Goal: Task Accomplishment & Management: Complete application form

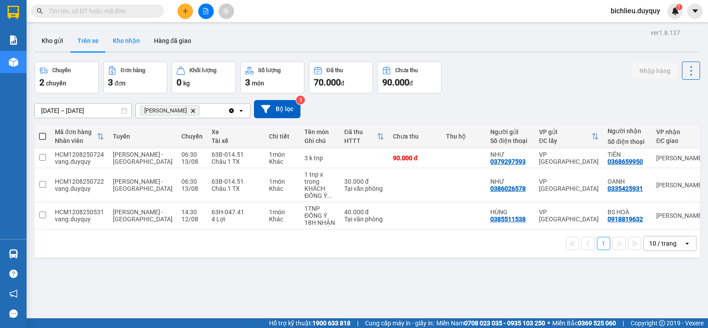
click at [124, 38] on button "Kho nhận" at bounding box center [126, 40] width 41 height 21
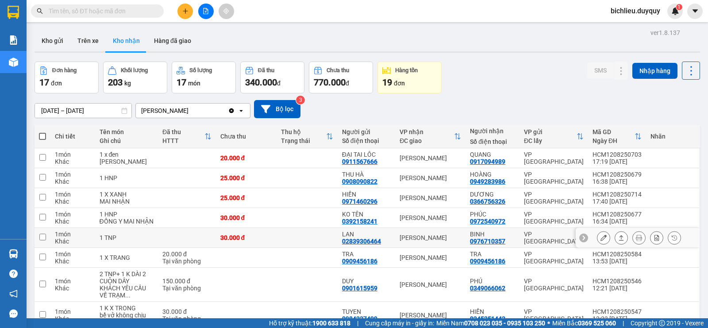
click at [600, 241] on icon at bounding box center [603, 237] width 6 height 6
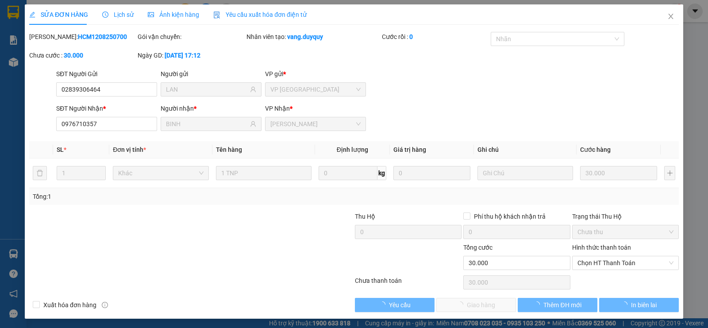
type input "02839306464"
type input "LAN"
type input "0976710357"
type input "BINH"
type input "30.000"
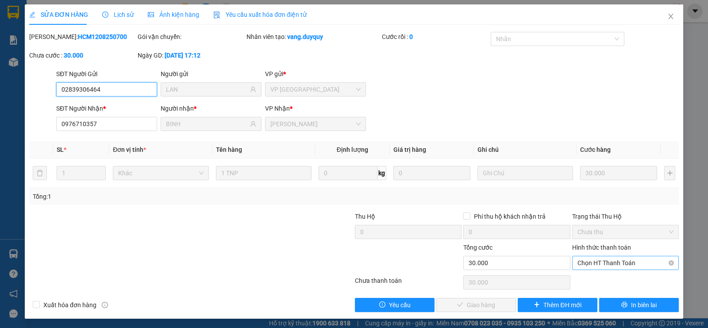
click at [595, 264] on span "Chọn HT Thanh Toán" at bounding box center [625, 262] width 96 height 13
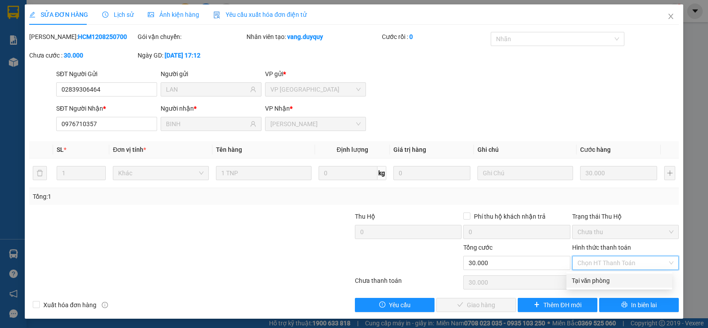
click at [595, 277] on div "Tại văn phòng" at bounding box center [618, 280] width 95 height 10
type input "0"
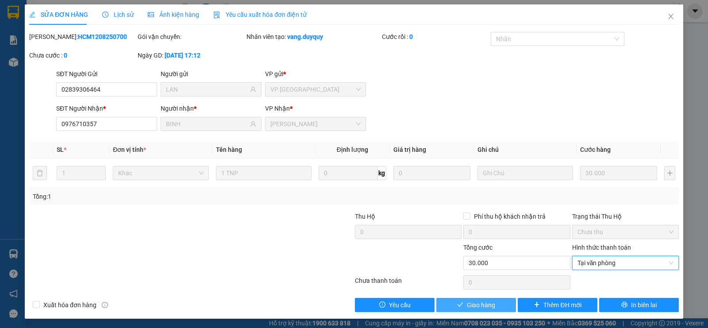
drag, startPoint x: 474, startPoint y: 304, endPoint x: 473, endPoint y: 309, distance: 5.0
click at [474, 306] on span "Giao hàng" at bounding box center [481, 305] width 28 height 10
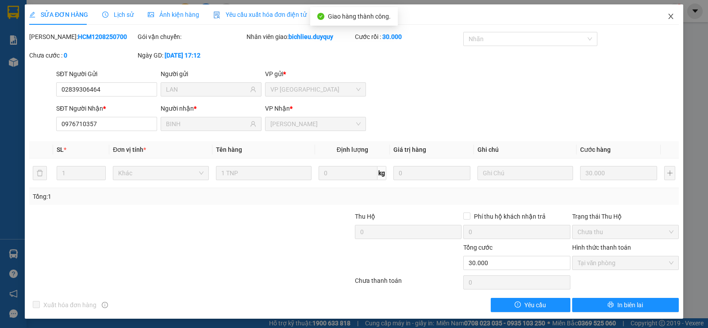
click at [667, 17] on icon "close" at bounding box center [670, 16] width 7 height 7
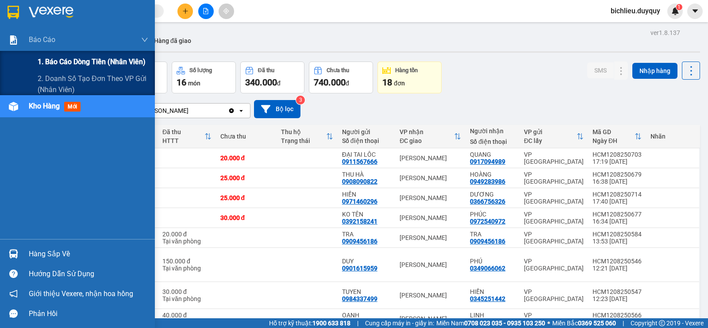
click at [71, 63] on span "1. Báo cáo dòng tiền (nhân viên)" at bounding box center [92, 61] width 108 height 11
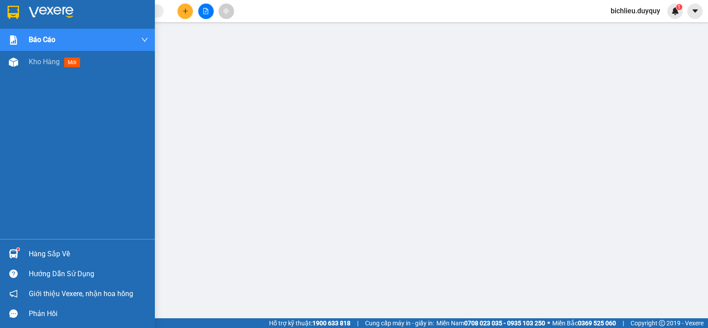
click at [11, 15] on img at bounding box center [13, 12] width 11 height 13
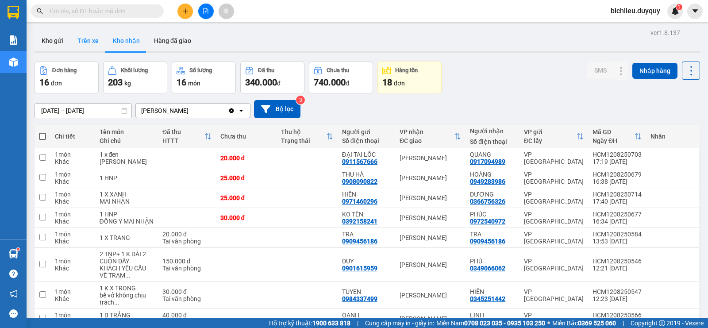
click at [91, 44] on button "Trên xe" at bounding box center [87, 40] width 35 height 21
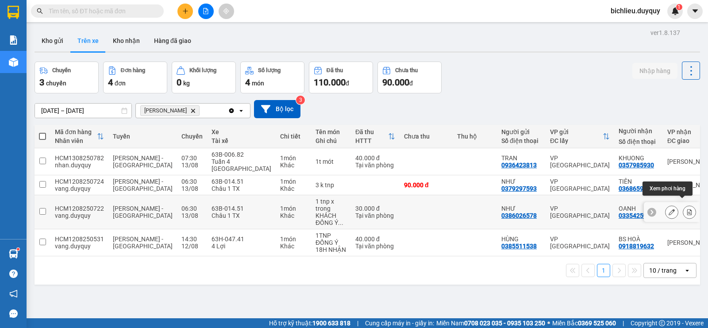
click at [685, 206] on button at bounding box center [689, 211] width 12 height 15
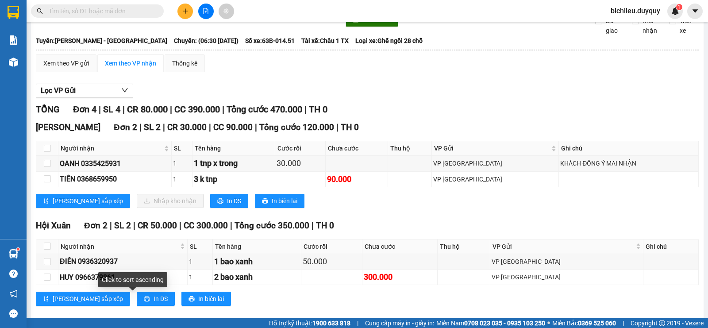
scroll to position [66, 0]
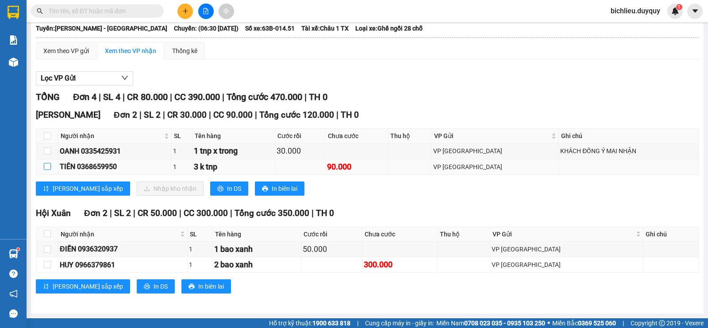
click at [48, 165] on input "checkbox" at bounding box center [47, 166] width 7 height 7
checkbox input "true"
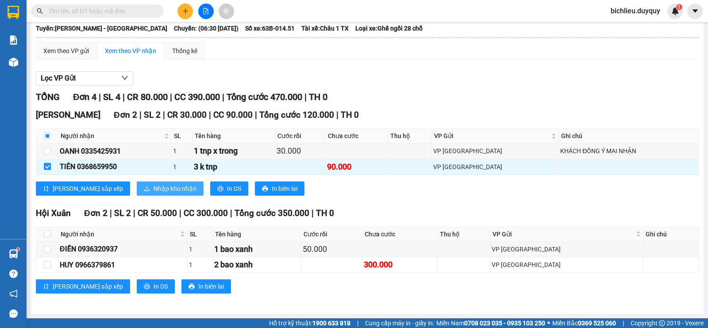
click at [153, 187] on span "Nhập kho nhận" at bounding box center [174, 189] width 43 height 10
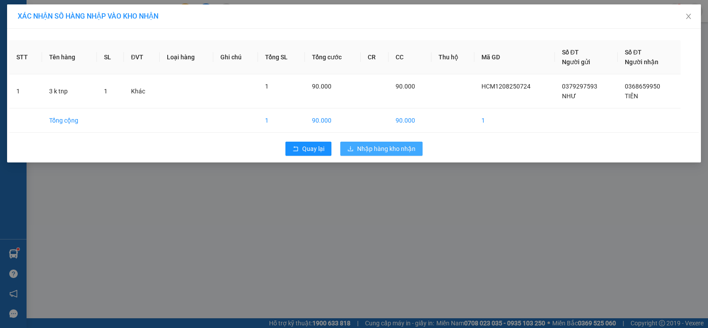
click at [398, 145] on span "Nhập hàng kho nhận" at bounding box center [386, 149] width 58 height 10
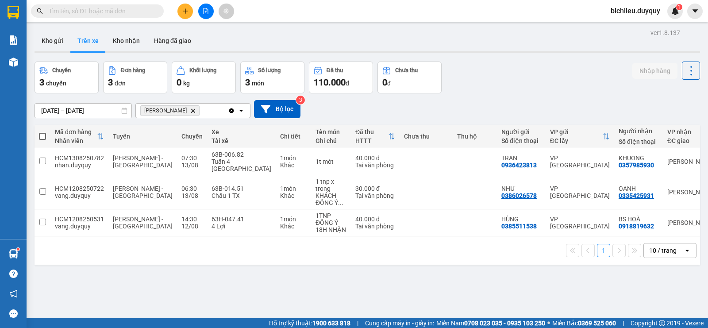
click at [42, 113] on input "[DATE] – [DATE]" at bounding box center [83, 110] width 96 height 14
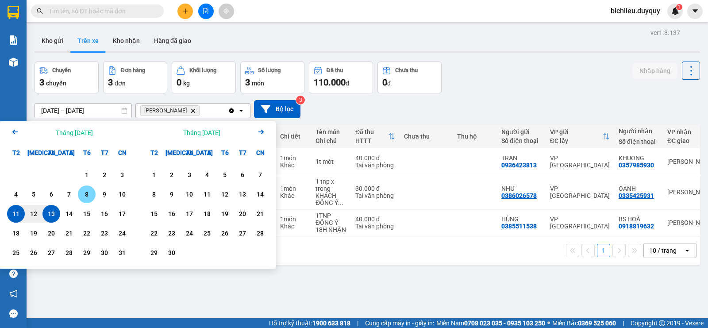
click at [85, 193] on div "8" at bounding box center [86, 194] width 12 height 11
click at [52, 215] on div "13" at bounding box center [51, 213] width 12 height 11
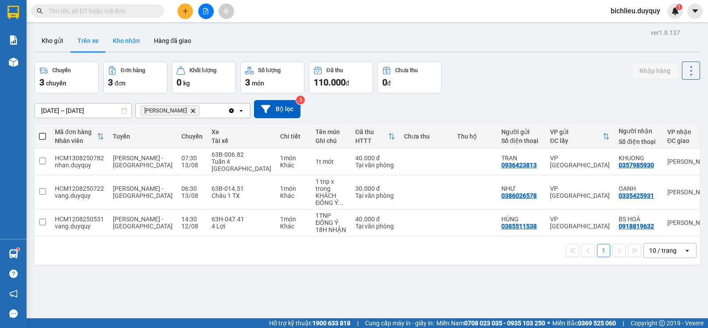
click at [116, 46] on button "Kho nhận" at bounding box center [126, 40] width 41 height 21
type input "[DATE] – [DATE]"
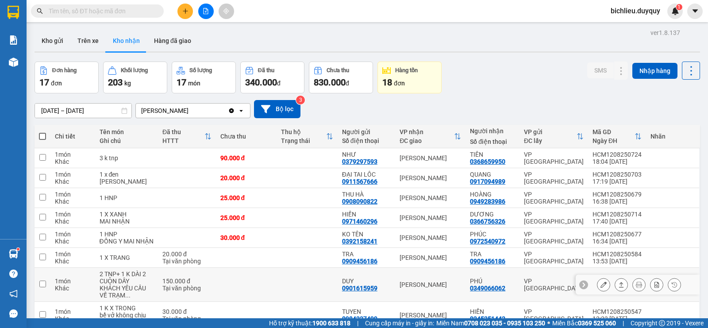
scroll to position [101, 0]
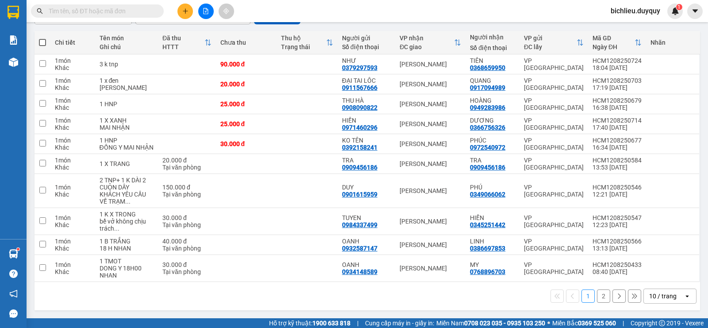
click at [649, 298] on div "10 / trang" at bounding box center [662, 295] width 27 height 9
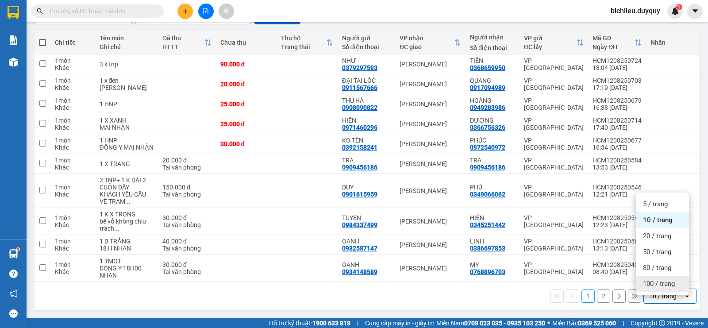
click at [646, 282] on div "100 / trang" at bounding box center [661, 283] width 53 height 16
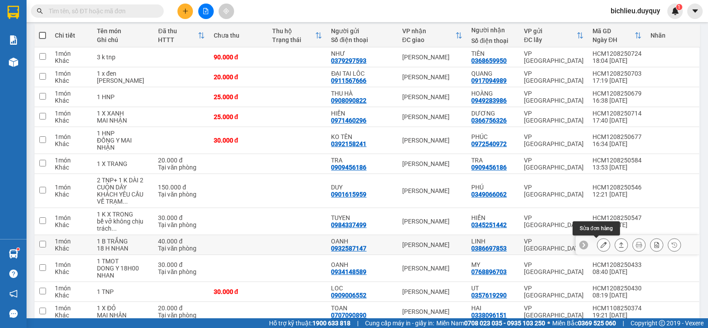
click at [600, 245] on icon at bounding box center [603, 244] width 6 height 6
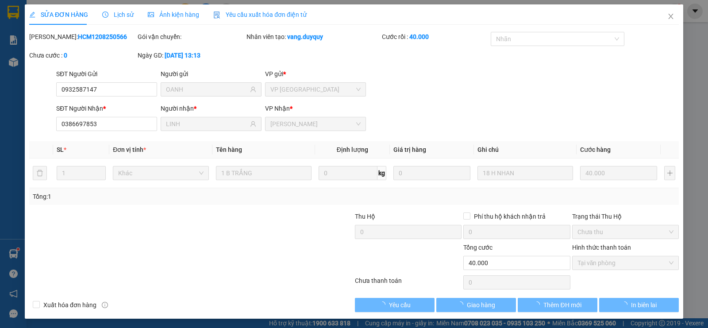
type input "0932587147"
type input "OANH"
type input "0386697853"
type input "LINH"
type input "40.000"
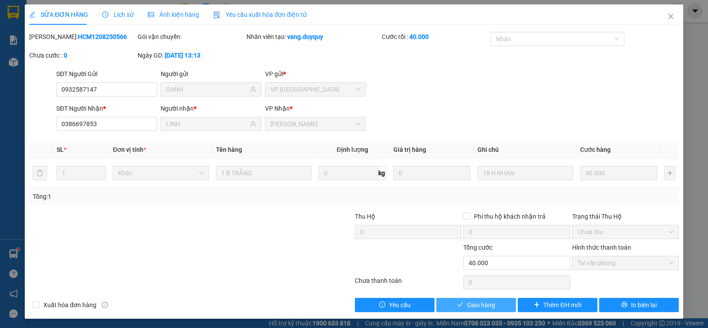
click at [467, 306] on span "Giao hàng" at bounding box center [481, 305] width 28 height 10
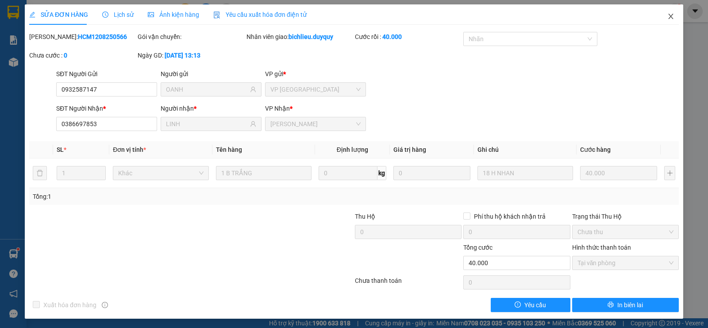
click at [667, 19] on icon "close" at bounding box center [670, 16] width 7 height 7
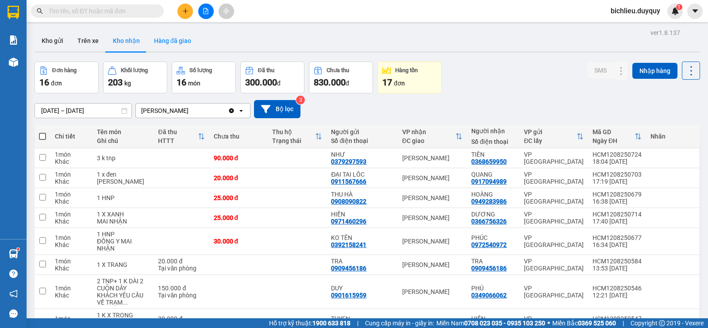
click at [174, 46] on button "Hàng đã giao" at bounding box center [172, 40] width 51 height 21
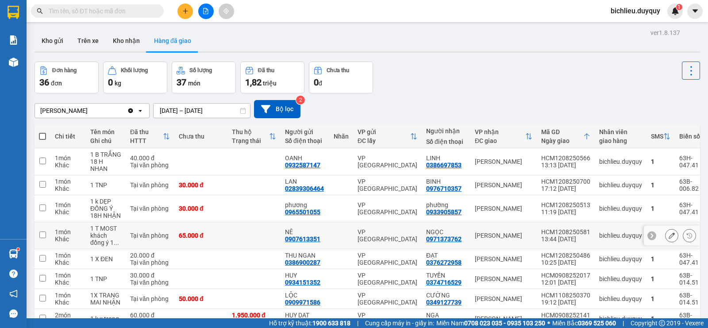
scroll to position [97, 0]
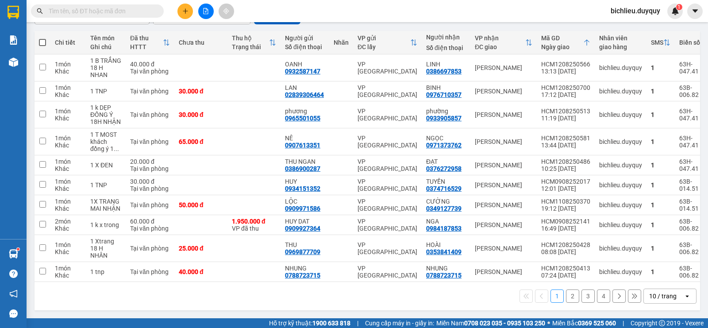
click at [649, 296] on div "10 / trang" at bounding box center [662, 295] width 27 height 9
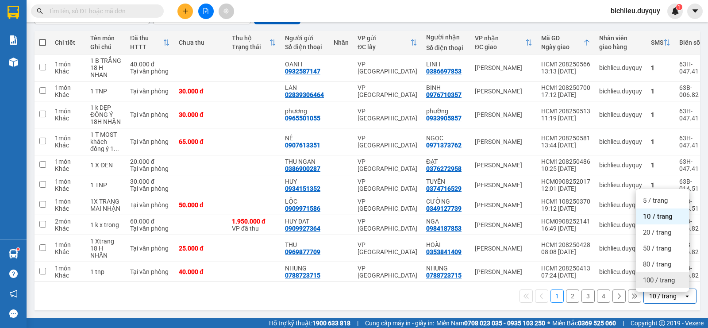
click at [648, 279] on span "100 / trang" at bounding box center [659, 279] width 32 height 9
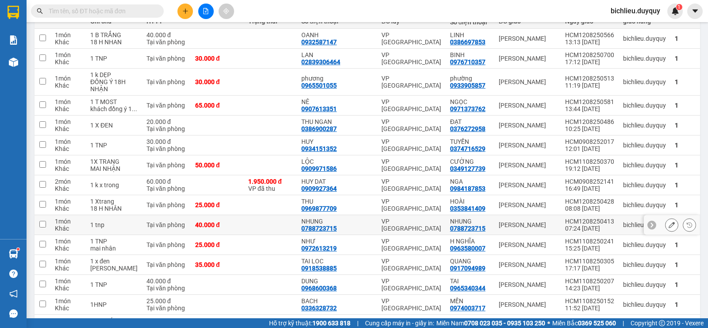
scroll to position [0, 0]
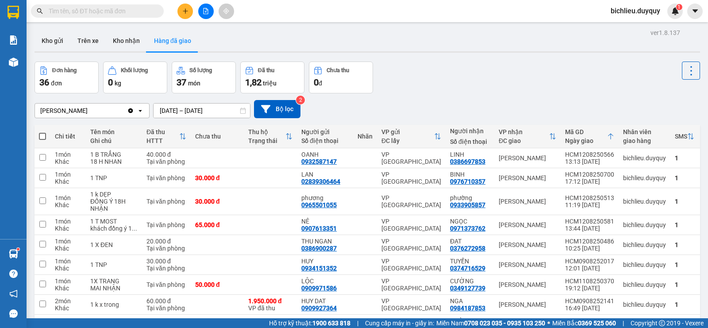
drag, startPoint x: 117, startPoint y: 42, endPoint x: 141, endPoint y: 62, distance: 31.1
click at [117, 42] on button "Kho nhận" at bounding box center [126, 40] width 41 height 21
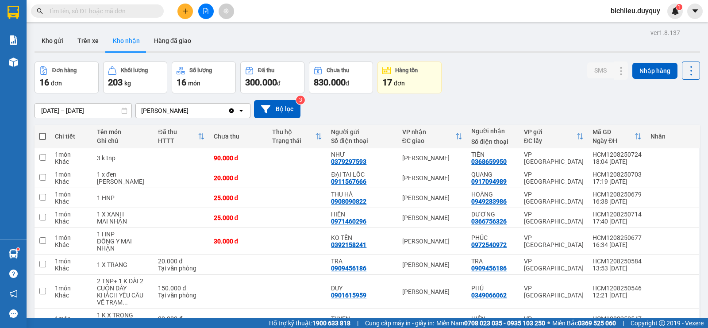
scroll to position [221, 0]
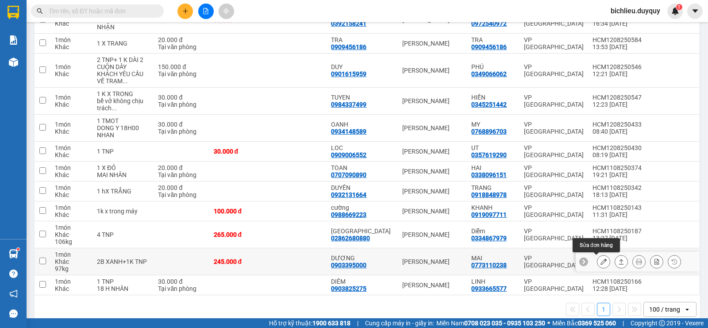
click at [600, 262] on icon at bounding box center [603, 261] width 6 height 6
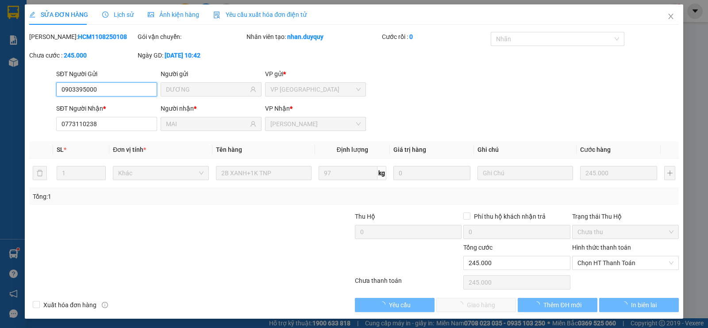
type input "0903395000"
type input "DƯƠNG"
type input "0773110238"
type input "MAI"
type input "245.000"
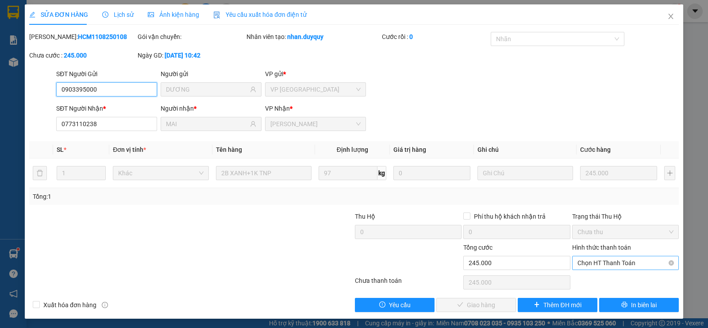
click at [591, 259] on span "Chọn HT Thanh Toán" at bounding box center [625, 262] width 96 height 13
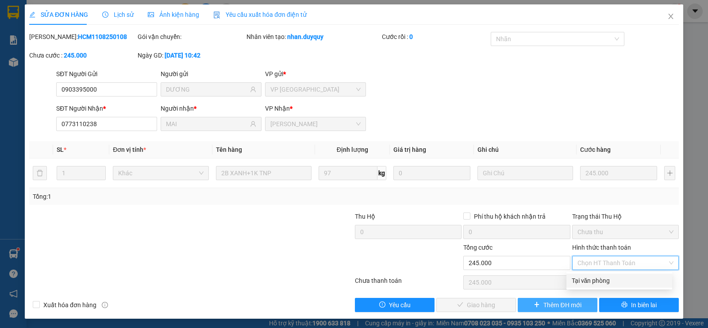
drag, startPoint x: 586, startPoint y: 278, endPoint x: 580, endPoint y: 300, distance: 22.7
click at [586, 279] on div "Tại văn phòng" at bounding box center [618, 280] width 95 height 10
type input "0"
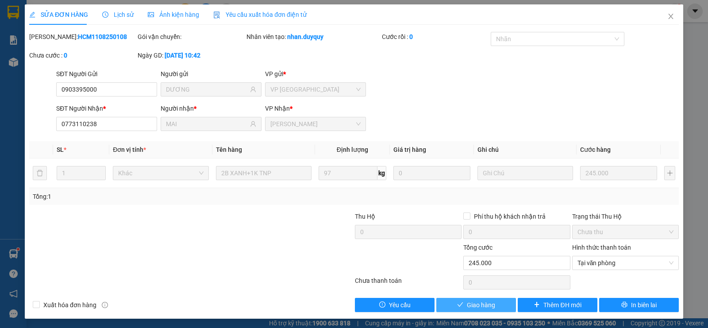
click at [469, 306] on span "Giao hàng" at bounding box center [481, 305] width 28 height 10
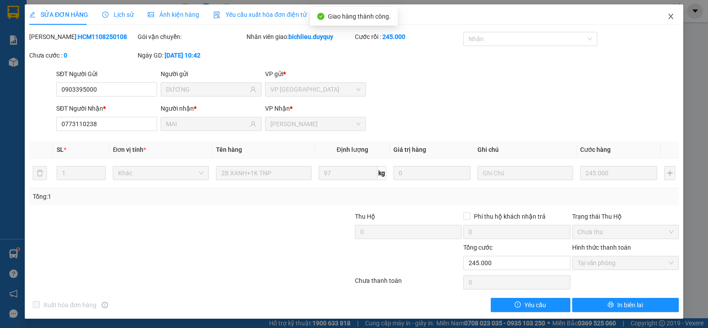
click at [667, 19] on icon "close" at bounding box center [670, 16] width 7 height 7
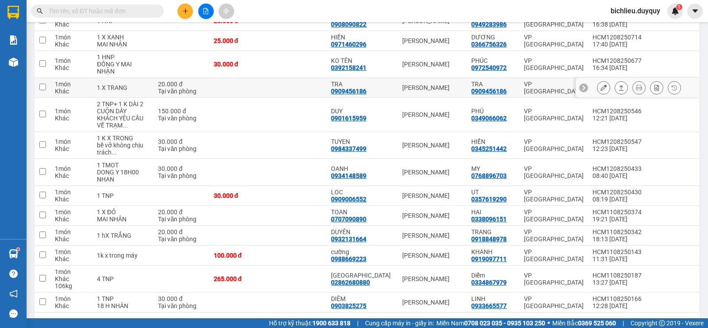
scroll to position [207, 0]
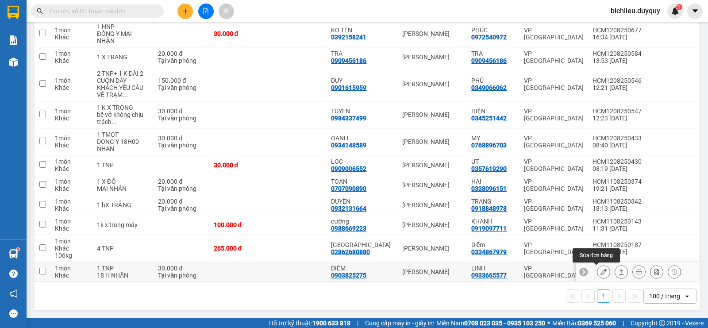
click at [600, 270] on icon at bounding box center [603, 271] width 6 height 6
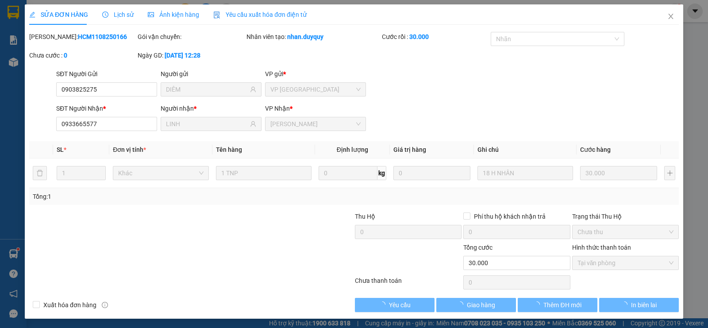
type input "0903825275"
type input "DIÊM"
type input "0933665577"
type input "LINH"
type input "30.000"
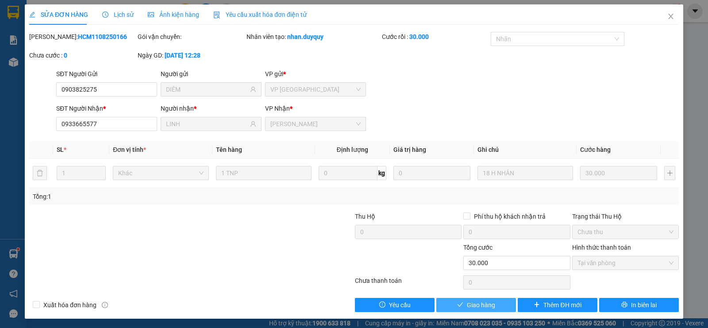
click at [471, 302] on span "Giao hàng" at bounding box center [481, 305] width 28 height 10
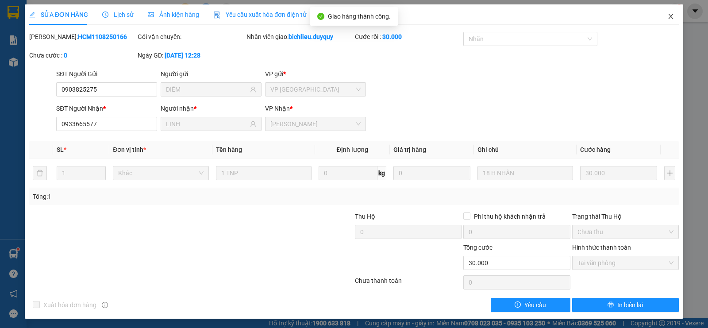
click at [668, 17] on icon "close" at bounding box center [670, 16] width 5 height 5
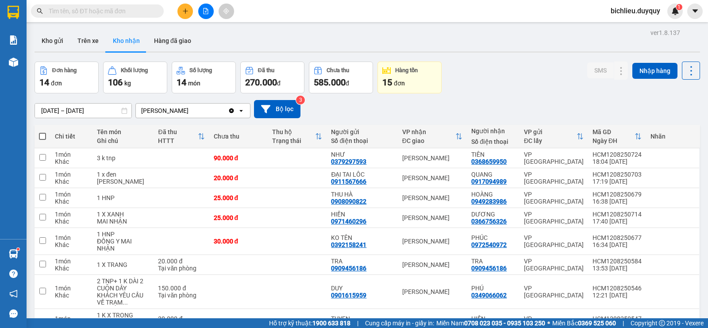
click at [47, 111] on input "[DATE] – [DATE]" at bounding box center [83, 110] width 96 height 14
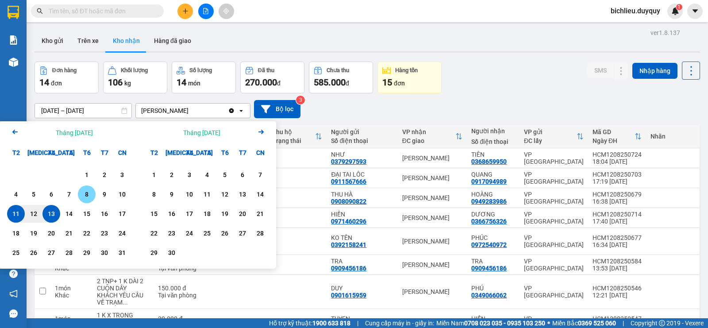
click at [86, 194] on div "8" at bounding box center [86, 194] width 12 height 11
click at [51, 215] on div "13" at bounding box center [51, 213] width 12 height 11
type input "[DATE] – [DATE]"
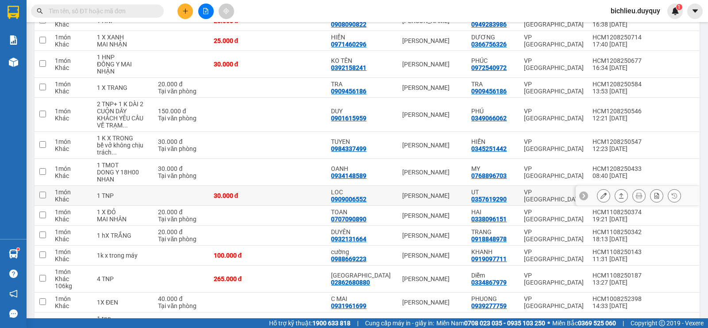
scroll to position [234, 0]
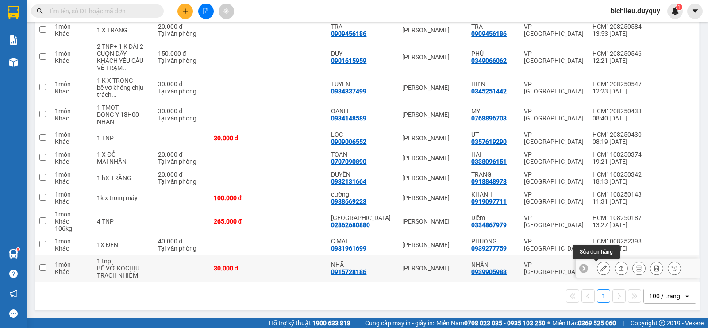
click at [598, 268] on button at bounding box center [603, 267] width 12 height 15
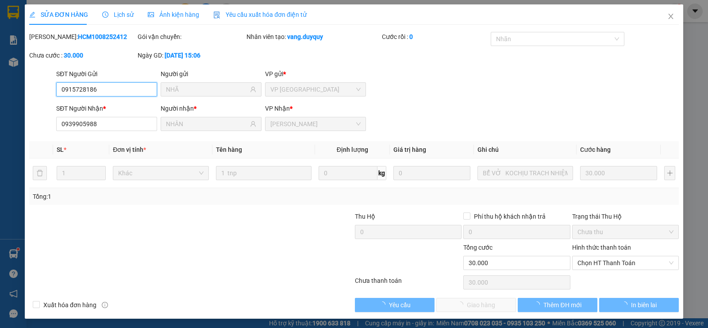
type input "0915728186"
type input "NHÃ"
type input "0939905988"
type input "NHÂN"
type input "30.000"
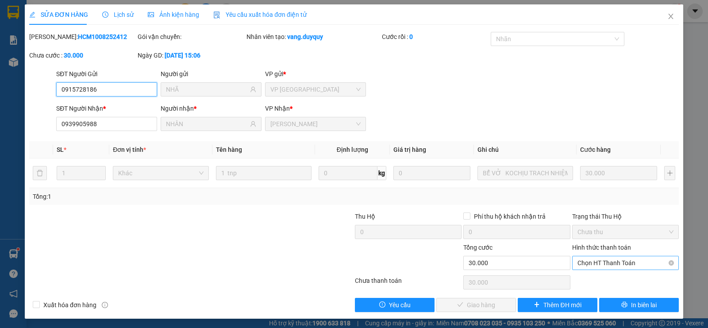
click at [584, 261] on span "Chọn HT Thanh Toán" at bounding box center [625, 262] width 96 height 13
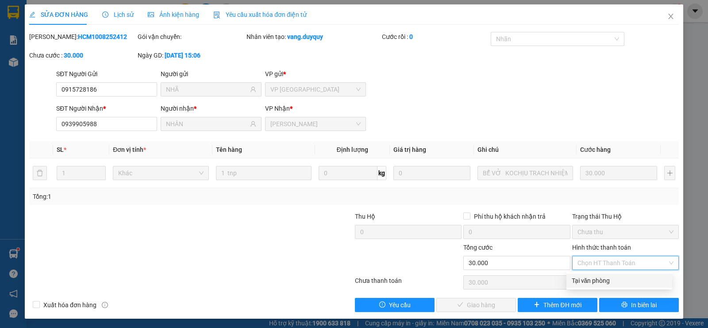
click at [593, 283] on div "Tại văn phòng" at bounding box center [618, 280] width 95 height 10
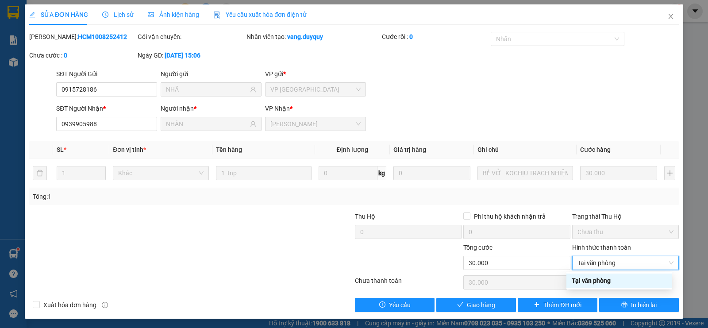
type input "0"
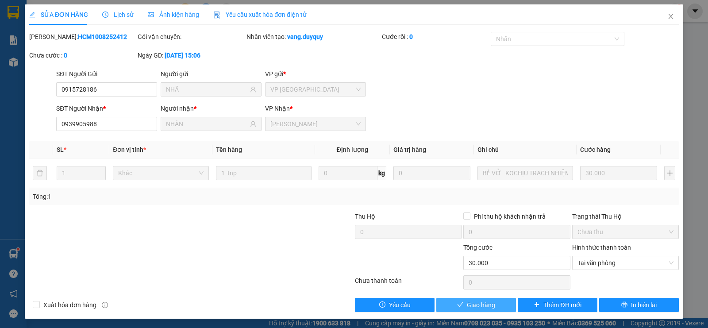
click at [473, 304] on span "Giao hàng" at bounding box center [481, 305] width 28 height 10
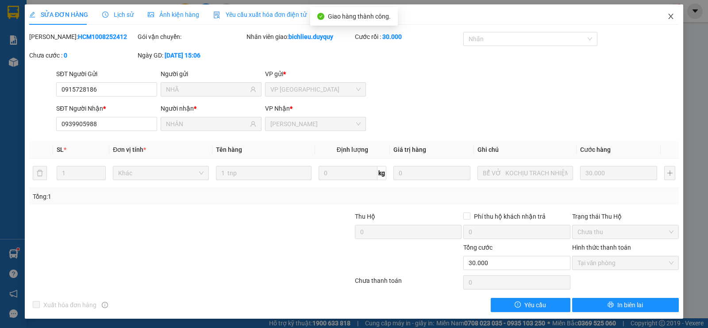
click at [667, 17] on icon "close" at bounding box center [670, 16] width 7 height 7
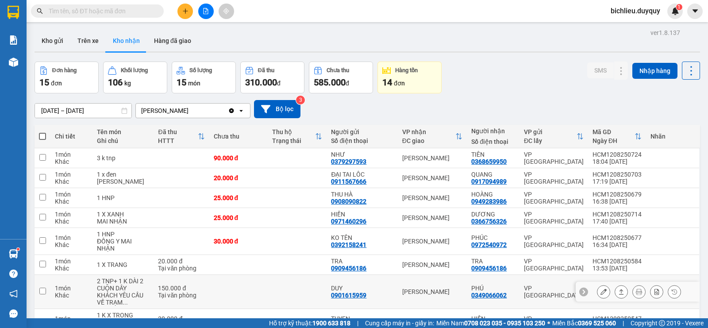
scroll to position [88, 0]
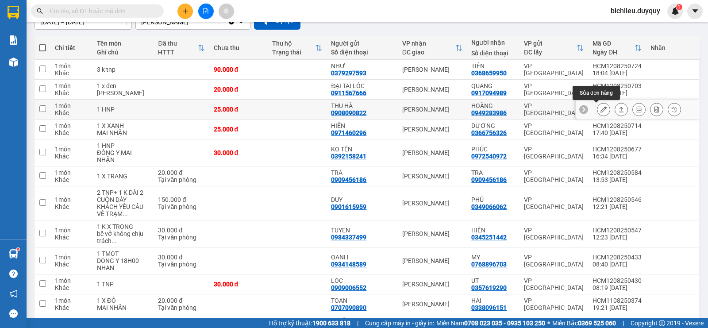
click at [600, 109] on icon at bounding box center [603, 109] width 6 height 6
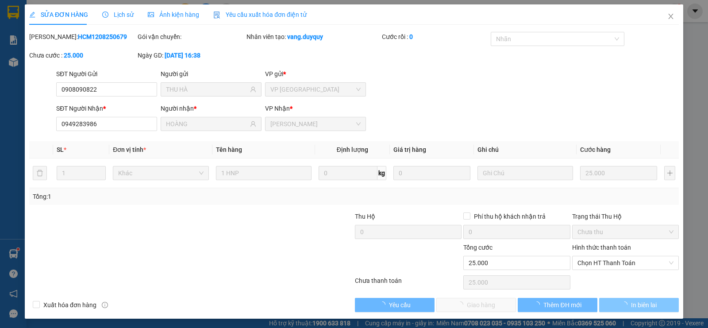
type input "0908090822"
type input "THU HÀ"
type input "0949283986"
type input "HOÀNG"
type input "25.000"
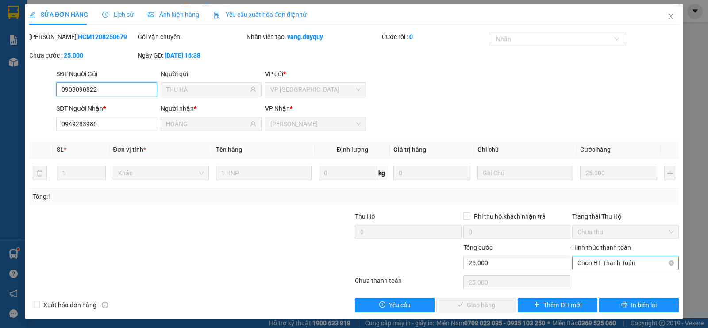
click at [592, 260] on span "Chọn HT Thanh Toán" at bounding box center [625, 262] width 96 height 13
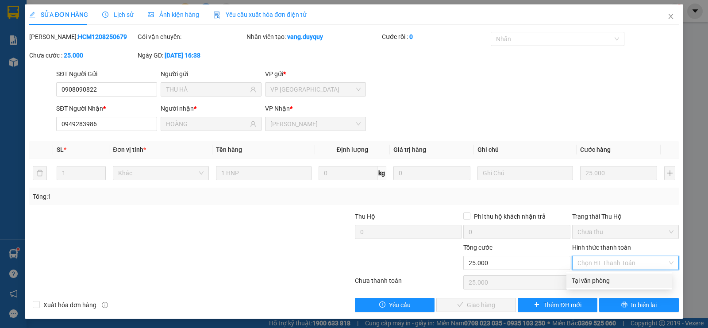
click at [595, 281] on div "Tại văn phòng" at bounding box center [618, 280] width 95 height 10
type input "0"
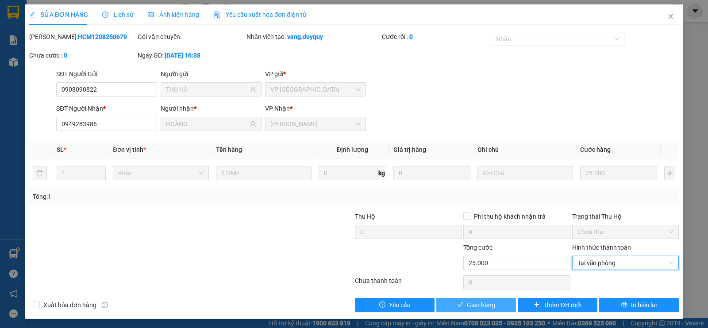
click at [473, 306] on span "Giao hàng" at bounding box center [481, 305] width 28 height 10
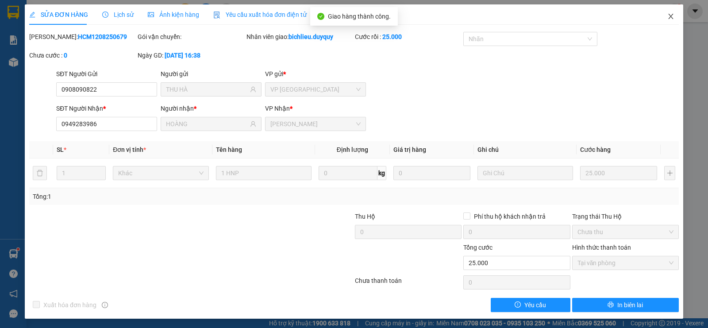
click at [668, 17] on icon "close" at bounding box center [670, 16] width 5 height 5
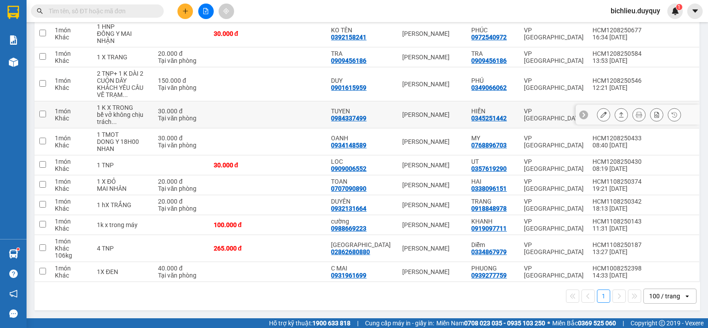
scroll to position [11, 0]
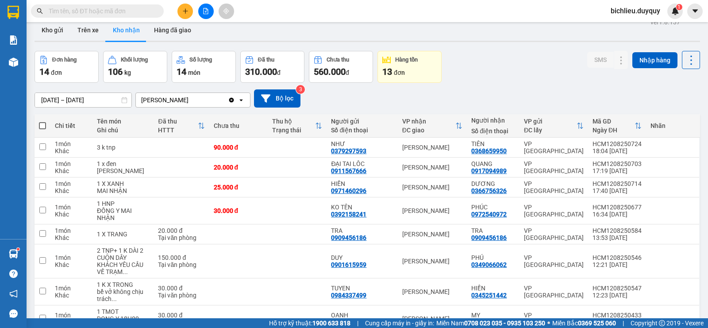
click at [61, 9] on input "text" at bounding box center [101, 11] width 104 height 10
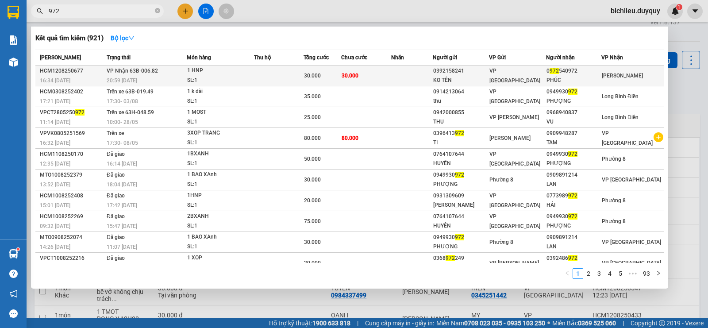
type input "972"
click at [621, 76] on span "[PERSON_NAME]" at bounding box center [621, 76] width 41 height 6
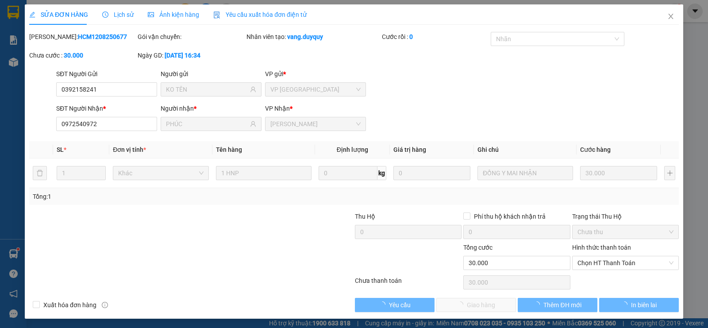
type input "0392158241"
type input "KO TÊN"
type input "0972540972"
type input "PHÚC"
type input "30.000"
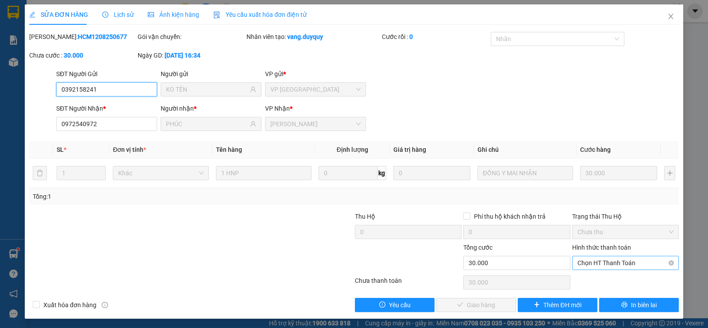
click at [588, 256] on div "Chọn HT Thanh Toán" at bounding box center [625, 263] width 107 height 14
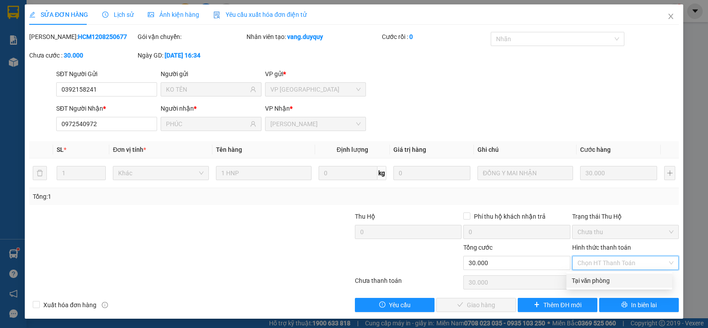
click at [590, 279] on div "Tại văn phòng" at bounding box center [618, 280] width 95 height 10
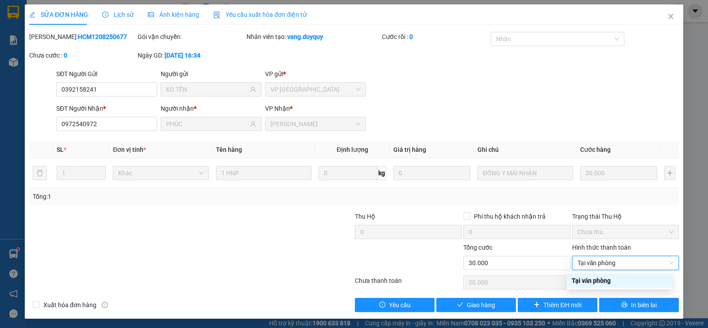
type input "0"
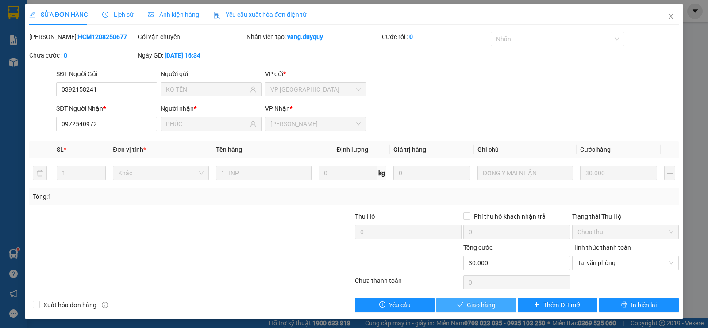
click at [467, 304] on span "Giao hàng" at bounding box center [481, 305] width 28 height 10
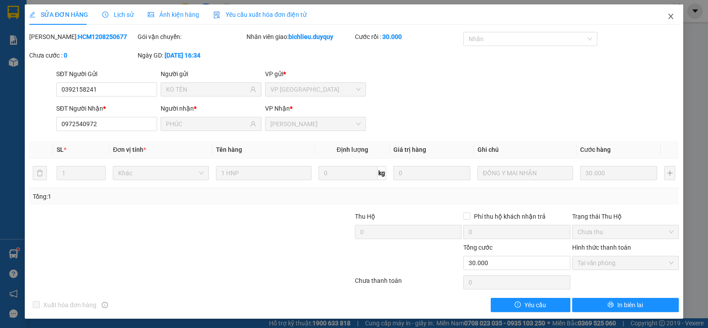
click at [667, 16] on icon "close" at bounding box center [670, 16] width 7 height 7
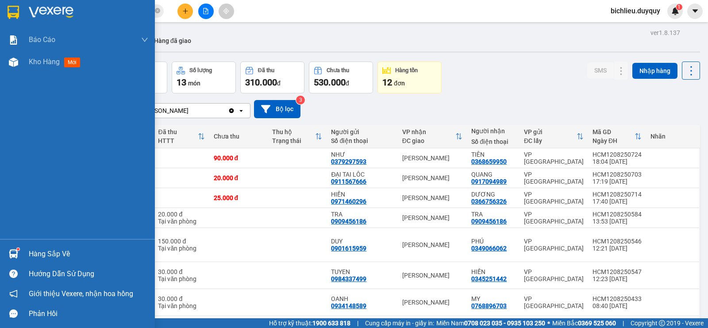
click at [0, 149] on div "Báo cáo 1. Báo cáo dòng tiền (nhân viên) 2. Doanh số tạo đơn theo VP gửi (nhân …" at bounding box center [77, 134] width 155 height 210
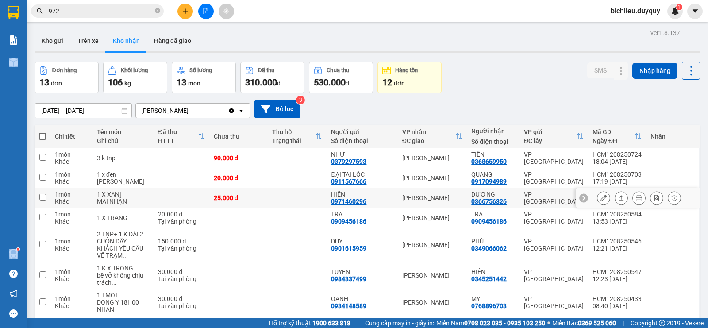
click at [600, 197] on icon at bounding box center [603, 198] width 6 height 6
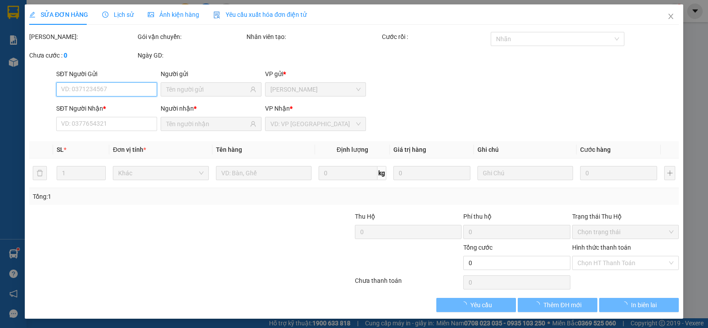
type input "0971460296"
type input "HIỀN"
type input "0366756326"
type input "DƯƠNG"
type input "25.000"
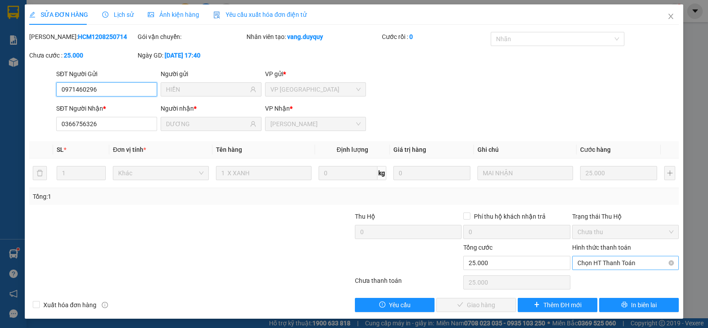
click at [578, 263] on span "Chọn HT Thanh Toán" at bounding box center [625, 262] width 96 height 13
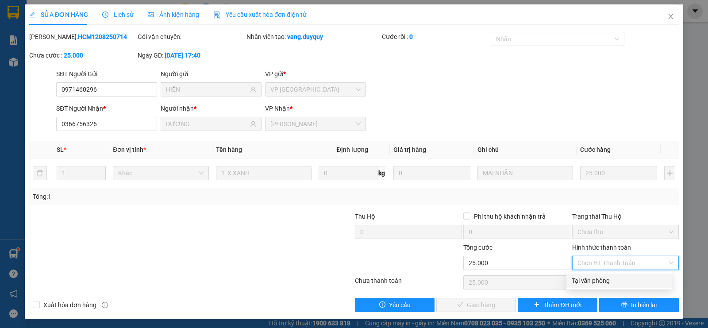
click at [581, 279] on div "Tại văn phòng" at bounding box center [618, 280] width 95 height 10
type input "0"
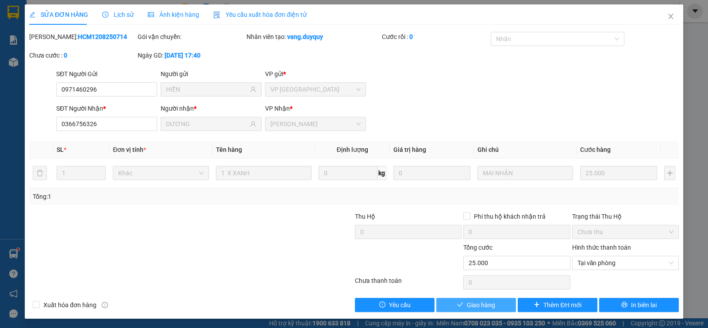
click at [467, 304] on span "Giao hàng" at bounding box center [481, 305] width 28 height 10
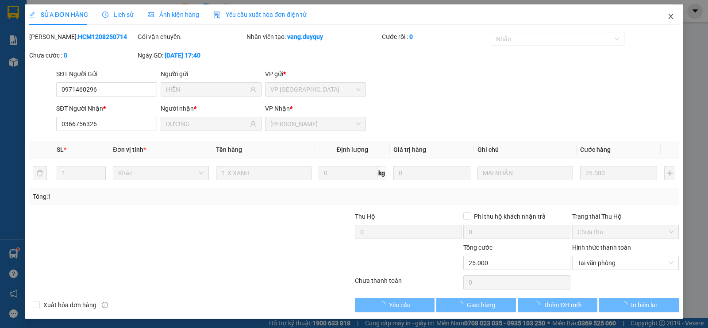
click at [662, 20] on span "Close" at bounding box center [670, 16] width 25 height 25
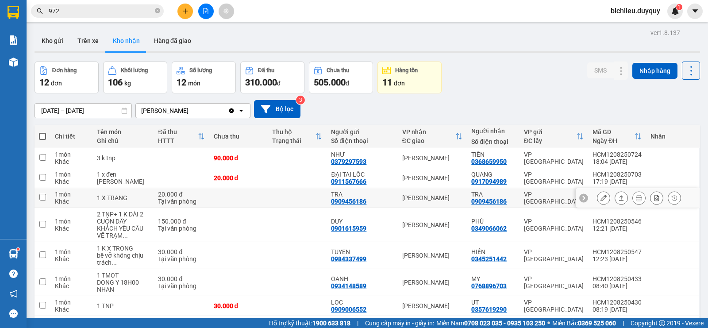
scroll to position [88, 0]
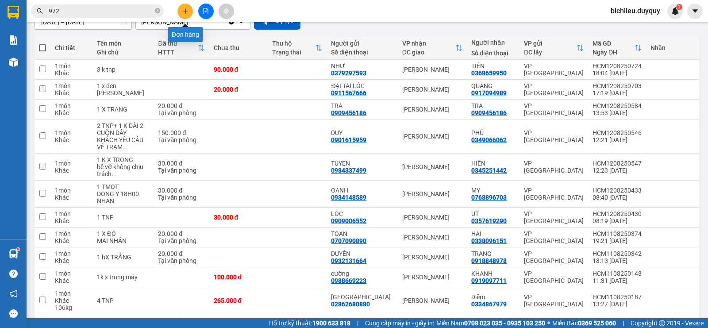
click at [186, 8] on icon "plus" at bounding box center [185, 11] width 6 height 6
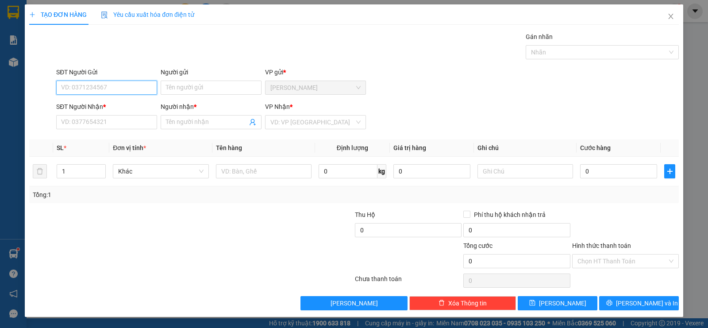
click at [69, 88] on input "SĐT Người Gửi" at bounding box center [106, 87] width 101 height 14
type input "0978120840"
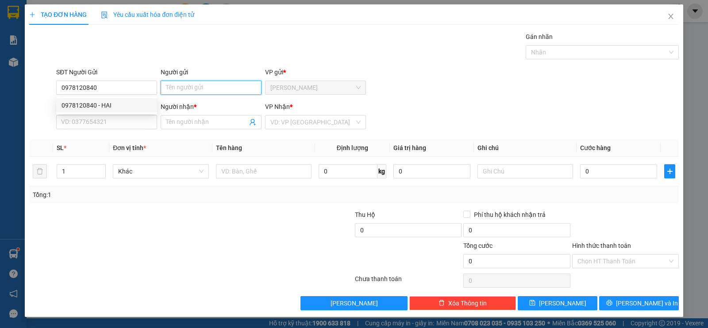
click at [181, 94] on input "Người gửi" at bounding box center [211, 87] width 101 height 14
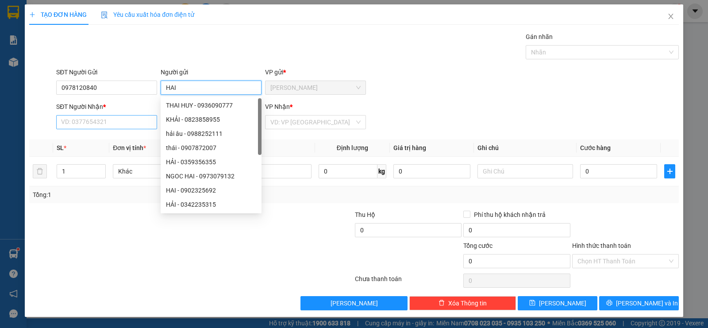
type input "HAI"
click at [108, 127] on input "SĐT Người Nhận *" at bounding box center [106, 122] width 101 height 14
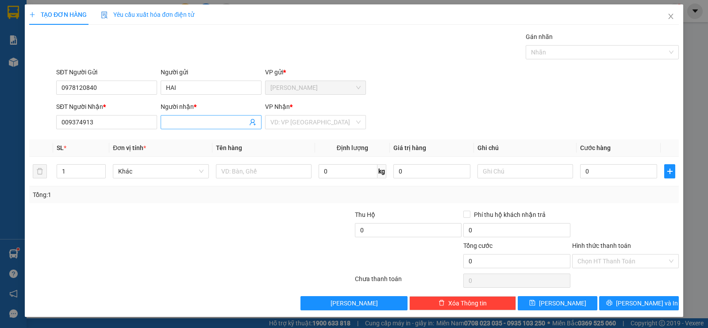
click at [183, 122] on input "Người nhận *" at bounding box center [206, 122] width 81 height 10
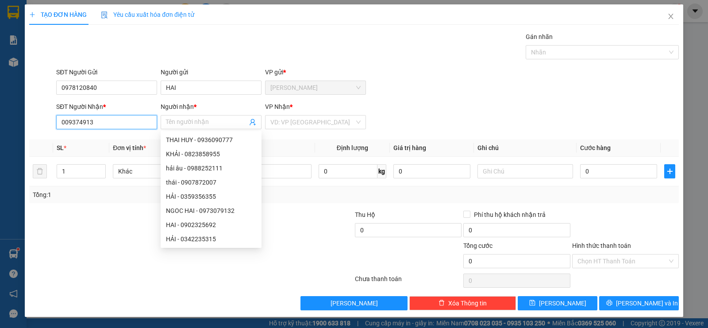
click at [95, 120] on input "009374913" at bounding box center [106, 122] width 101 height 14
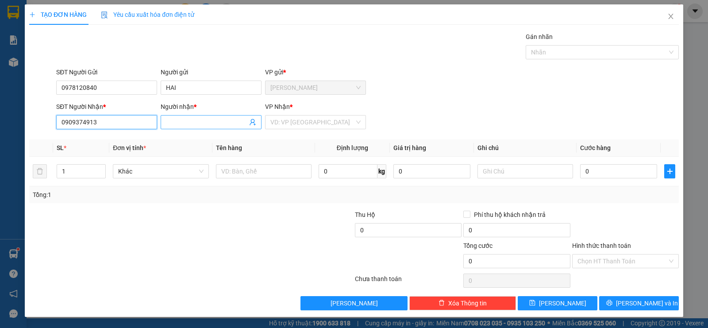
type input "0909374913"
click at [183, 126] on input "Người nhận *" at bounding box center [206, 122] width 81 height 10
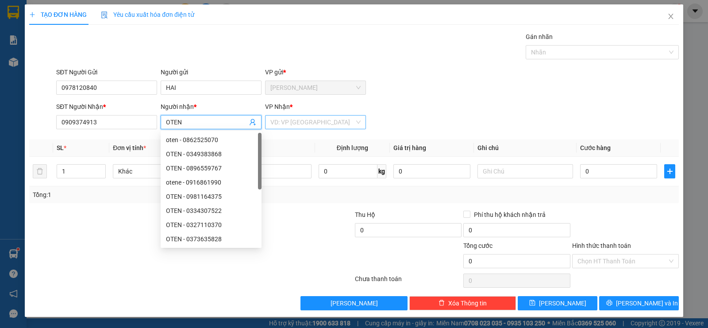
type input "OTEN"
click at [291, 120] on input "search" at bounding box center [312, 121] width 84 height 13
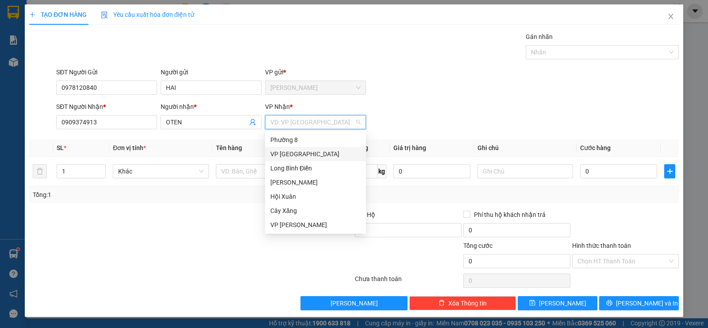
click at [285, 149] on div "VP [GEOGRAPHIC_DATA]" at bounding box center [315, 154] width 90 height 10
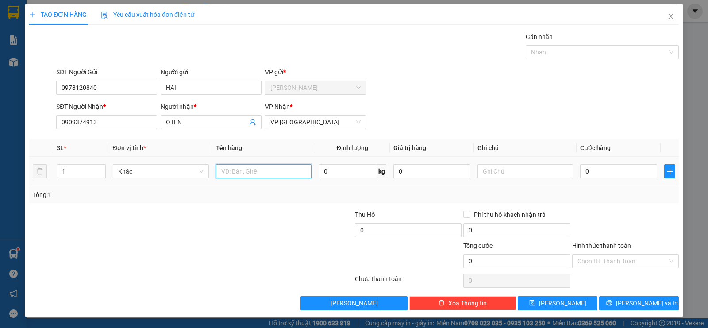
click at [258, 169] on input "text" at bounding box center [264, 171] width 96 height 14
type input "3XOP TRANG"
click at [490, 172] on input "text" at bounding box center [525, 171] width 96 height 14
type input "TRAI CAY"
click at [600, 172] on input "0" at bounding box center [618, 171] width 77 height 14
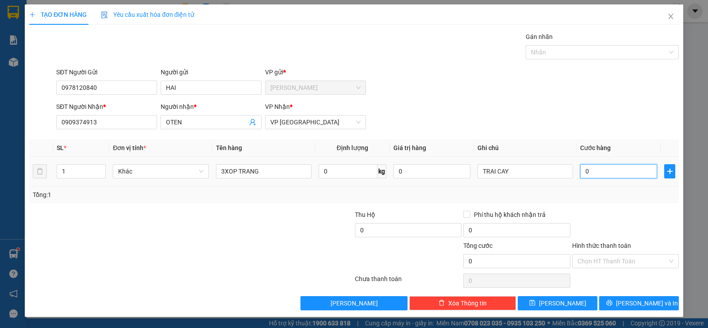
type input "7"
type input "70"
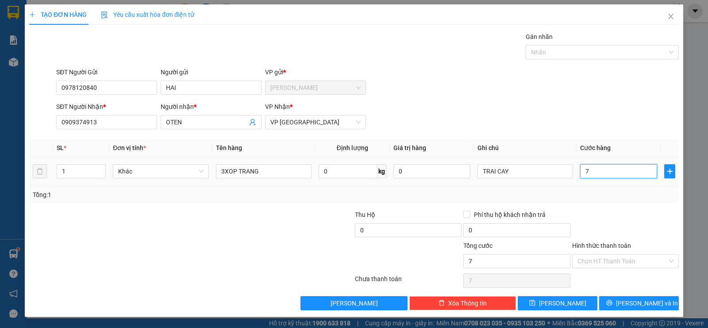
type input "70"
type input "700"
type input "70.000"
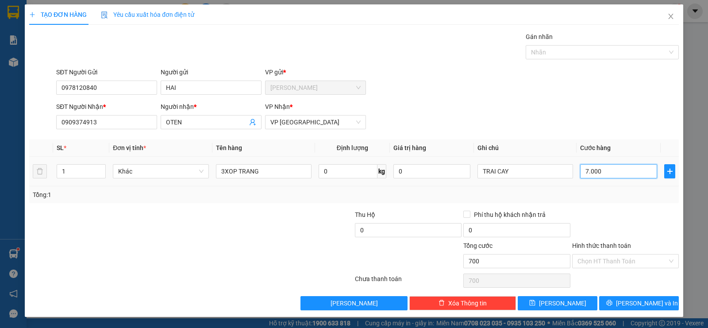
type input "70.000"
click at [595, 261] on input "Hình thức thanh toán" at bounding box center [622, 260] width 90 height 13
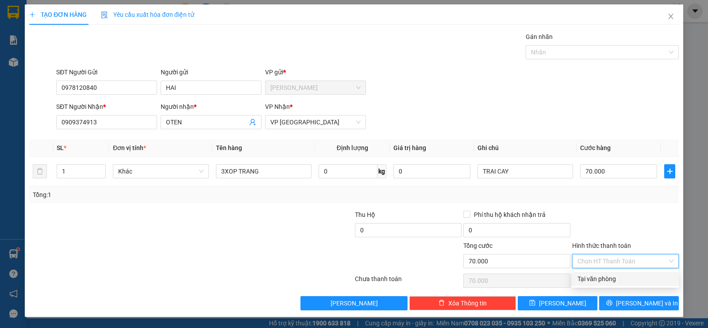
click at [596, 274] on div "Tại văn phòng" at bounding box center [625, 279] width 96 height 10
type input "0"
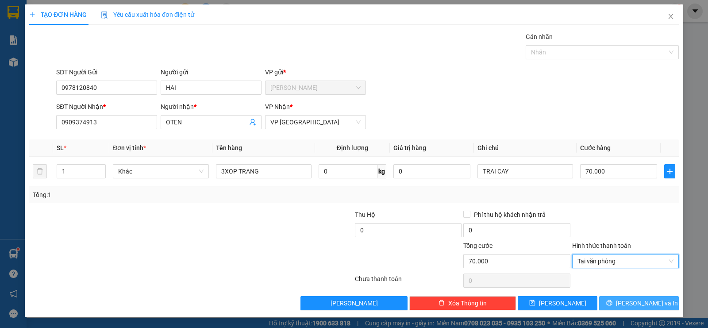
click at [612, 300] on icon "printer" at bounding box center [609, 302] width 6 height 6
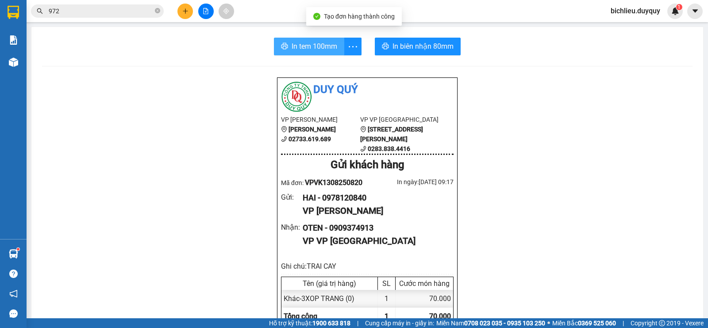
click at [291, 42] on span "In tem 100mm" at bounding box center [314, 46] width 46 height 11
click at [301, 46] on span "In tem 100mm" at bounding box center [314, 46] width 46 height 11
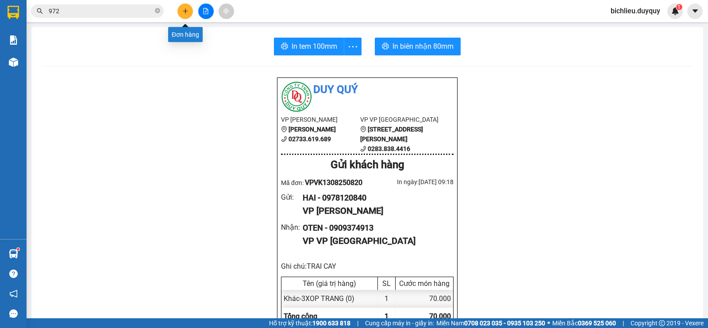
click at [183, 7] on button at bounding box center [184, 11] width 15 height 15
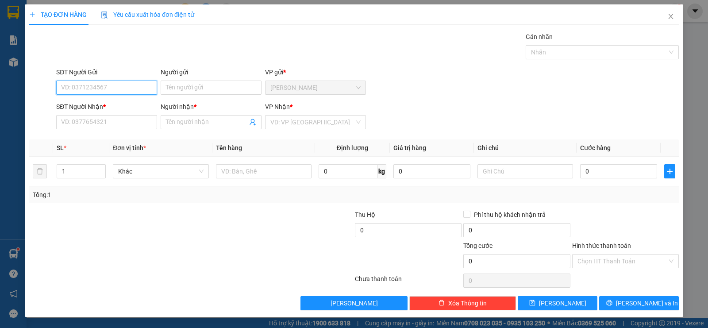
click at [70, 91] on input "SĐT Người Gửi" at bounding box center [106, 87] width 101 height 14
type input "0963276317"
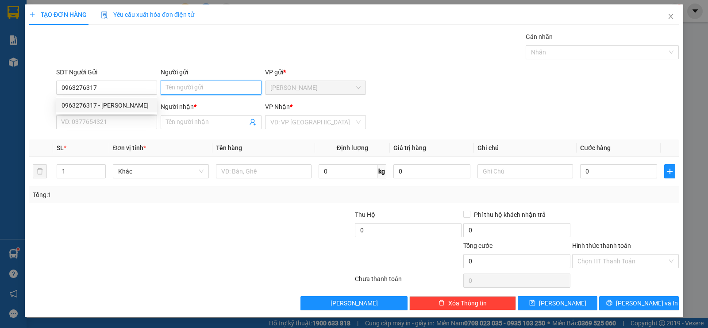
click at [165, 82] on input "Người gửi" at bounding box center [211, 87] width 101 height 14
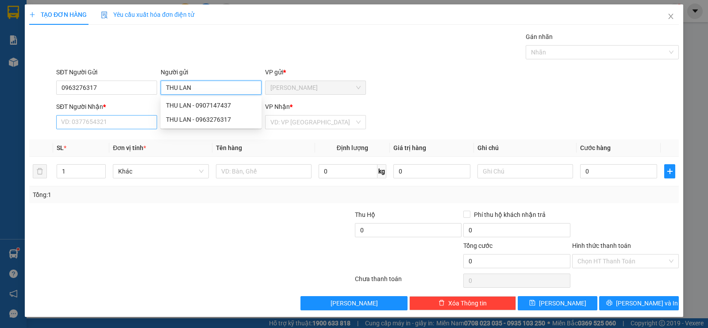
type input "THU LAN"
click at [85, 125] on input "SĐT Người Nhận *" at bounding box center [106, 122] width 101 height 14
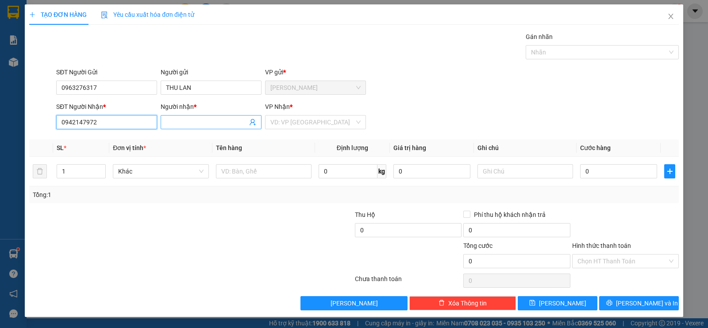
type input "0942147972"
click at [176, 121] on input "Người nhận *" at bounding box center [206, 122] width 81 height 10
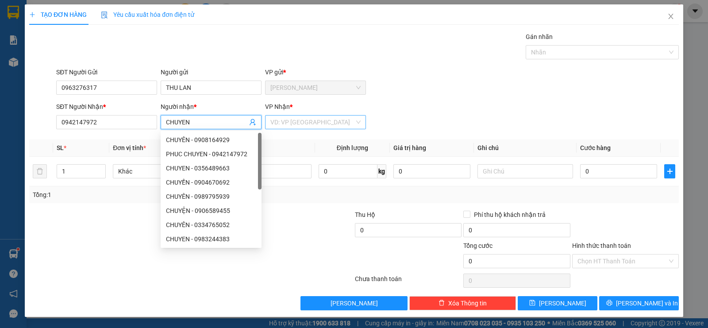
type input "CHUYEN"
click at [305, 127] on input "search" at bounding box center [312, 121] width 84 height 13
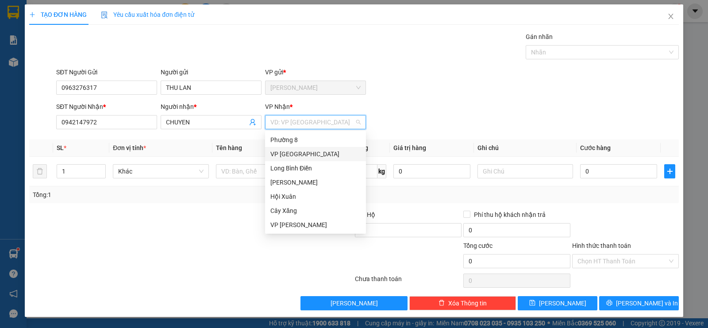
click at [280, 152] on div "VP [GEOGRAPHIC_DATA]" at bounding box center [315, 154] width 90 height 10
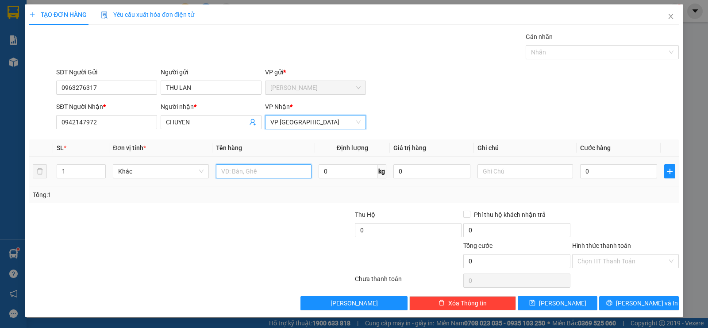
click at [228, 166] on input "text" at bounding box center [264, 171] width 96 height 14
type input "1TNP"
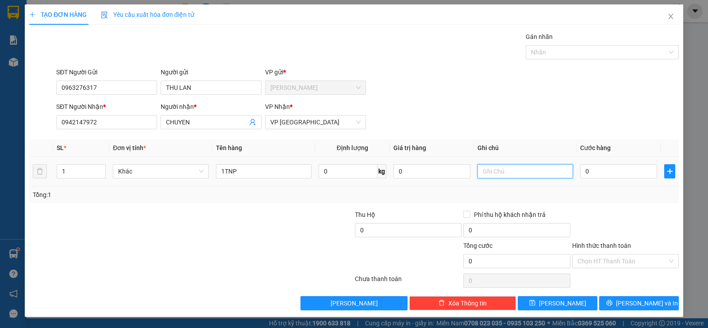
click at [517, 176] on input "text" at bounding box center [525, 171] width 96 height 14
type input "DO AN"
click at [625, 167] on input "0" at bounding box center [618, 171] width 77 height 14
type input "2"
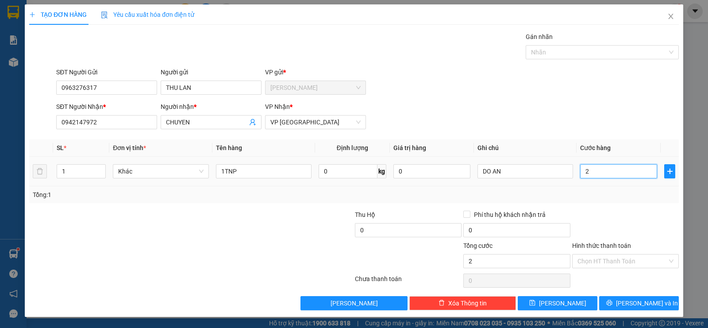
type input "2"
type input "0"
type input "03"
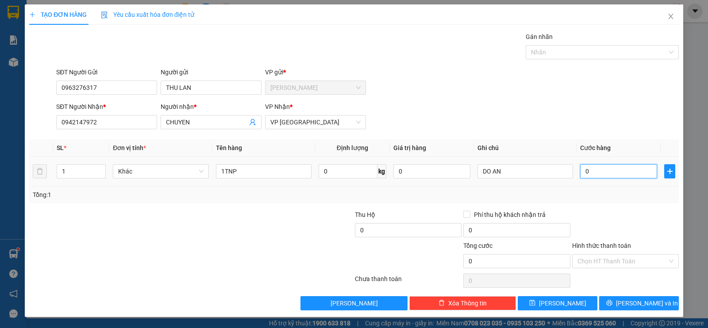
type input "3"
type input "030"
type input "30"
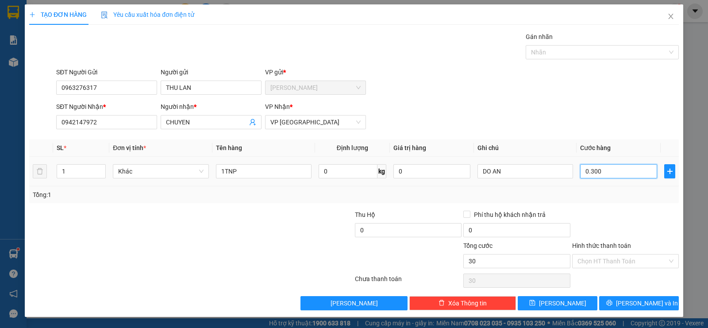
type input "03.000"
type input "3.000"
type input "030.000"
type input "30.000"
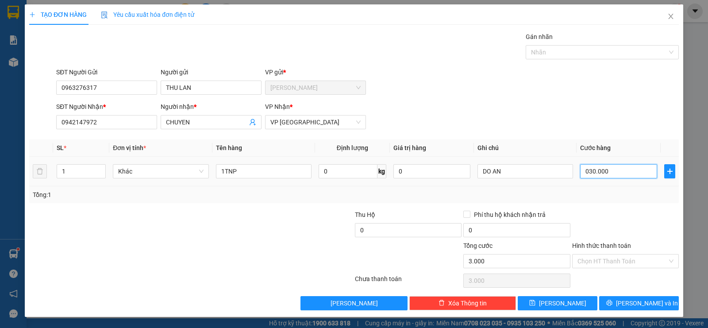
type input "30.000"
click at [581, 262] on input "Hình thức thanh toán" at bounding box center [622, 260] width 90 height 13
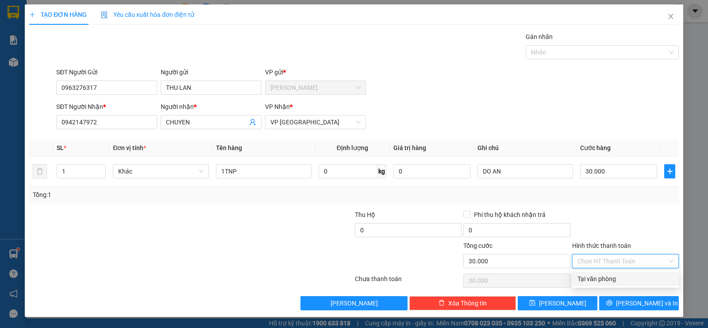
click at [583, 274] on div "Tại văn phòng" at bounding box center [625, 279] width 96 height 10
type input "0"
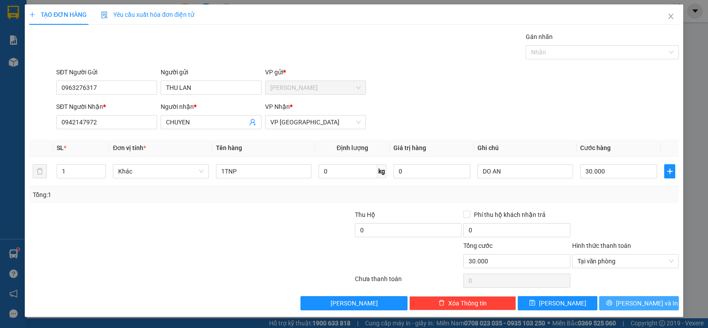
click at [625, 296] on button "[PERSON_NAME] và In" at bounding box center [639, 303] width 80 height 14
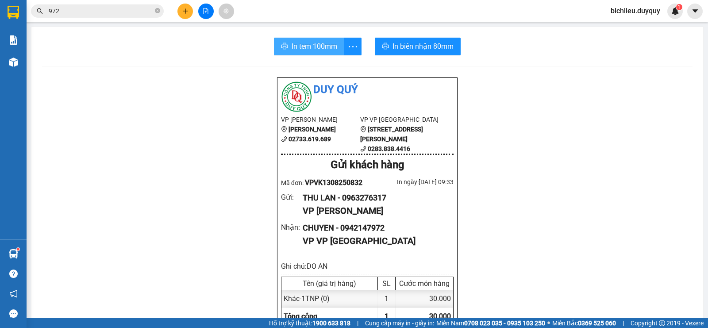
click at [296, 45] on span "In tem 100mm" at bounding box center [314, 46] width 46 height 11
click at [180, 8] on button at bounding box center [184, 11] width 15 height 15
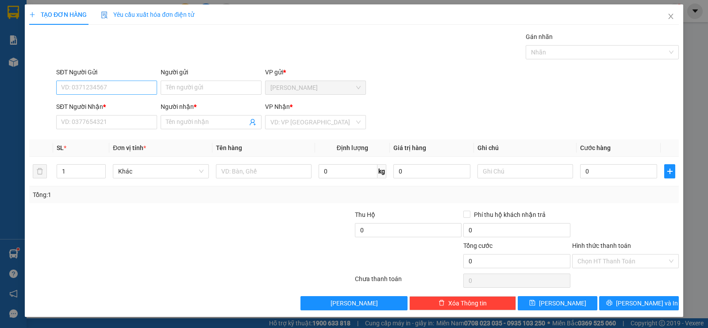
click at [78, 94] on div "SĐT Người Gửi VD: 0371234567" at bounding box center [106, 82] width 101 height 31
click at [72, 86] on input "SĐT Người Gửi" at bounding box center [106, 87] width 101 height 14
type input "0979054966"
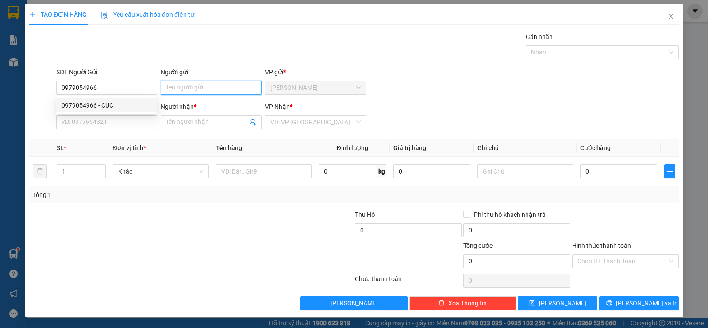
click at [171, 84] on input "Người gửi" at bounding box center [211, 87] width 101 height 14
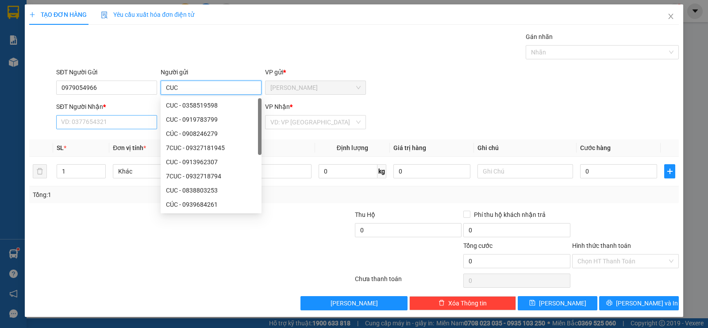
type input "CUC"
click at [79, 122] on input "SĐT Người Nhận *" at bounding box center [106, 122] width 101 height 14
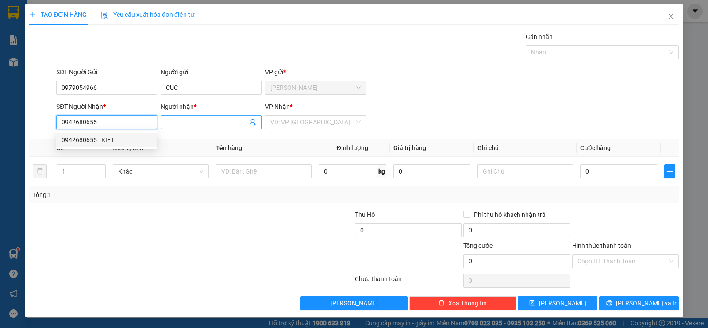
type input "0942680655"
click at [162, 117] on span at bounding box center [211, 122] width 101 height 14
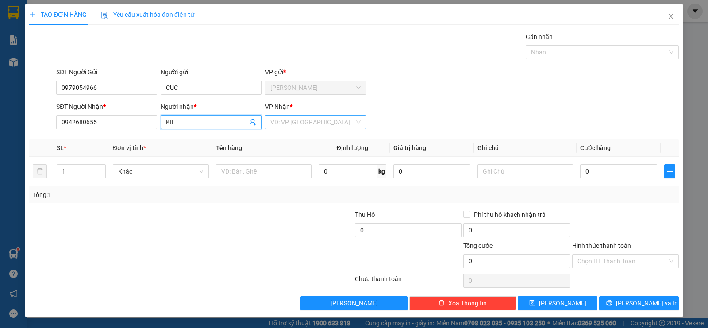
type input "KIET"
click at [307, 118] on input "search" at bounding box center [312, 121] width 84 height 13
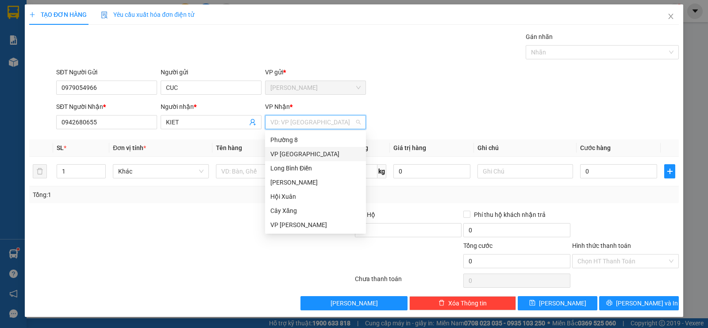
click at [301, 155] on div "VP [GEOGRAPHIC_DATA]" at bounding box center [315, 154] width 90 height 10
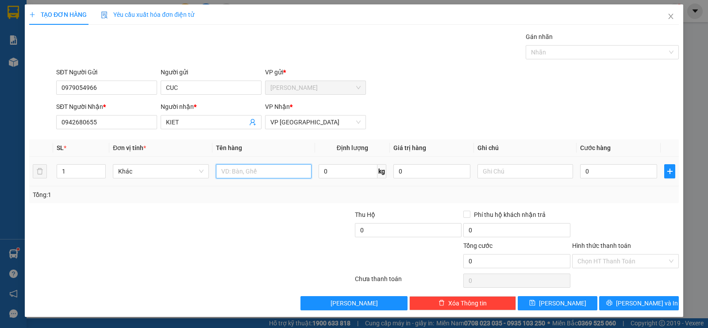
click at [230, 178] on input "text" at bounding box center [264, 171] width 96 height 14
type input "1XOP TRANG"
click at [485, 169] on input "text" at bounding box center [525, 171] width 96 height 14
type input "DO AN"
click at [594, 165] on input "0" at bounding box center [618, 171] width 77 height 14
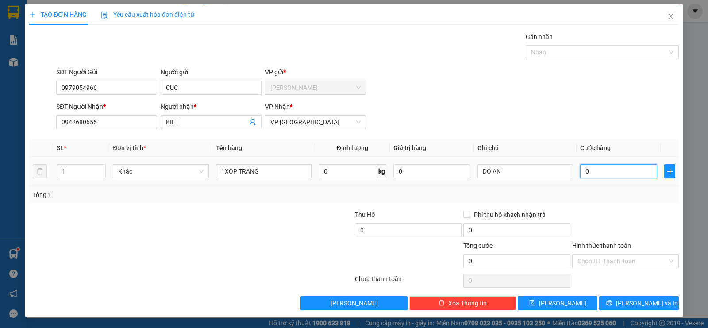
type input "3"
type input "30"
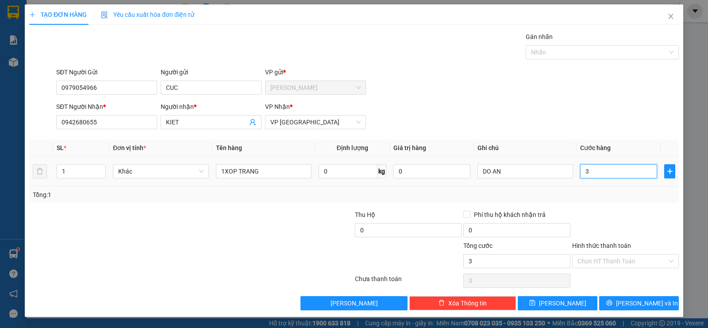
type input "30"
type input "300"
type input "3.000"
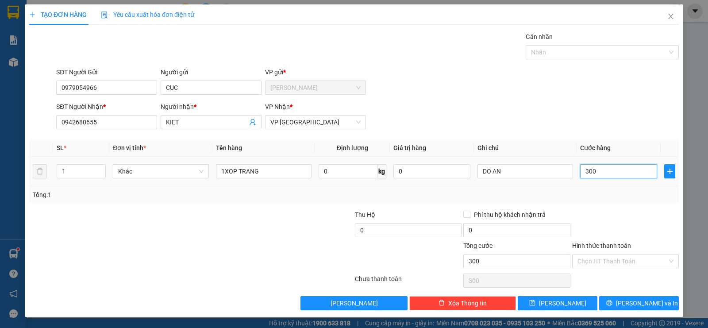
type input "3.000"
type input "30.000"
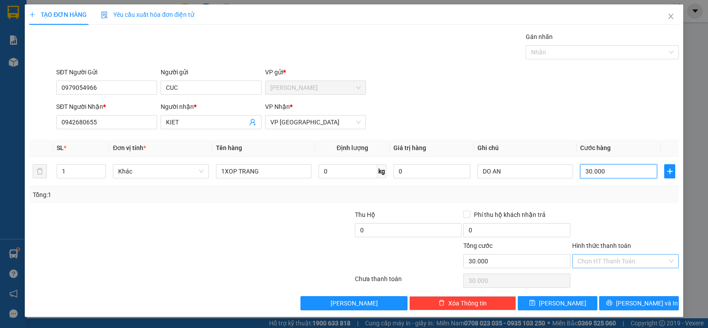
type input "30.000"
click at [590, 256] on input "Hình thức thanh toán" at bounding box center [622, 260] width 90 height 13
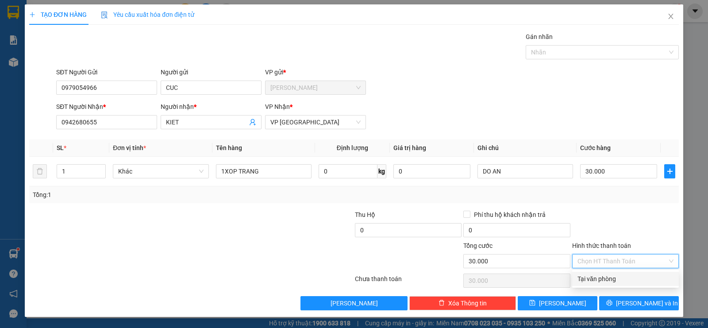
click at [591, 278] on div "Tại văn phòng" at bounding box center [625, 279] width 96 height 10
type input "0"
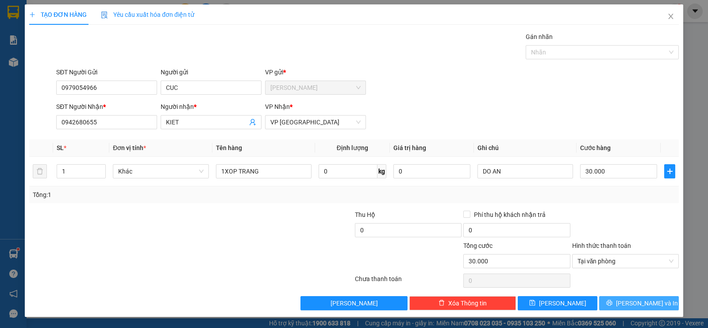
click at [637, 300] on span "[PERSON_NAME] và In" at bounding box center [647, 303] width 62 height 10
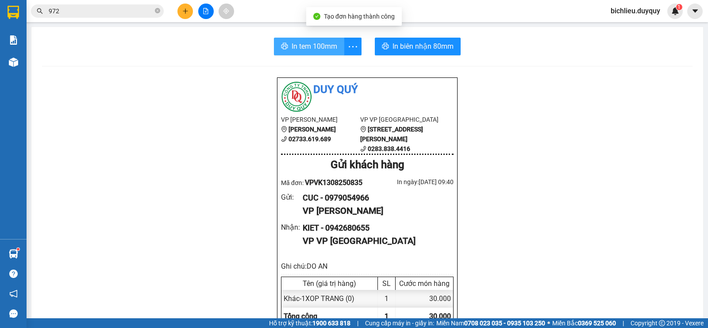
click at [305, 49] on span "In tem 100mm" at bounding box center [314, 46] width 46 height 11
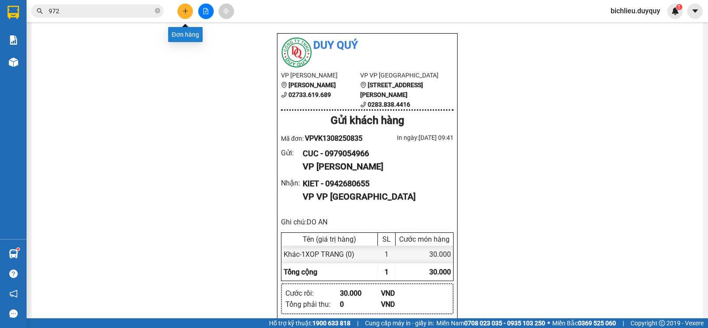
click at [186, 11] on icon "plus" at bounding box center [185, 11] width 6 height 6
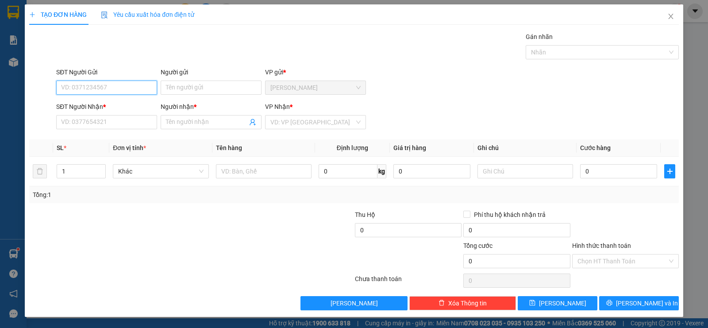
click at [70, 89] on input "SĐT Người Gửi" at bounding box center [106, 87] width 101 height 14
type input "0344548819"
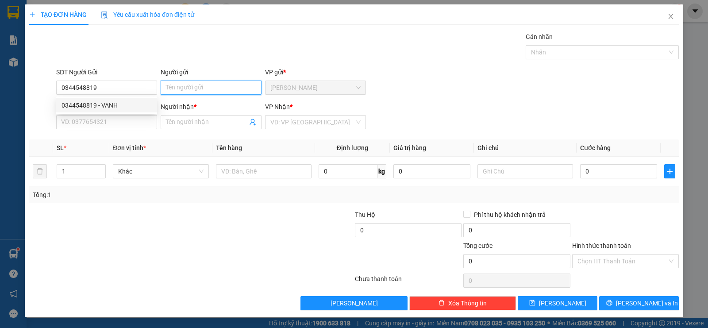
click at [183, 90] on input "Người gửi" at bounding box center [211, 87] width 101 height 14
type input "VANH"
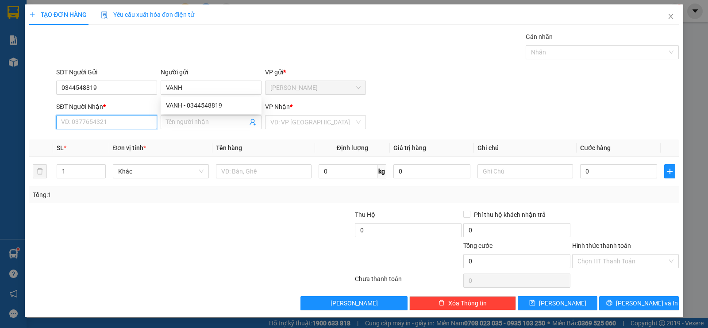
click at [81, 121] on input "SĐT Người Nhận *" at bounding box center [106, 122] width 101 height 14
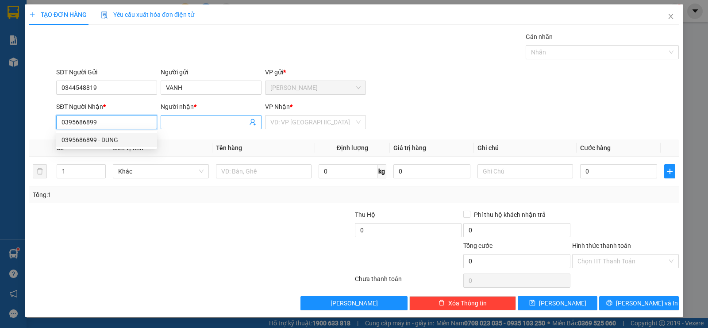
type input "0395686899"
click at [188, 119] on input "Người nhận *" at bounding box center [206, 122] width 81 height 10
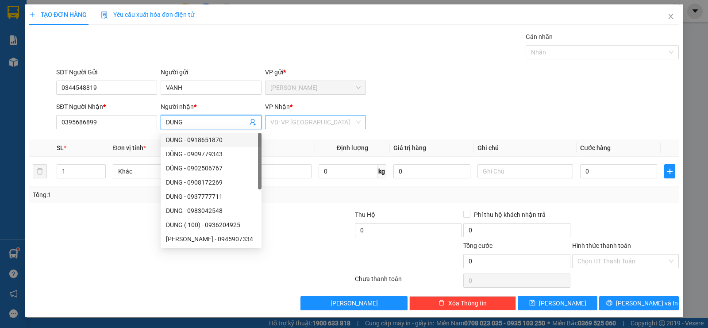
type input "DUNG"
click at [306, 125] on input "search" at bounding box center [312, 121] width 84 height 13
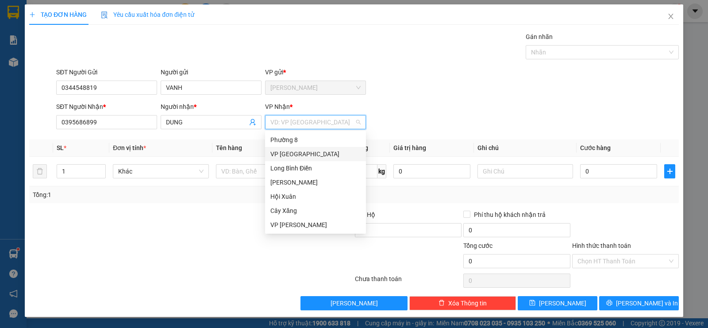
drag, startPoint x: 296, startPoint y: 153, endPoint x: 292, endPoint y: 156, distance: 5.0
click at [296, 155] on div "VP [GEOGRAPHIC_DATA]" at bounding box center [315, 154] width 90 height 10
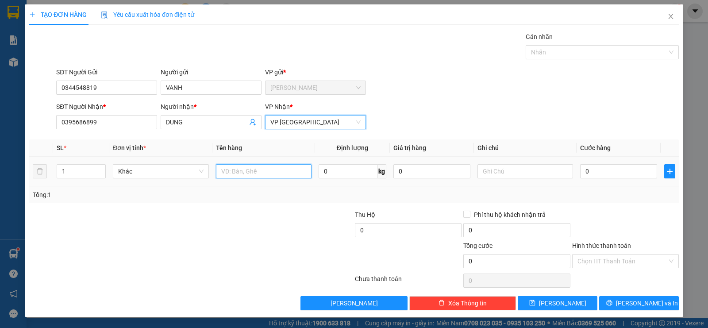
click at [247, 170] on input "text" at bounding box center [264, 171] width 96 height 14
type input "1TNP"
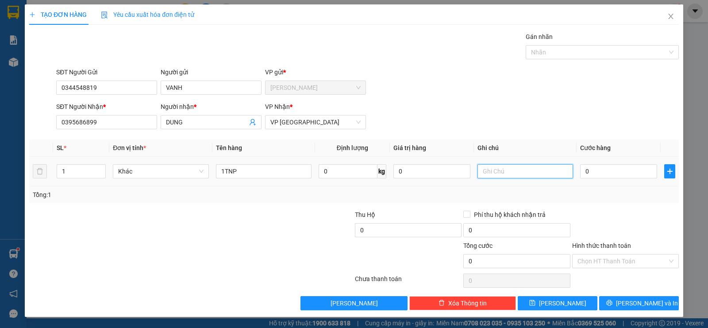
click at [483, 176] on input "text" at bounding box center [525, 171] width 96 height 14
type input "DO AN"
click at [590, 176] on input "0" at bounding box center [618, 171] width 77 height 14
type input "3"
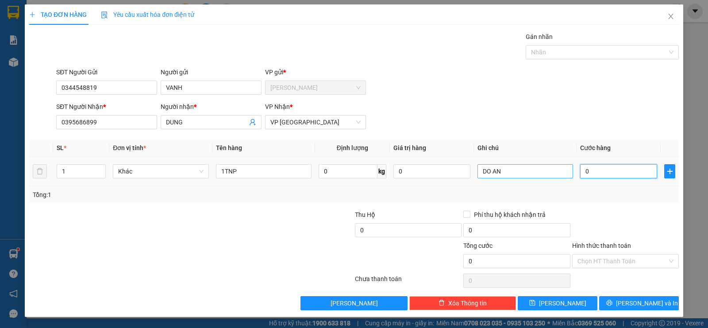
type input "3"
type input "35"
type input "350"
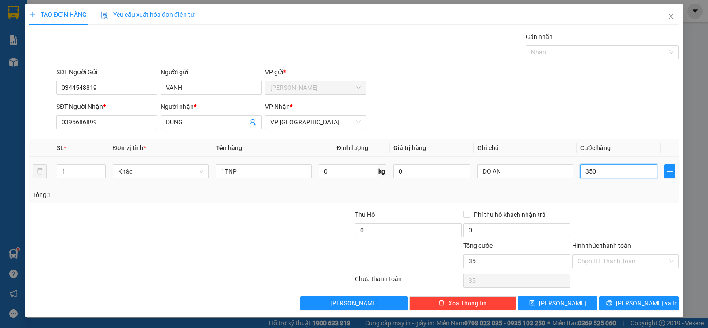
type input "350"
type input "3.500"
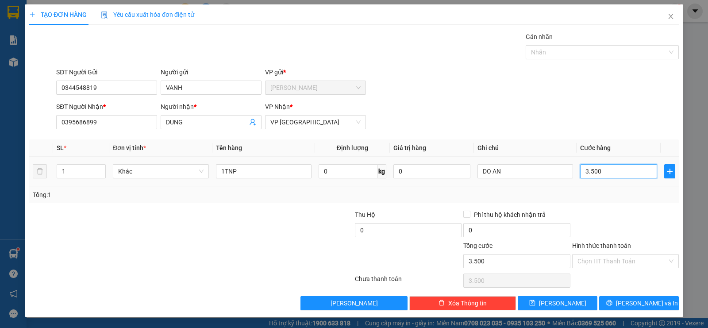
type input "35.000"
click at [594, 260] on input "Hình thức thanh toán" at bounding box center [622, 260] width 90 height 13
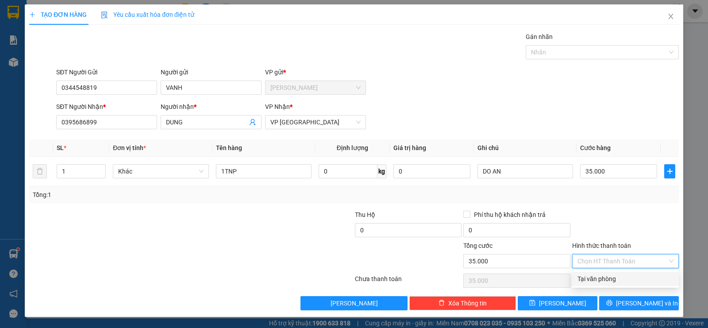
click at [589, 283] on div "Tại văn phòng" at bounding box center [625, 279] width 107 height 14
type input "0"
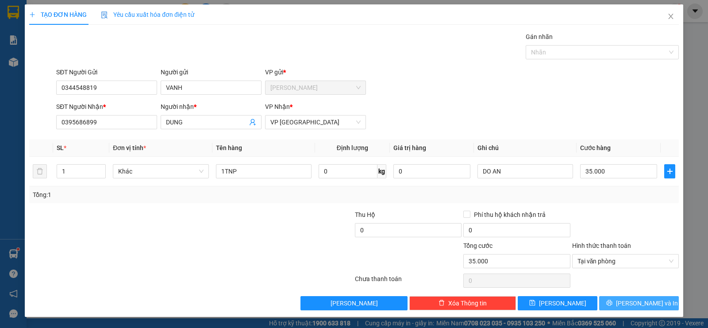
click at [616, 303] on button "[PERSON_NAME] và In" at bounding box center [639, 303] width 80 height 14
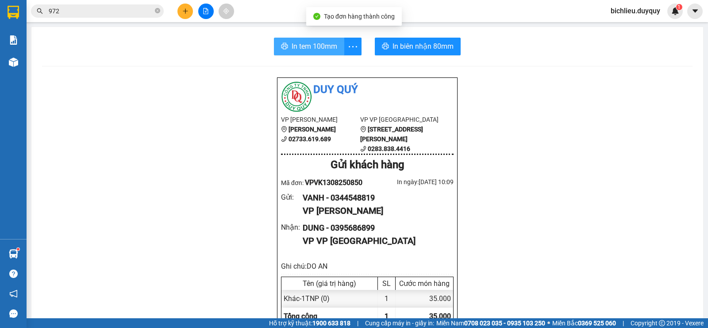
click at [300, 44] on span "In tem 100mm" at bounding box center [314, 46] width 46 height 11
click at [296, 38] on button "In tem 100mm" at bounding box center [309, 47] width 70 height 18
click at [311, 47] on span "In tem 100mm" at bounding box center [314, 46] width 46 height 11
click at [301, 46] on span "In tem 100mm" at bounding box center [314, 46] width 46 height 11
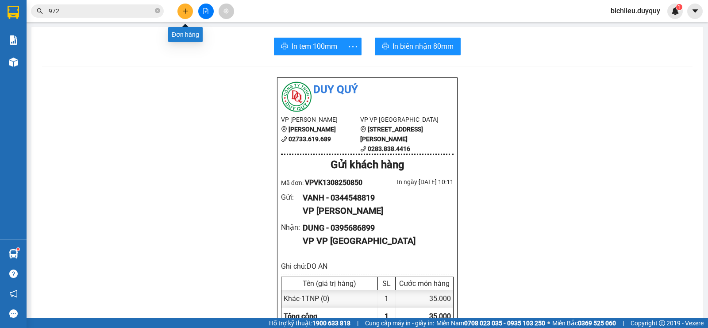
click at [185, 14] on icon "plus" at bounding box center [185, 11] width 6 height 6
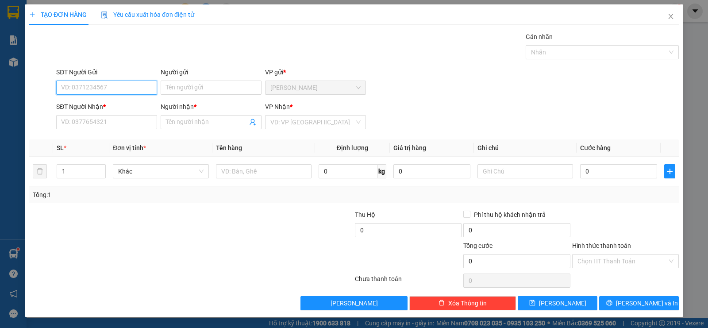
click at [77, 85] on input "SĐT Người Gửi" at bounding box center [106, 87] width 101 height 14
type input "0908215710"
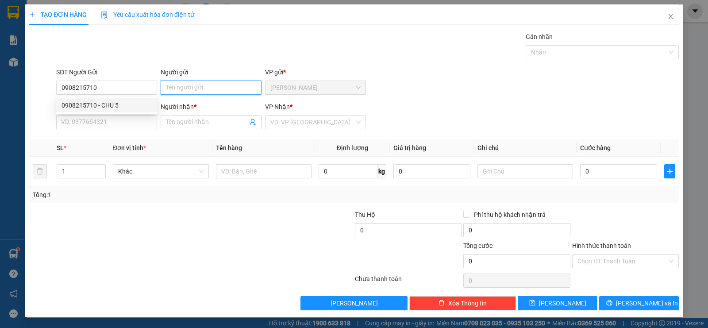
click at [161, 90] on input "Người gửi" at bounding box center [211, 87] width 101 height 14
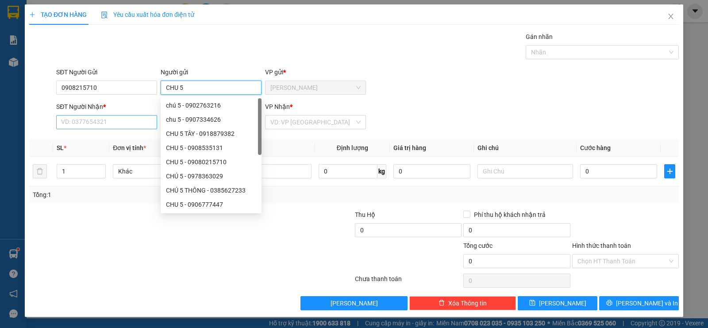
type input "CHU 5"
click at [71, 120] on input "SĐT Người Nhận *" at bounding box center [106, 122] width 101 height 14
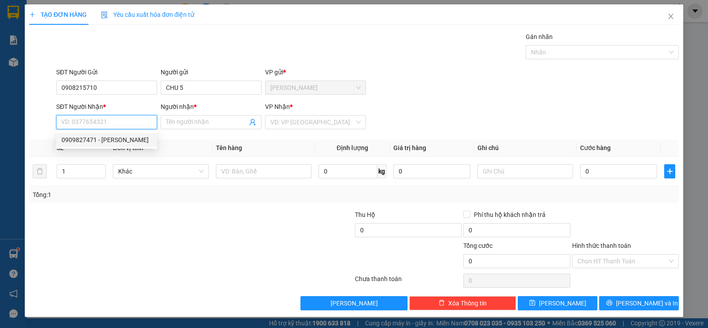
click at [65, 124] on input "SĐT Người Nhận *" at bounding box center [106, 122] width 101 height 14
click at [109, 122] on input "090827471" at bounding box center [106, 122] width 101 height 14
type input "0909827471"
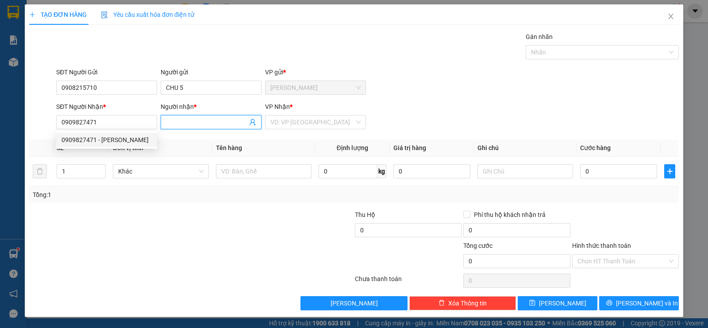
click at [187, 122] on input "Người nhận *" at bounding box center [206, 122] width 81 height 10
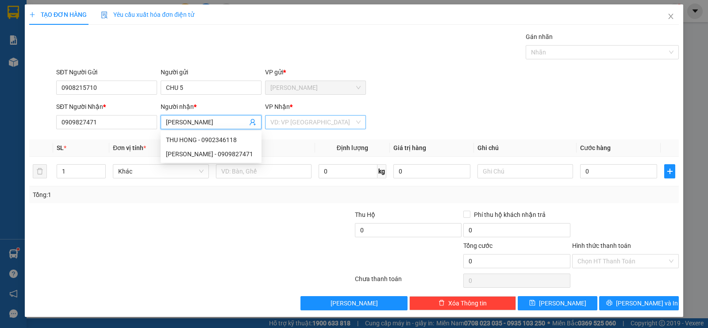
type input "[PERSON_NAME]"
click at [284, 122] on input "search" at bounding box center [312, 121] width 84 height 13
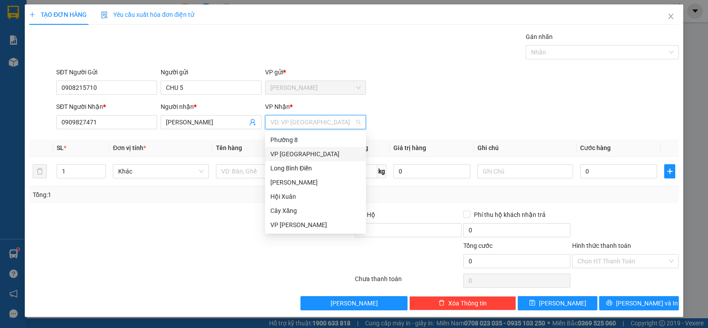
click at [275, 153] on div "VP [GEOGRAPHIC_DATA]" at bounding box center [315, 154] width 90 height 10
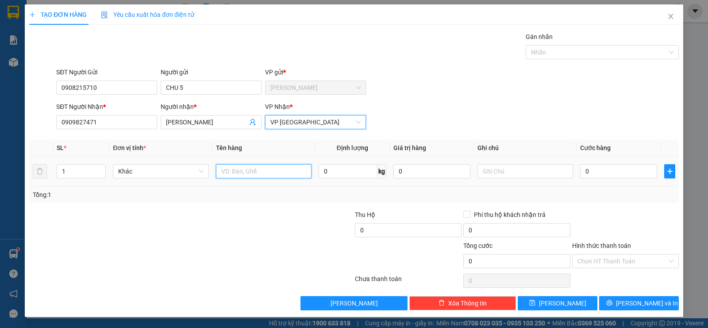
click at [275, 170] on input "text" at bounding box center [264, 171] width 96 height 14
type input "1BAO CAM NHO"
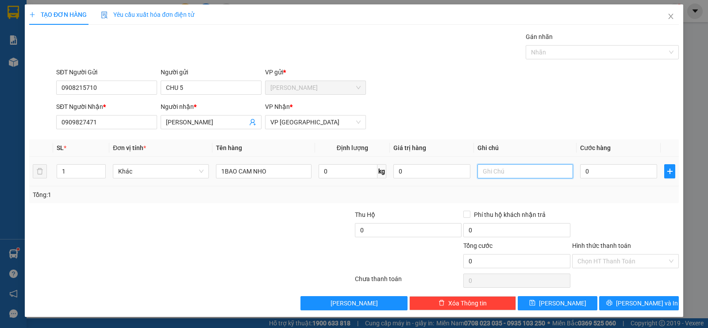
click at [495, 172] on input "text" at bounding box center [525, 171] width 96 height 14
type input "TRAI CAY"
click at [616, 172] on input "0" at bounding box center [618, 171] width 77 height 14
type input "3"
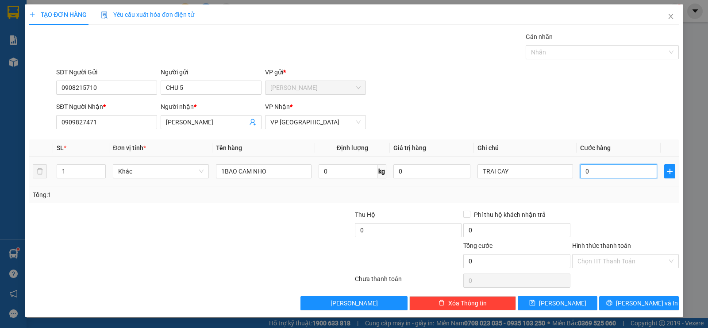
type input "3"
type input "30"
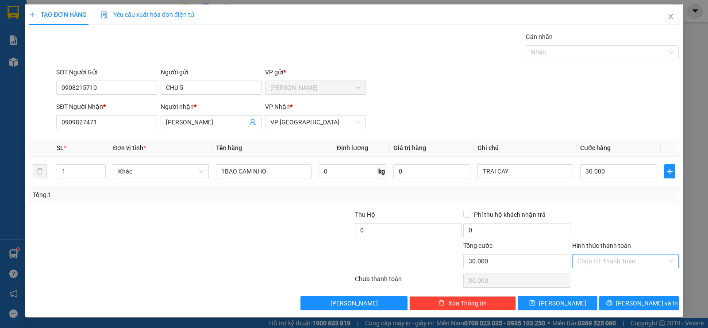
click at [587, 257] on input "Hình thức thanh toán" at bounding box center [622, 260] width 90 height 13
click at [592, 279] on div "Tại văn phòng" at bounding box center [625, 279] width 96 height 10
click at [629, 302] on button "[PERSON_NAME] và In" at bounding box center [639, 303] width 80 height 14
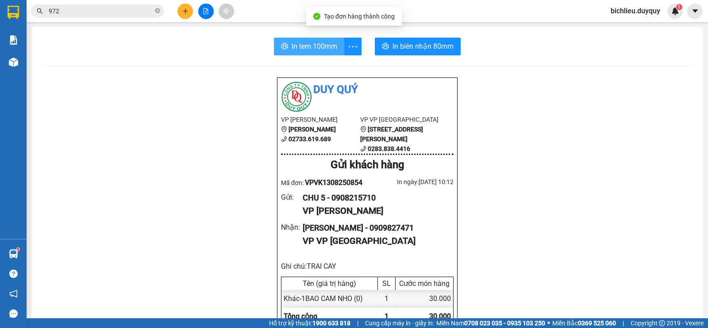
click at [314, 43] on span "In tem 100mm" at bounding box center [314, 46] width 46 height 11
click at [295, 50] on span "In tem 100mm" at bounding box center [314, 46] width 46 height 11
click at [296, 50] on span "In tem 100mm" at bounding box center [314, 46] width 46 height 11
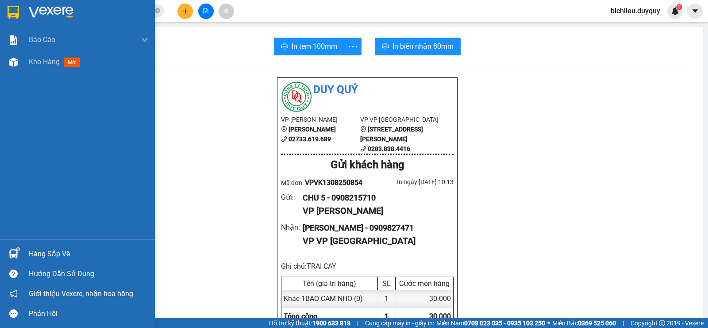
click at [14, 9] on img at bounding box center [13, 12] width 11 height 13
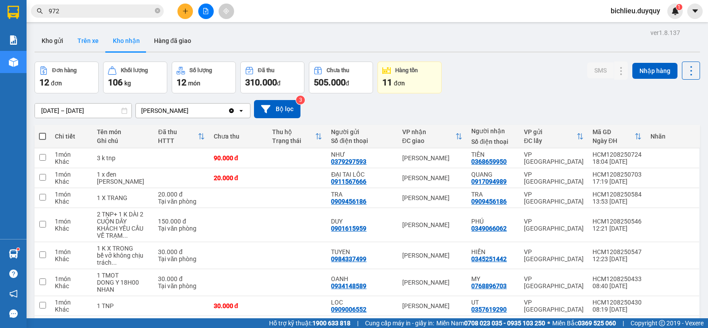
click at [94, 45] on button "Trên xe" at bounding box center [87, 40] width 35 height 21
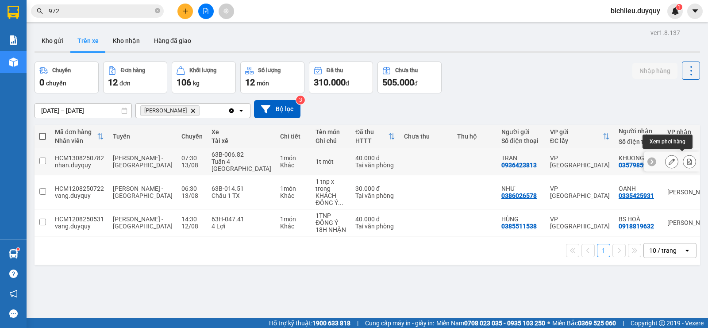
click at [686, 158] on icon at bounding box center [689, 161] width 6 height 6
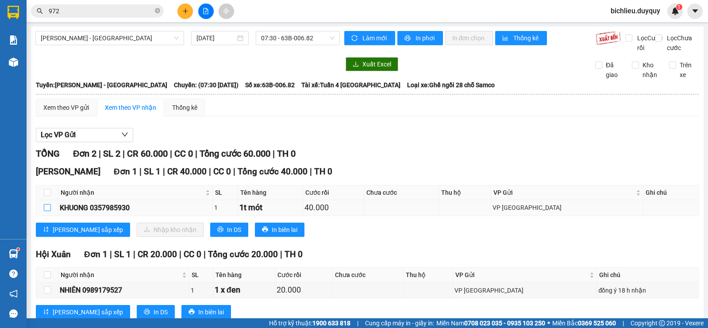
click at [44, 212] on label at bounding box center [47, 208] width 7 height 10
click at [44, 211] on input "checkbox" at bounding box center [47, 207] width 7 height 7
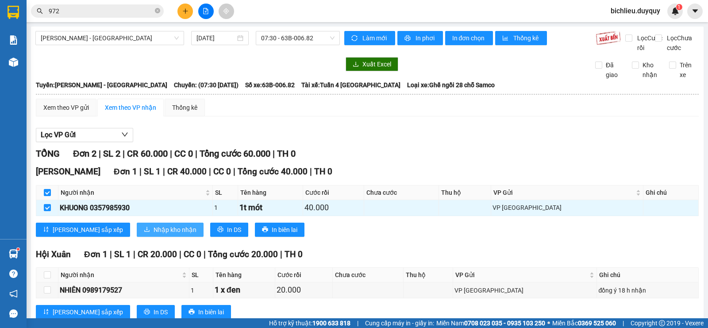
click at [153, 234] on span "Nhập kho nhận" at bounding box center [174, 230] width 43 height 10
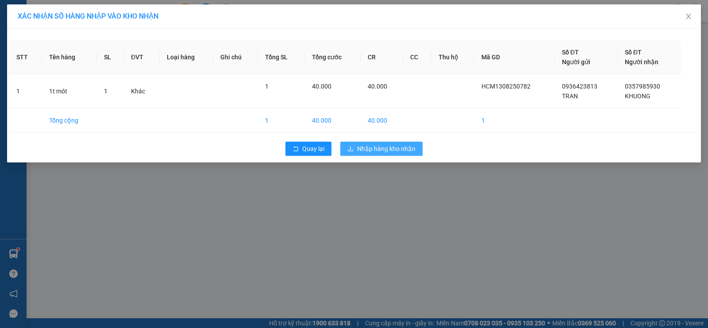
click at [406, 148] on span "Nhập hàng kho nhận" at bounding box center [386, 149] width 58 height 10
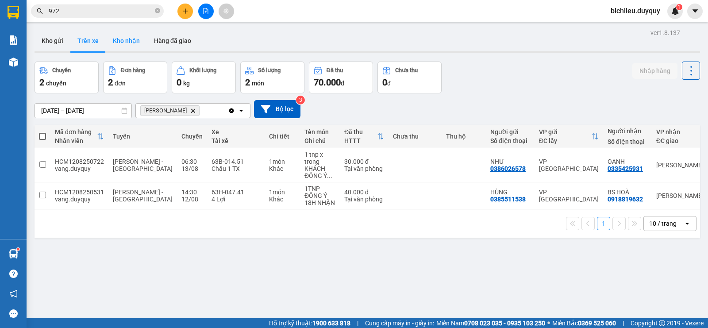
click at [122, 46] on button "Kho nhận" at bounding box center [126, 40] width 41 height 21
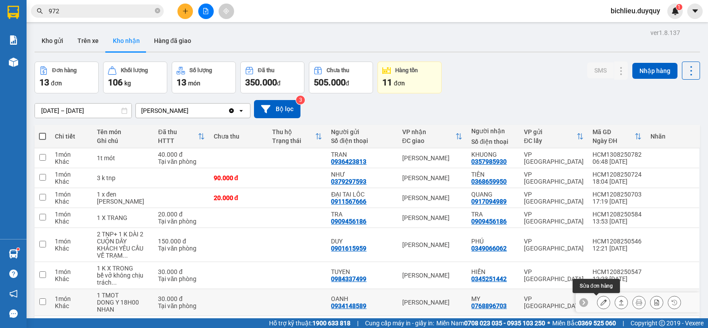
click at [600, 299] on icon at bounding box center [603, 302] width 6 height 6
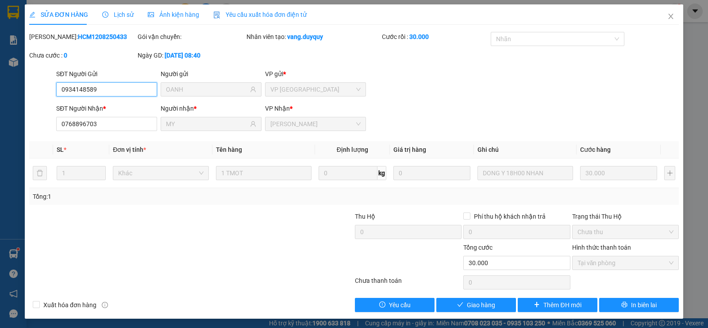
type input "0934148589"
type input "OANH"
type input "0768896703"
type input "MY"
type input "30.000"
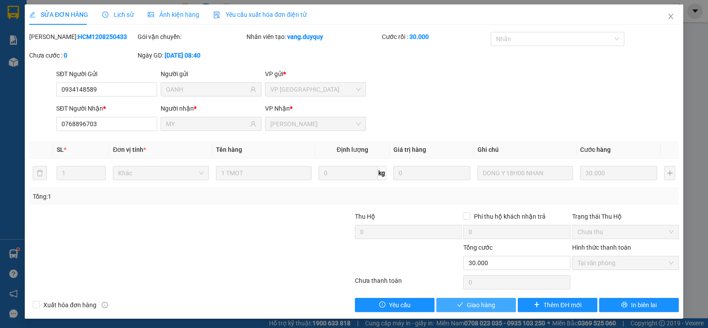
click at [473, 305] on span "Giao hàng" at bounding box center [481, 305] width 28 height 10
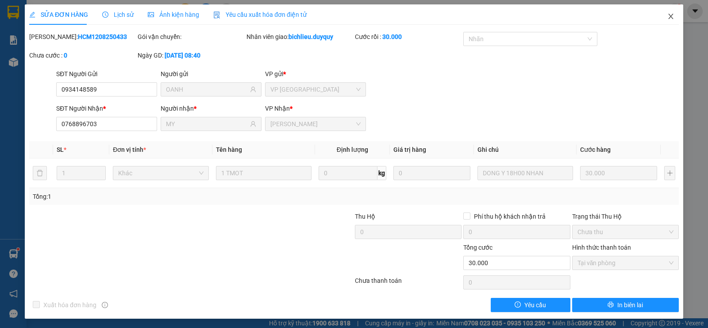
click at [667, 20] on icon "close" at bounding box center [670, 16] width 7 height 7
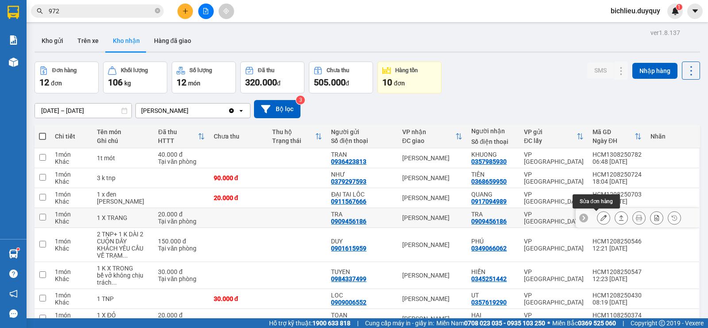
click at [600, 215] on icon at bounding box center [603, 217] width 6 height 6
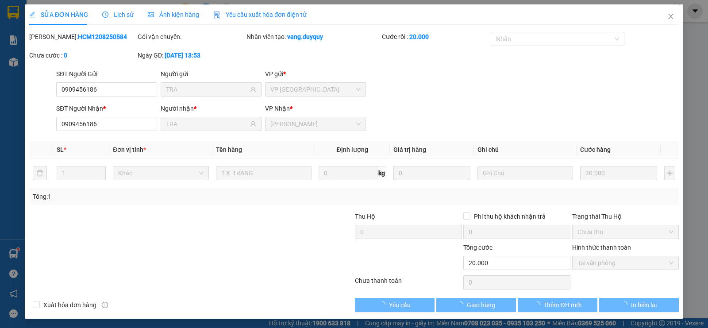
type input "0909456186"
type input "TRA"
type input "0909456186"
type input "TRA"
type input "20.000"
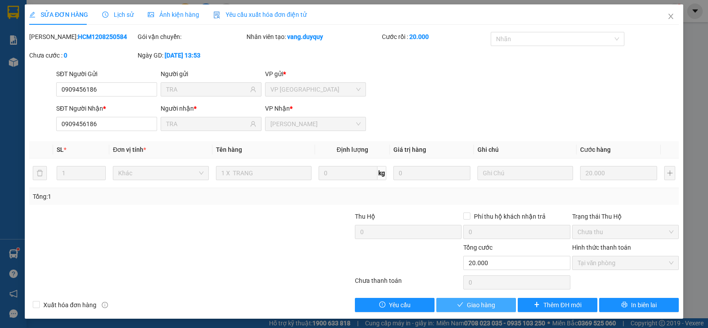
click at [472, 302] on span "Giao hàng" at bounding box center [481, 305] width 28 height 10
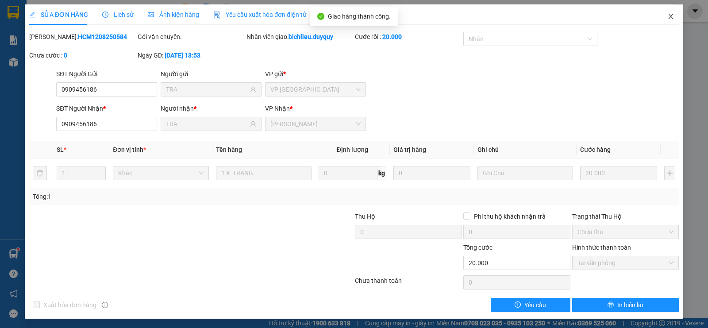
click at [664, 20] on span "Close" at bounding box center [670, 16] width 25 height 25
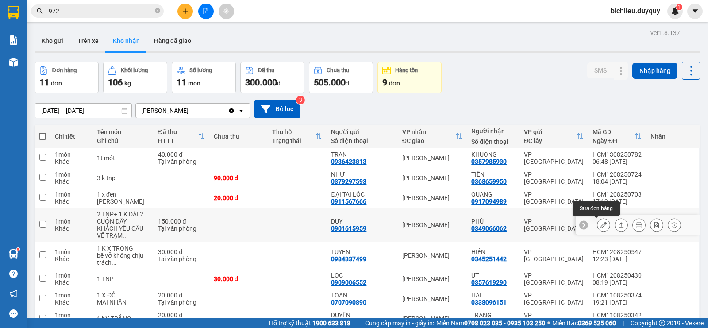
click at [600, 223] on icon at bounding box center [603, 225] width 6 height 6
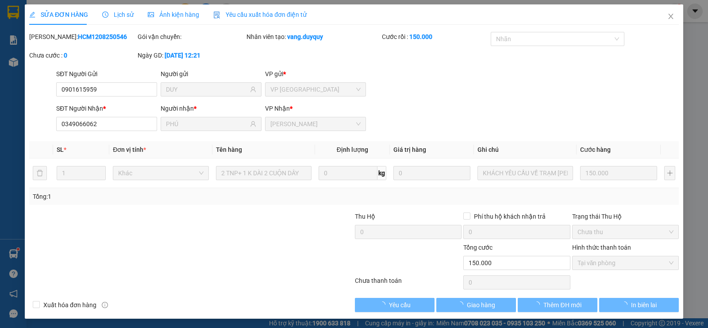
type input "0901615959"
type input "DUY"
type input "0349066062"
type input "PHÚ"
type input "150.000"
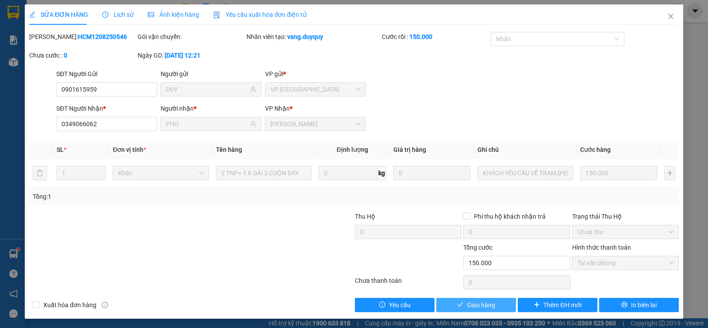
click at [467, 301] on span "Giao hàng" at bounding box center [481, 305] width 28 height 10
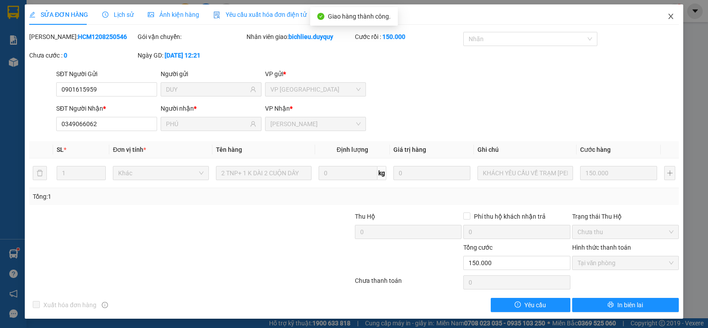
click at [667, 17] on icon "close" at bounding box center [670, 16] width 7 height 7
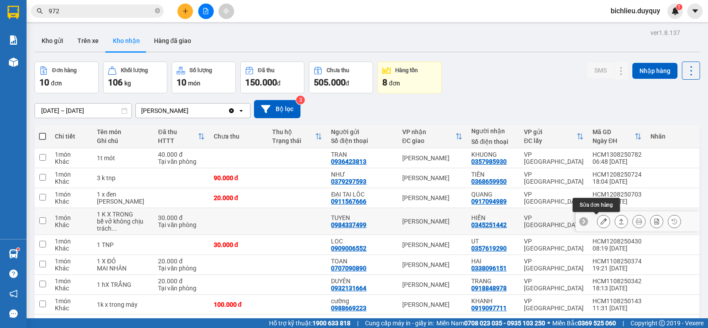
click at [600, 221] on icon at bounding box center [603, 221] width 6 height 6
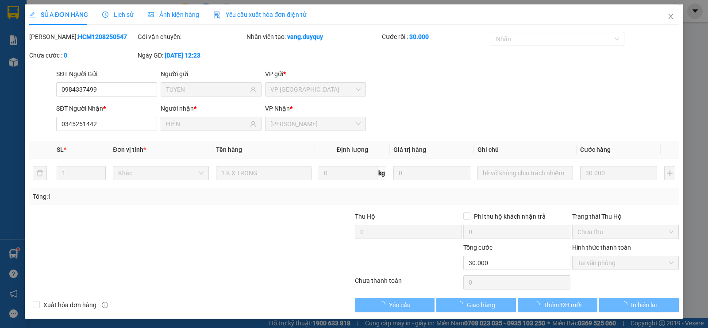
type input "0984337499"
type input "TUYEN"
type input "0345251442"
type input "HIỀN"
type input "30.000"
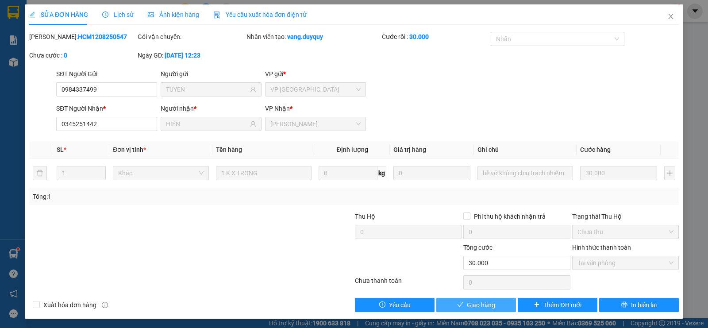
click at [471, 306] on span "Giao hàng" at bounding box center [481, 305] width 28 height 10
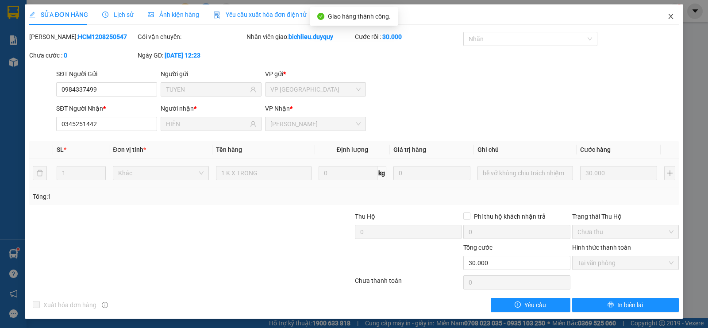
click at [667, 19] on icon "close" at bounding box center [670, 16] width 7 height 7
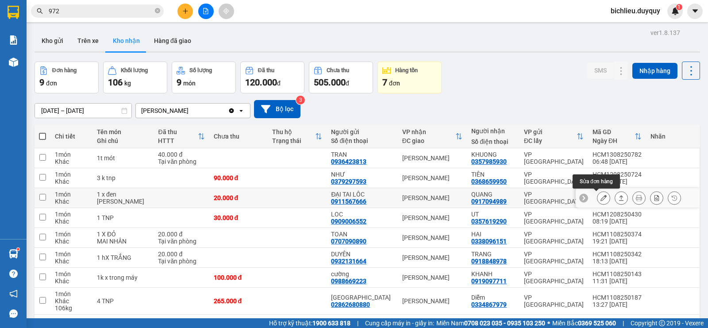
click at [597, 197] on button at bounding box center [603, 197] width 12 height 15
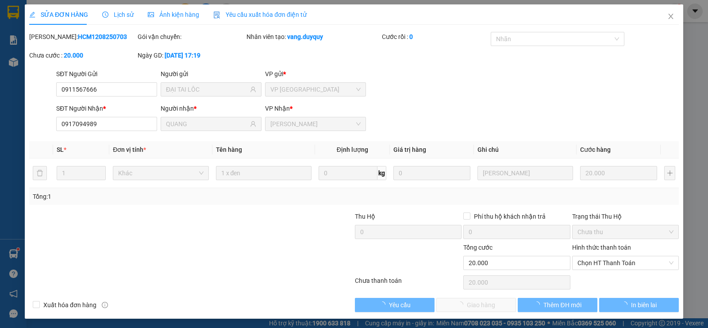
type input "0911567666"
type input "ĐẠI TAI LÔC"
type input "0917094989"
type input "QUANG"
type input "20.000"
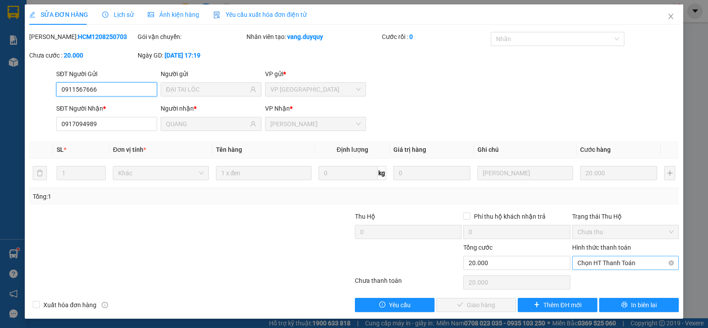
click at [577, 264] on span "Chọn HT Thanh Toán" at bounding box center [625, 262] width 96 height 13
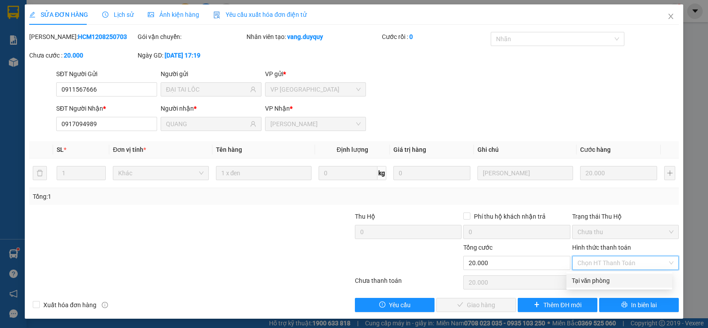
click at [576, 279] on div "Tại văn phòng" at bounding box center [618, 280] width 95 height 10
type input "0"
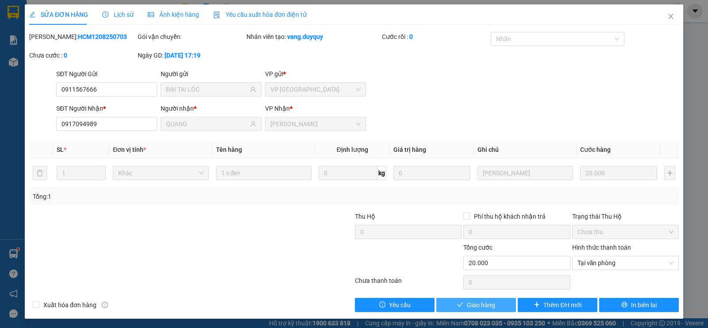
click at [467, 307] on span "Giao hàng" at bounding box center [481, 305] width 28 height 10
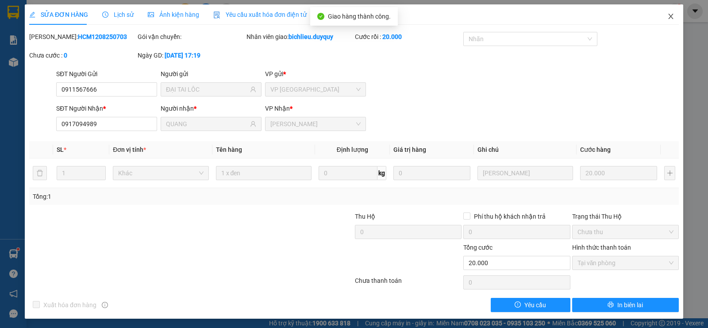
click at [667, 19] on icon "close" at bounding box center [670, 16] width 7 height 7
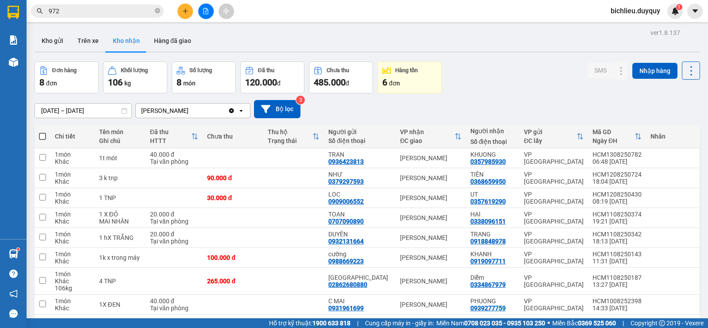
click at [184, 11] on icon "plus" at bounding box center [185, 11] width 6 height 6
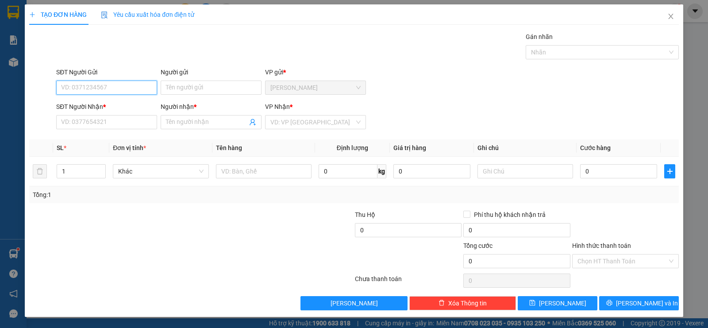
click at [60, 84] on input "SĐT Người Gửi" at bounding box center [106, 87] width 101 height 14
type input "0976710357"
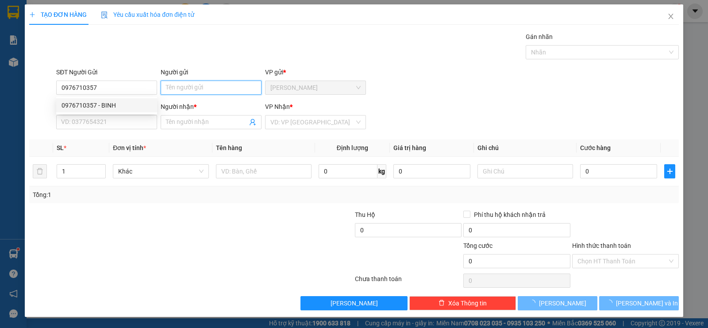
click at [184, 87] on input "Người gửi" at bounding box center [211, 87] width 101 height 14
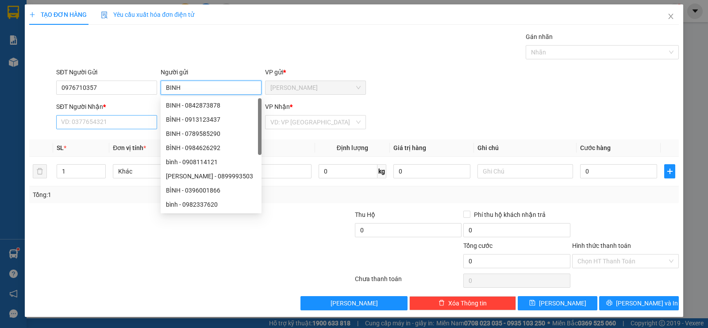
type input "BINH"
click at [76, 118] on input "SĐT Người Nhận *" at bounding box center [106, 122] width 101 height 14
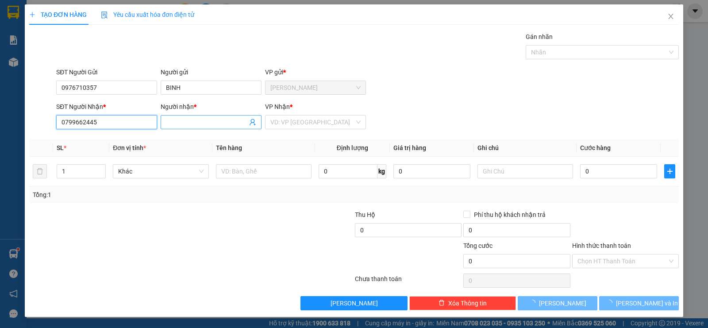
type input "0799662445"
click at [175, 120] on input "Người nhận *" at bounding box center [206, 122] width 81 height 10
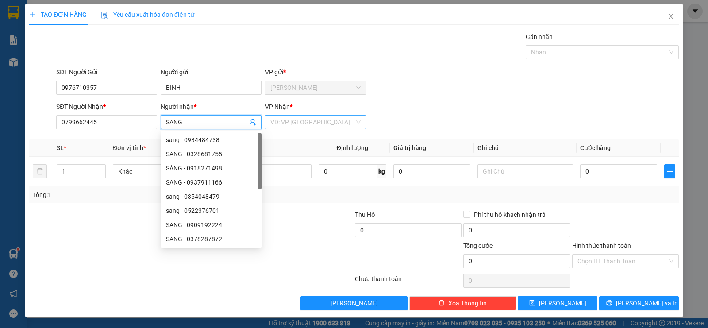
type input "SANG"
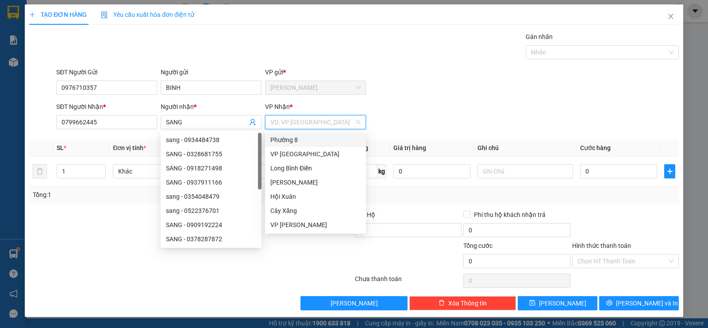
click at [284, 118] on input "search" at bounding box center [312, 121] width 84 height 13
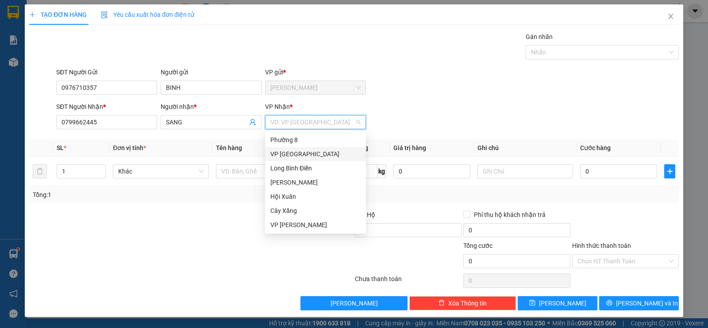
click at [291, 152] on div "VP [GEOGRAPHIC_DATA]" at bounding box center [315, 154] width 90 height 10
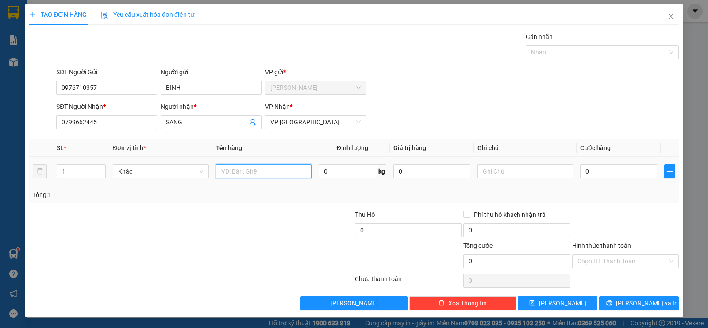
click at [252, 172] on input "text" at bounding box center [264, 171] width 96 height 14
type input "1T MOST TRANG"
click at [513, 172] on input "text" at bounding box center [525, 171] width 96 height 14
type input "HANG DE VO"
drag, startPoint x: 609, startPoint y: 180, endPoint x: 606, endPoint y: 166, distance: 14.0
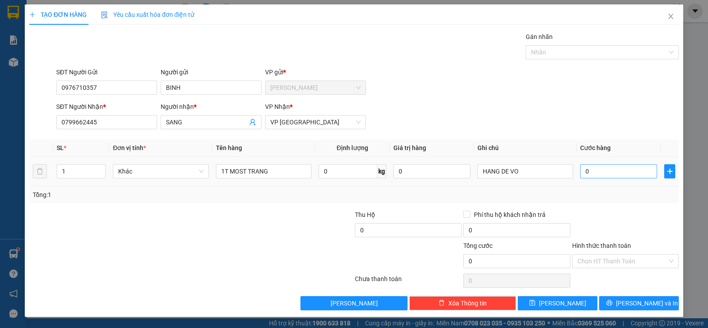
click at [609, 178] on div "0" at bounding box center [618, 171] width 77 height 18
click at [606, 166] on input "0" at bounding box center [618, 171] width 77 height 14
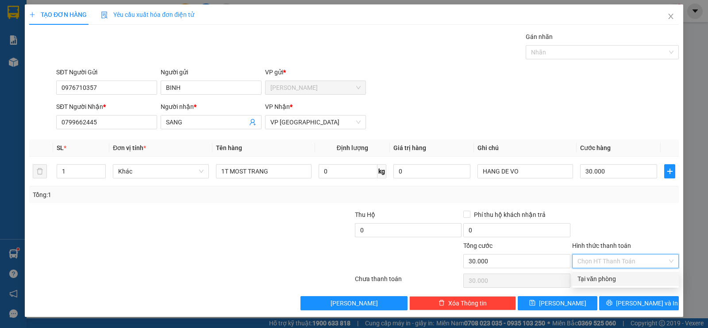
click at [589, 263] on input "Hình thức thanh toán" at bounding box center [622, 260] width 90 height 13
click at [593, 279] on div "Tại văn phòng" at bounding box center [625, 279] width 96 height 10
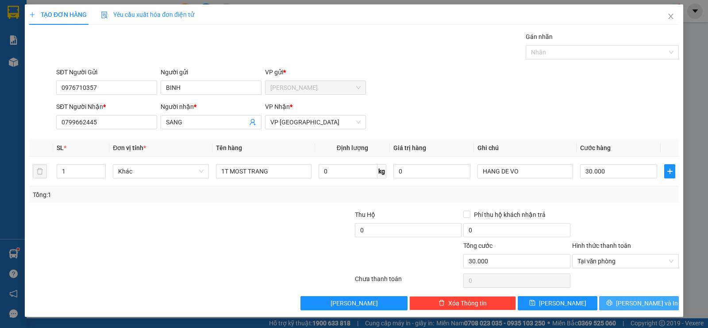
click at [633, 303] on span "[PERSON_NAME] và In" at bounding box center [647, 303] width 62 height 10
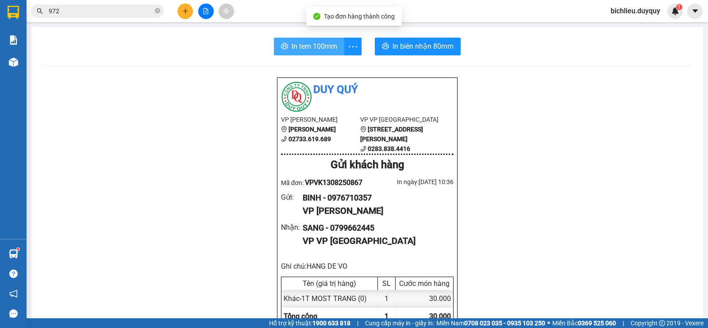
click at [301, 52] on button "In tem 100mm" at bounding box center [309, 47] width 70 height 18
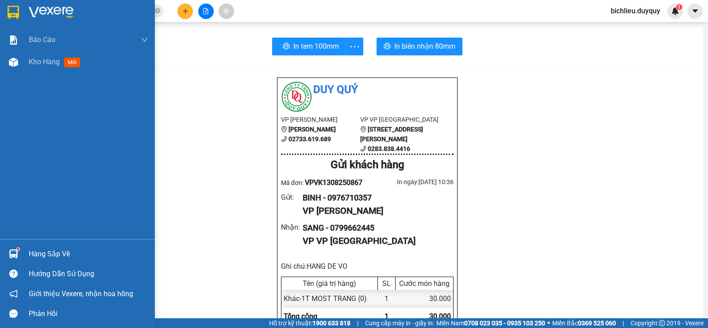
click at [11, 11] on img at bounding box center [13, 12] width 11 height 13
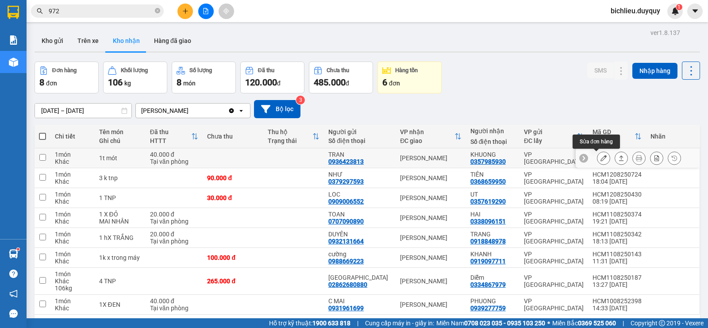
click at [600, 155] on icon at bounding box center [603, 158] width 6 height 6
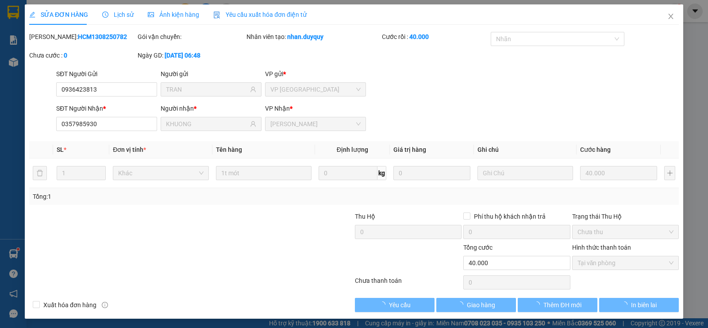
type input "0936423813"
type input "TRAN"
type input "0357985930"
type input "KHUONG"
type input "40.000"
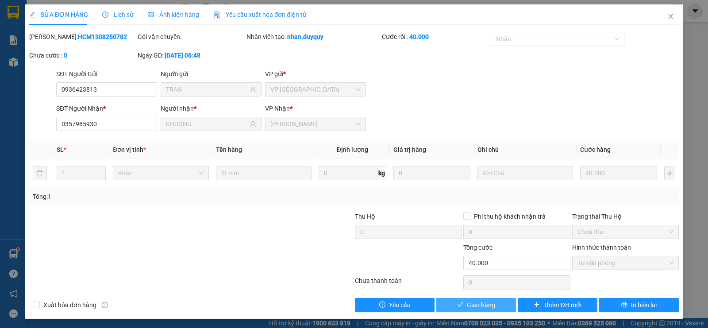
click at [471, 306] on span "Giao hàng" at bounding box center [481, 305] width 28 height 10
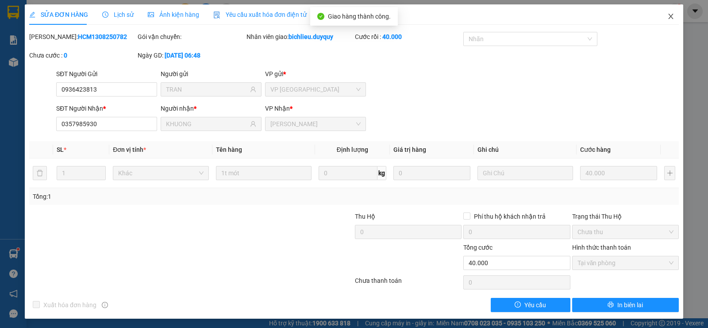
click at [667, 17] on icon "close" at bounding box center [670, 16] width 7 height 7
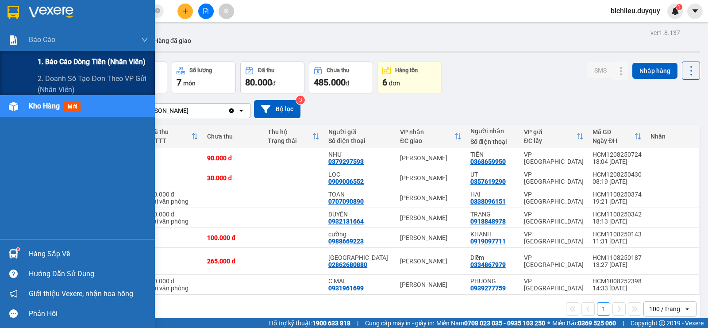
click at [58, 62] on span "1. Báo cáo dòng tiền (nhân viên)" at bounding box center [92, 61] width 108 height 11
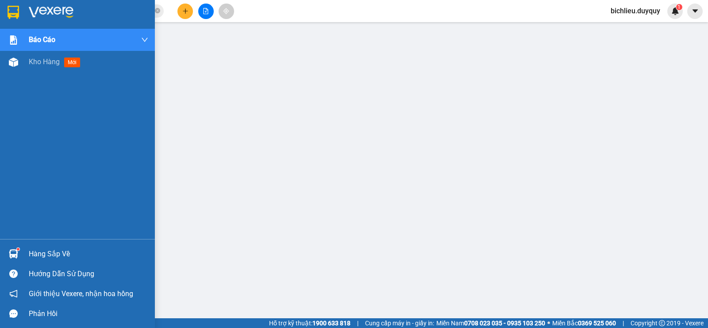
click at [13, 11] on img at bounding box center [13, 12] width 11 height 13
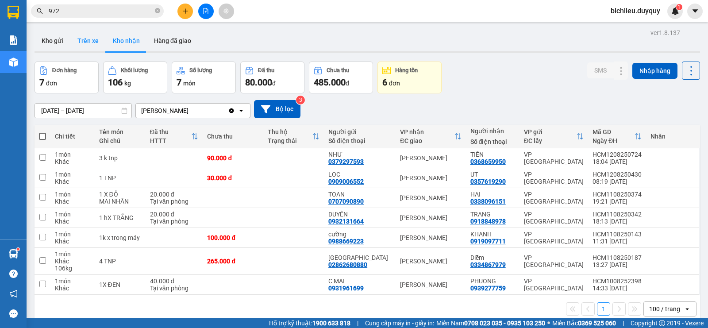
click at [84, 43] on button "Trên xe" at bounding box center [87, 40] width 35 height 21
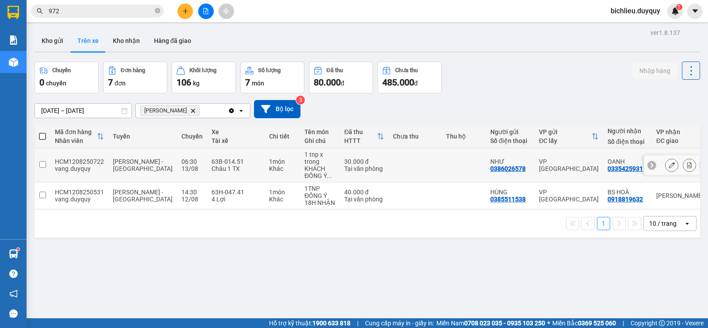
click at [686, 165] on icon at bounding box center [689, 165] width 6 height 6
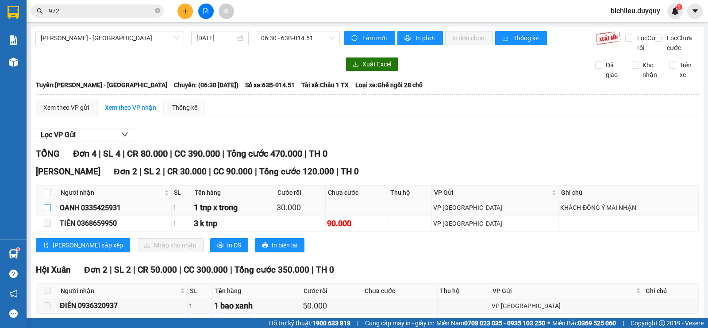
click at [45, 211] on input "checkbox" at bounding box center [47, 207] width 7 height 7
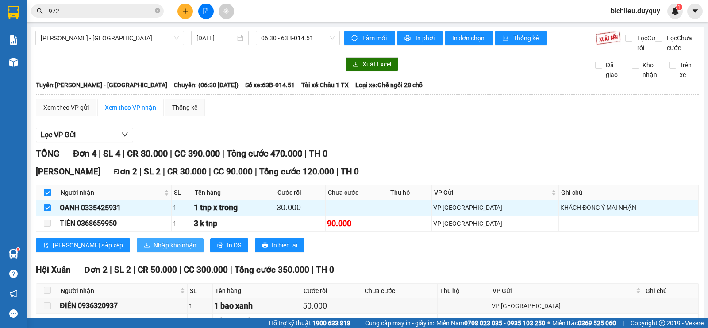
click at [153, 250] on span "Nhập kho nhận" at bounding box center [174, 245] width 43 height 10
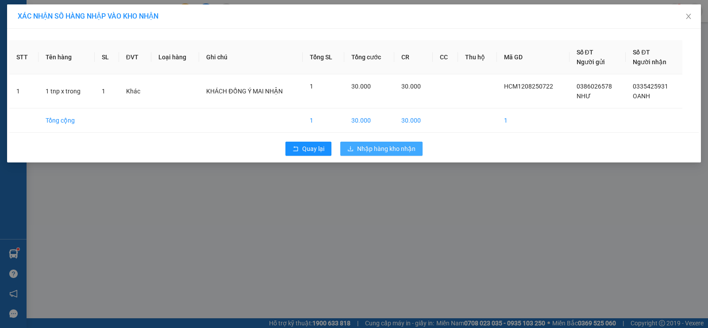
click at [374, 152] on span "Nhập hàng kho nhận" at bounding box center [386, 149] width 58 height 10
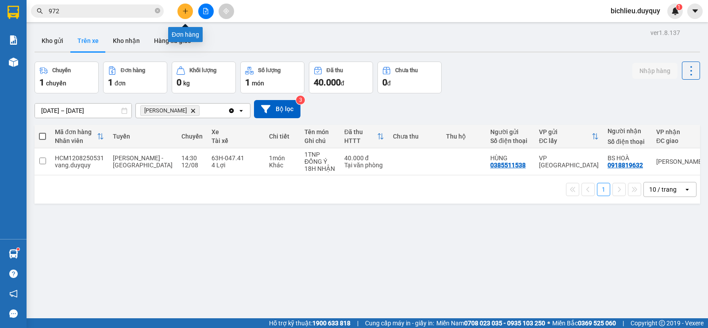
click at [182, 12] on icon "plus" at bounding box center [185, 11] width 6 height 6
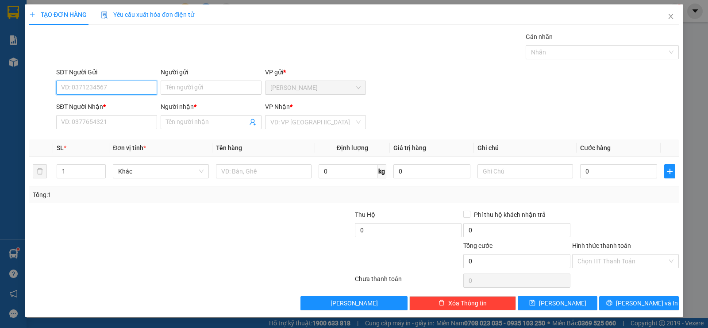
click at [87, 88] on input "SĐT Người Gửi" at bounding box center [106, 87] width 101 height 14
type input "0357619290"
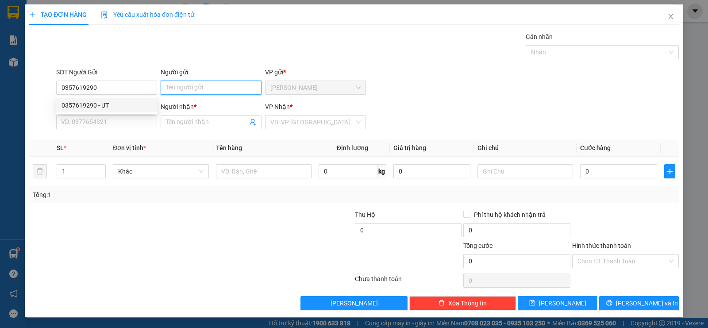
click at [181, 85] on input "Người gửi" at bounding box center [211, 87] width 101 height 14
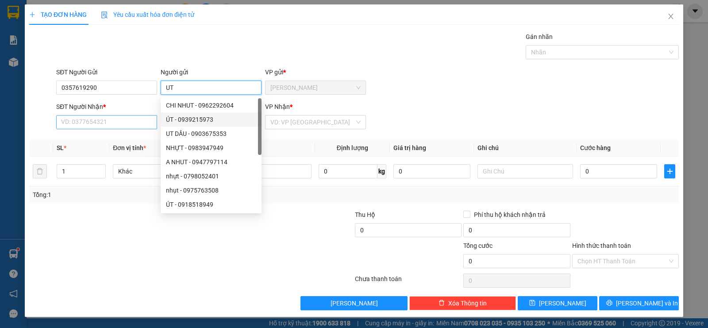
type input "UT"
click at [103, 120] on input "SĐT Người Nhận *" at bounding box center [106, 122] width 101 height 14
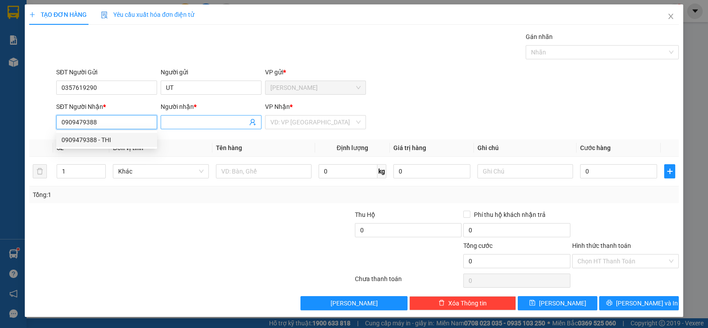
type input "0909479388"
click at [182, 117] on input "Người nhận *" at bounding box center [206, 122] width 81 height 10
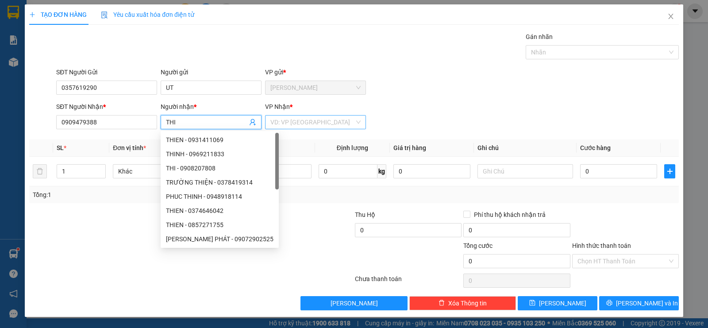
type input "THI"
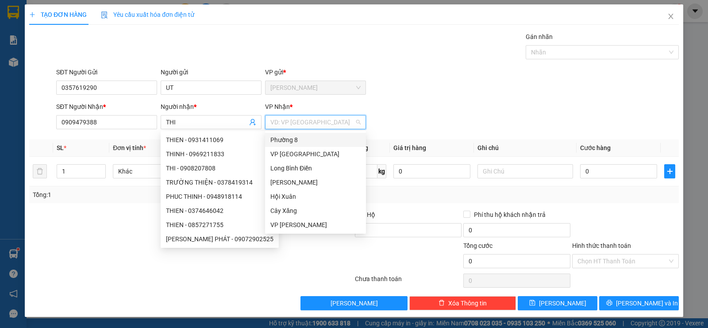
drag, startPoint x: 313, startPoint y: 122, endPoint x: 294, endPoint y: 145, distance: 30.5
click at [313, 122] on input "search" at bounding box center [312, 121] width 84 height 13
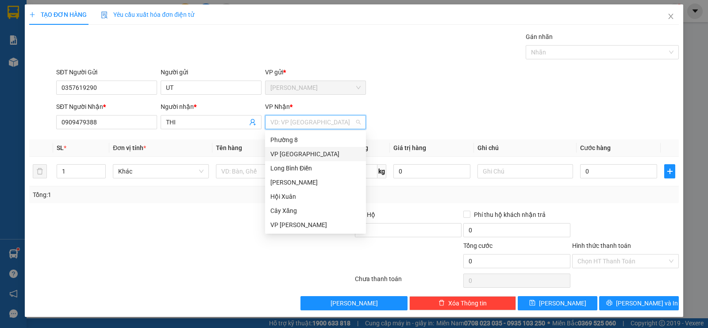
drag, startPoint x: 293, startPoint y: 154, endPoint x: 273, endPoint y: 153, distance: 19.9
click at [291, 153] on div "VP [GEOGRAPHIC_DATA]" at bounding box center [315, 154] width 90 height 10
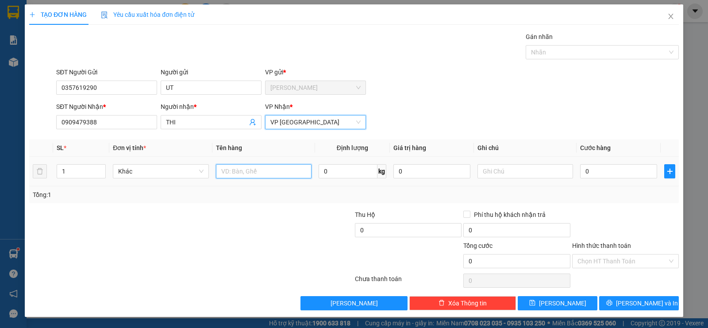
click at [224, 169] on input "text" at bounding box center [264, 171] width 96 height 14
type input "1TNP"
click at [605, 176] on input "0" at bounding box center [618, 171] width 77 height 14
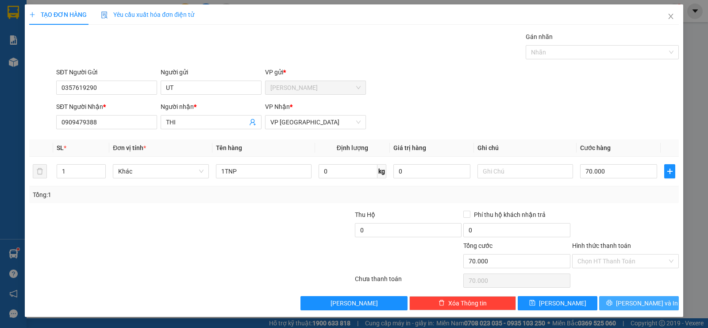
drag, startPoint x: 647, startPoint y: 305, endPoint x: 647, endPoint y: 298, distance: 6.6
click at [647, 300] on span "[PERSON_NAME] và In" at bounding box center [647, 303] width 62 height 10
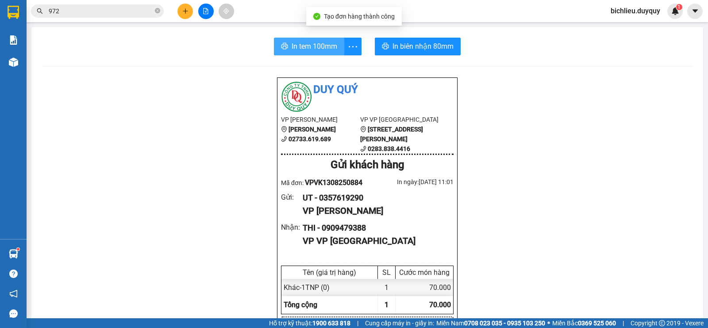
click at [308, 50] on span "In tem 100mm" at bounding box center [314, 46] width 46 height 11
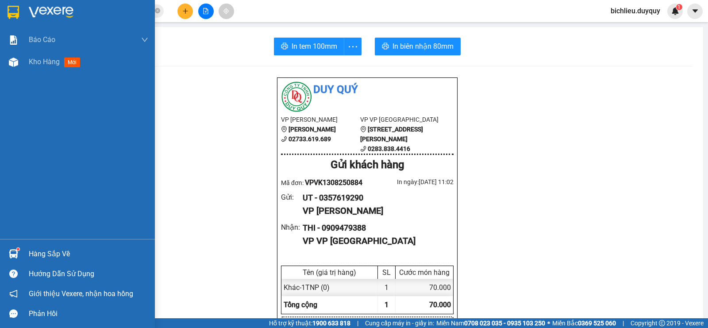
click at [15, 13] on img at bounding box center [13, 12] width 11 height 13
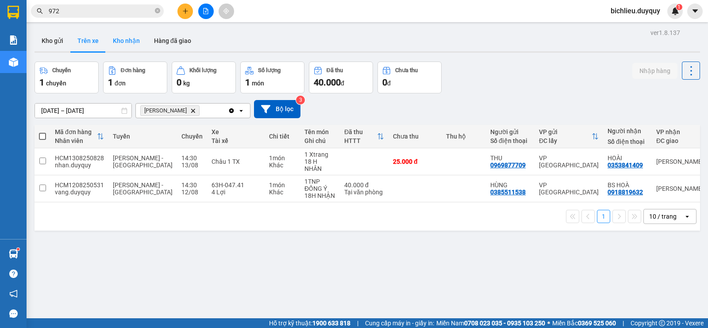
click at [119, 45] on button "Kho nhận" at bounding box center [126, 40] width 41 height 21
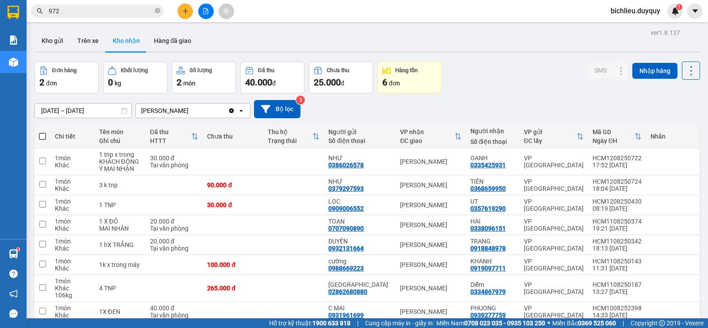
click at [547, 263] on table "Chi tiết Tên món Ghi chú Đã thu HTTT Chưa thu Thu hộ Trạng thái Người gửi Số đi…" at bounding box center [366, 223] width 665 height 197
click at [180, 13] on button at bounding box center [184, 11] width 15 height 15
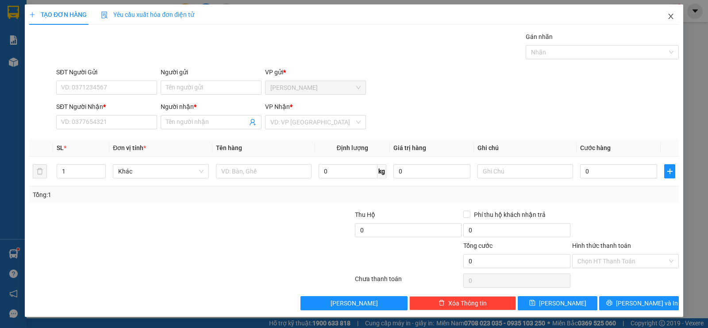
click at [671, 19] on icon "close" at bounding box center [670, 16] width 7 height 7
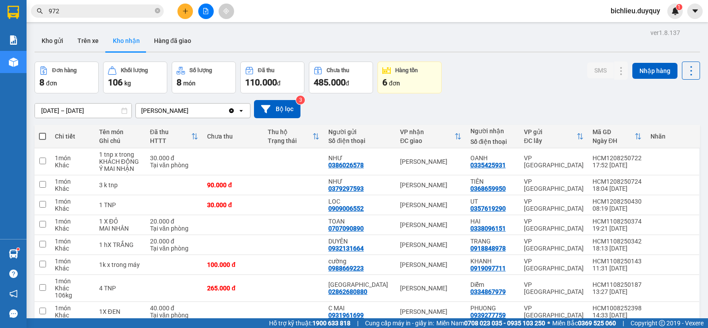
drag, startPoint x: 698, startPoint y: 188, endPoint x: 704, endPoint y: 266, distance: 78.0
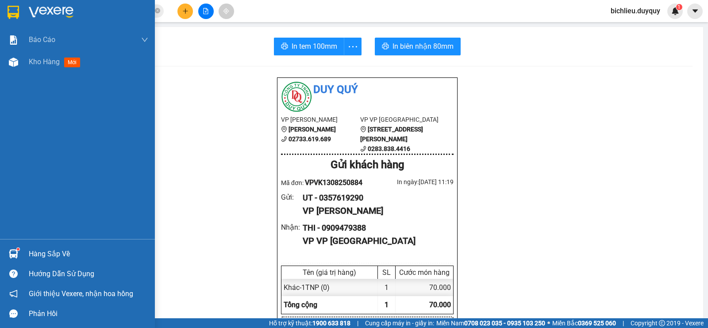
click at [17, 11] on img at bounding box center [13, 12] width 11 height 13
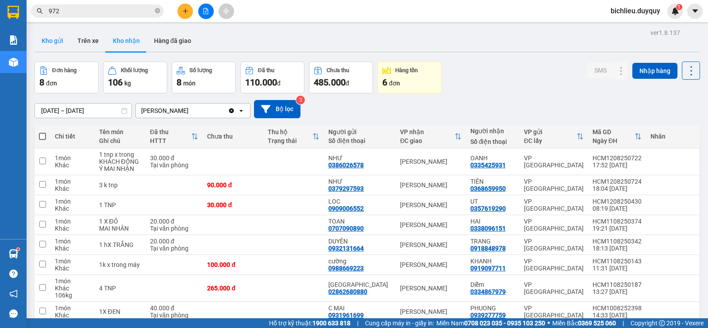
click at [52, 41] on button "Kho gửi" at bounding box center [52, 40] width 36 height 21
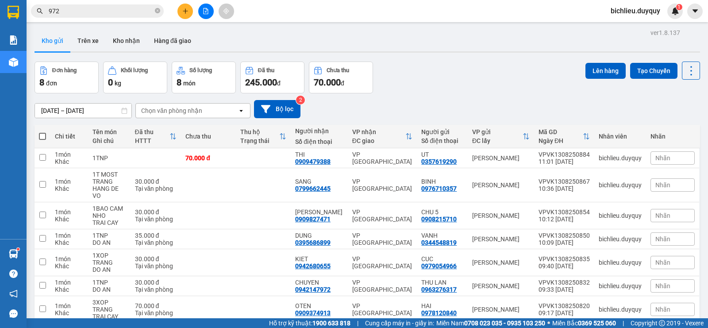
scroll to position [61, 0]
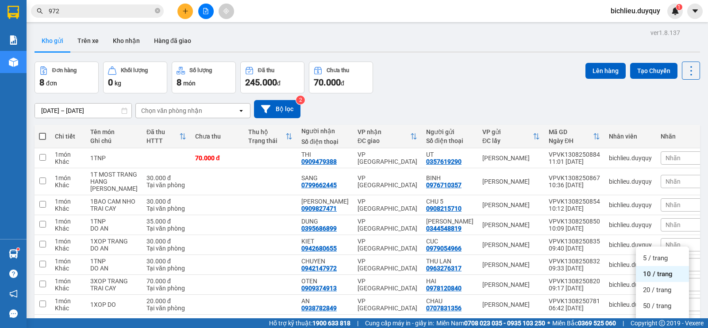
scroll to position [61, 0]
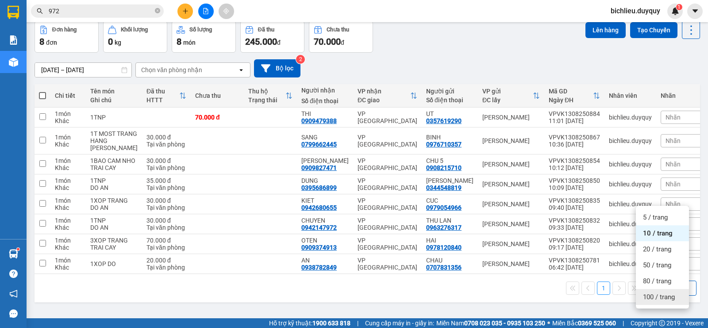
click at [647, 292] on span "100 / trang" at bounding box center [659, 296] width 32 height 9
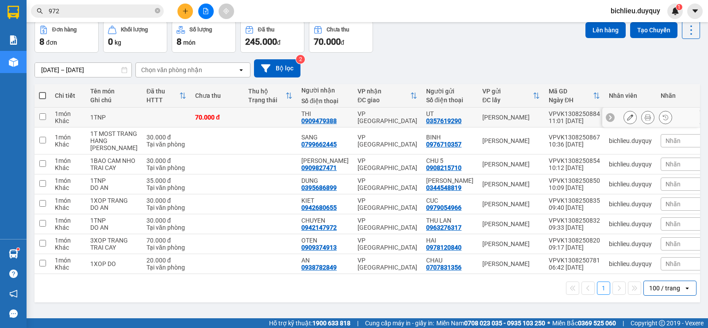
click at [44, 113] on input "checkbox" at bounding box center [42, 116] width 7 height 7
checkbox input "true"
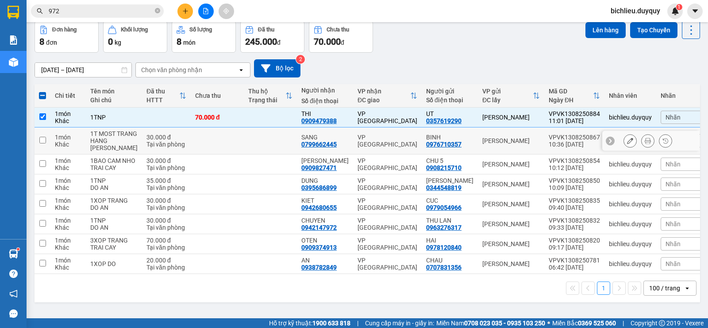
click at [44, 137] on input "checkbox" at bounding box center [42, 140] width 7 height 7
checkbox input "true"
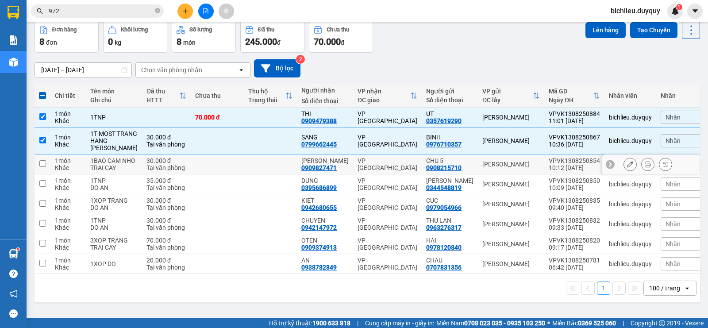
click at [46, 160] on input "checkbox" at bounding box center [42, 163] width 7 height 7
checkbox input "true"
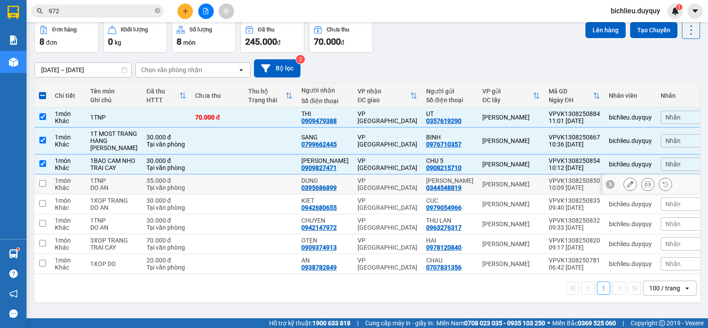
click at [44, 180] on input "checkbox" at bounding box center [42, 183] width 7 height 7
checkbox input "true"
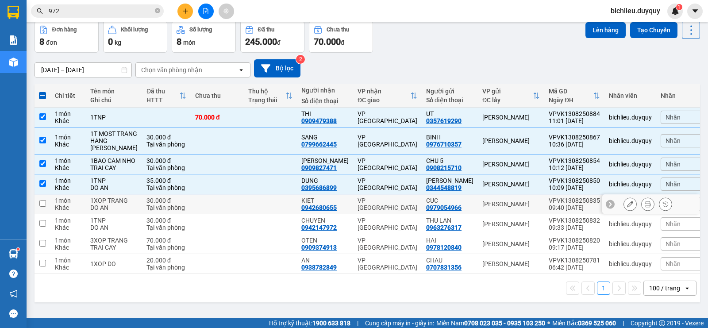
click at [42, 202] on input "checkbox" at bounding box center [42, 203] width 7 height 7
checkbox input "true"
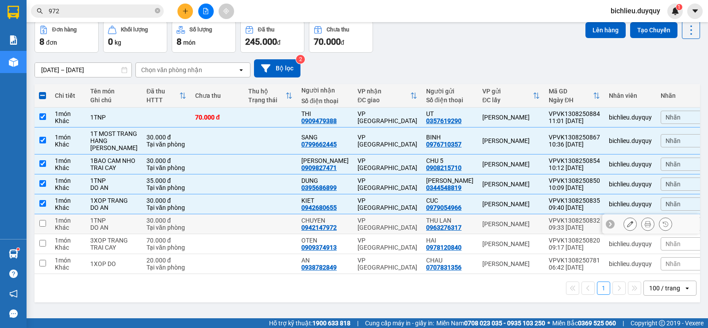
click at [46, 224] on td at bounding box center [42, 224] width 16 height 20
checkbox input "true"
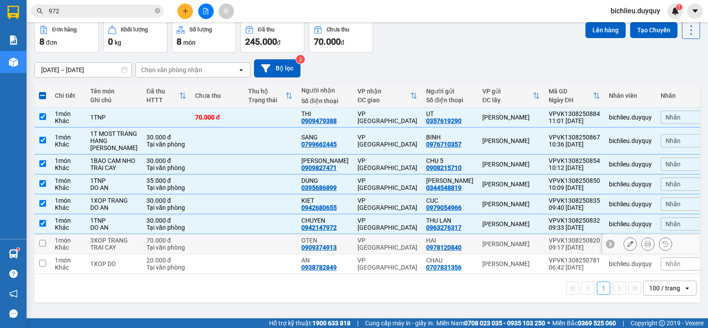
click at [46, 246] on input "checkbox" at bounding box center [42, 243] width 7 height 7
checkbox input "true"
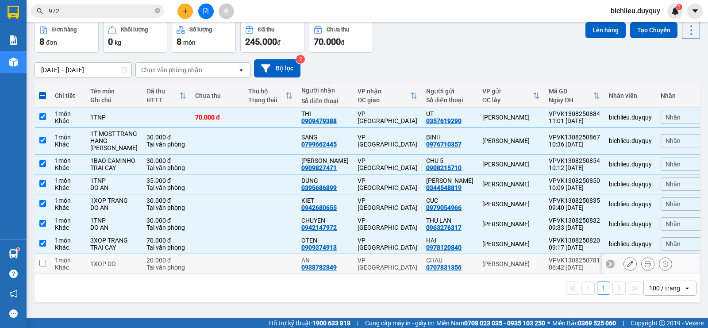
click at [40, 266] on input "checkbox" at bounding box center [42, 263] width 7 height 7
checkbox input "true"
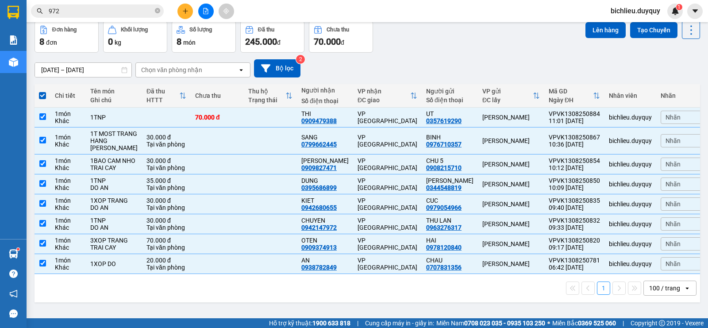
scroll to position [0, 0]
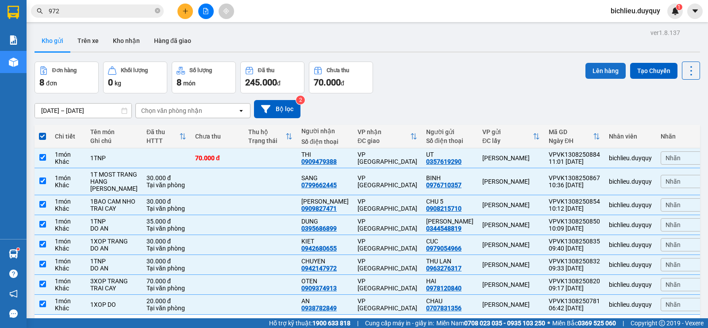
click at [597, 75] on button "Lên hàng" at bounding box center [605, 71] width 40 height 16
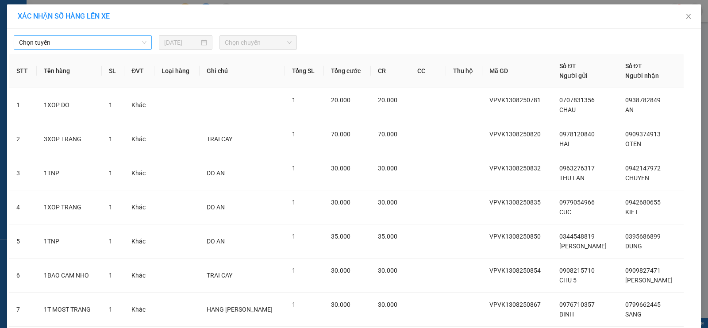
drag, startPoint x: 66, startPoint y: 41, endPoint x: 68, endPoint y: 47, distance: 6.6
click at [66, 41] on span "Chọn tuyến" at bounding box center [82, 42] width 127 height 13
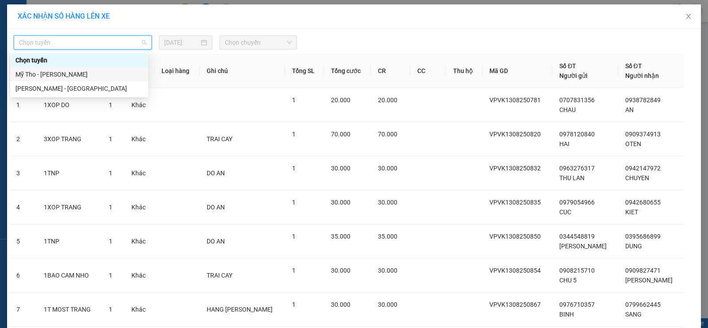
click at [77, 75] on div "Mỹ Tho - [PERSON_NAME]" at bounding box center [78, 74] width 127 height 10
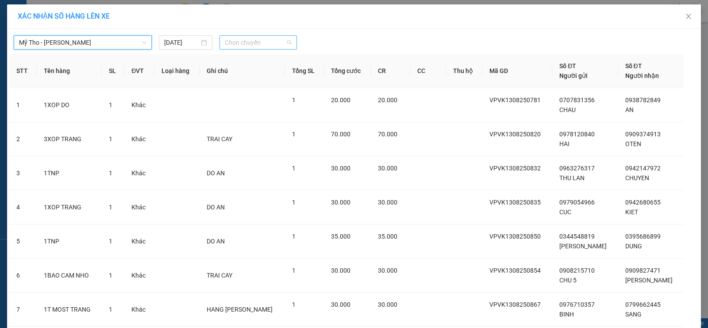
click at [273, 42] on span "Chọn chuyến" at bounding box center [258, 42] width 67 height 13
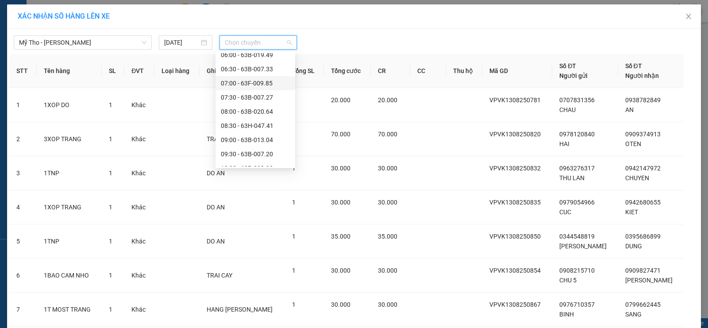
scroll to position [265, 0]
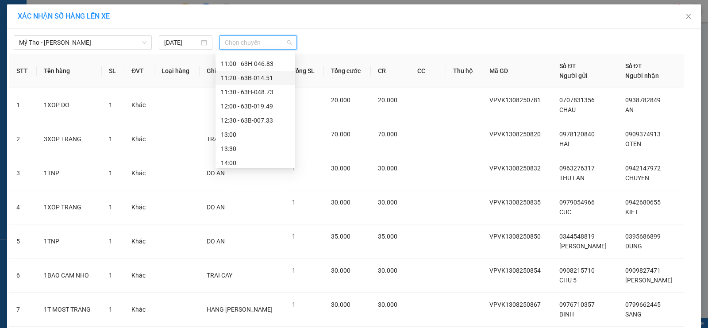
click at [273, 80] on div "11:20 - 63B-014.51" at bounding box center [255, 78] width 69 height 10
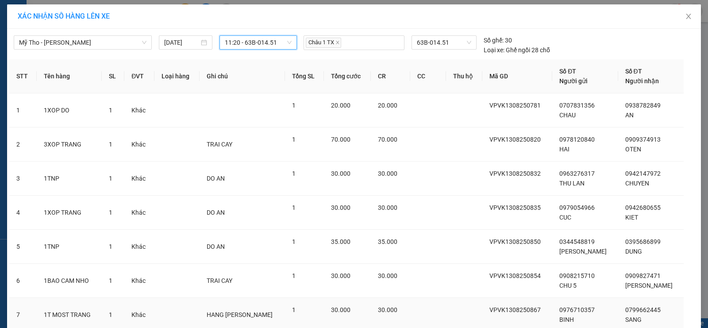
scroll to position [103, 0]
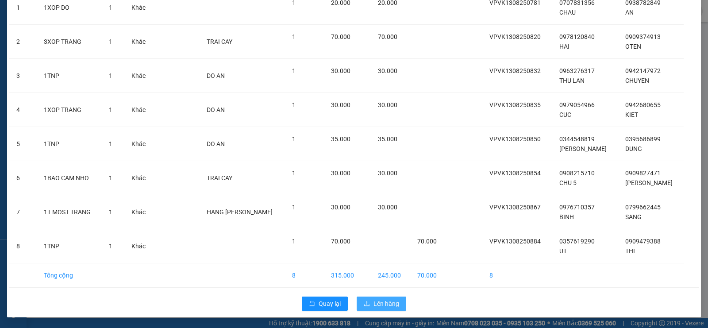
click at [369, 302] on button "Lên hàng" at bounding box center [381, 303] width 50 height 14
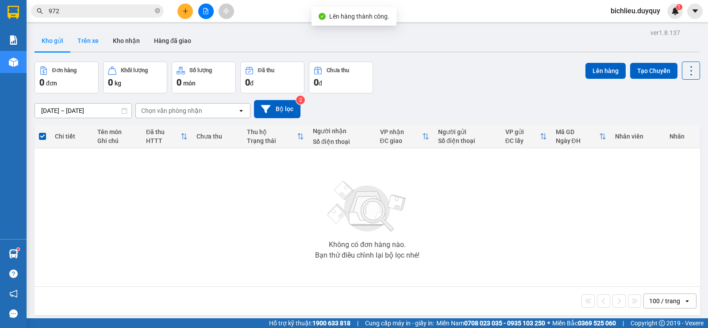
click at [84, 44] on button "Trên xe" at bounding box center [87, 40] width 35 height 21
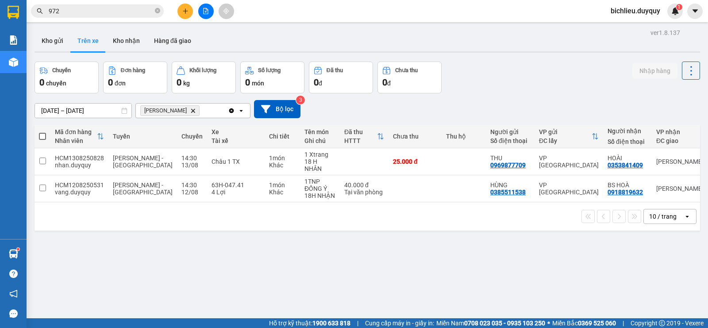
click at [191, 110] on icon "Vĩnh Kim, close by backspace" at bounding box center [193, 110] width 4 height 4
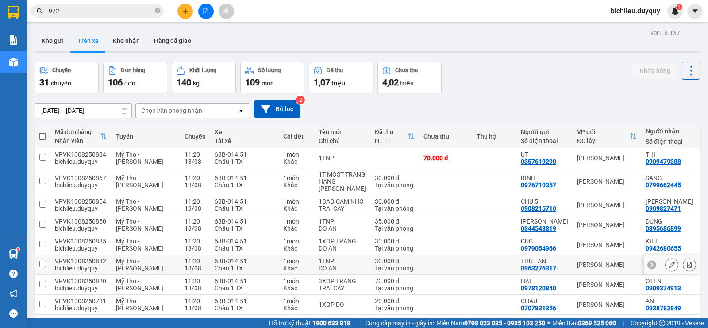
scroll to position [104, 0]
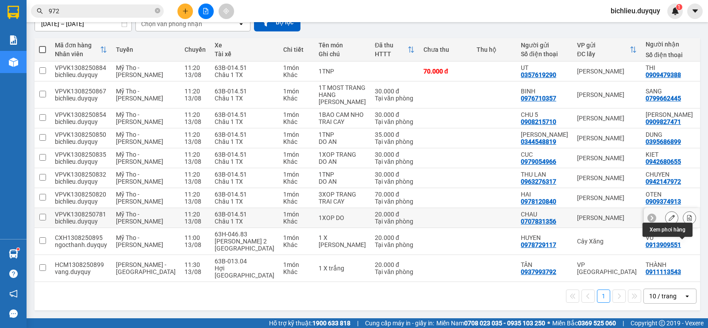
click at [687, 221] on icon at bounding box center [689, 217] width 5 height 6
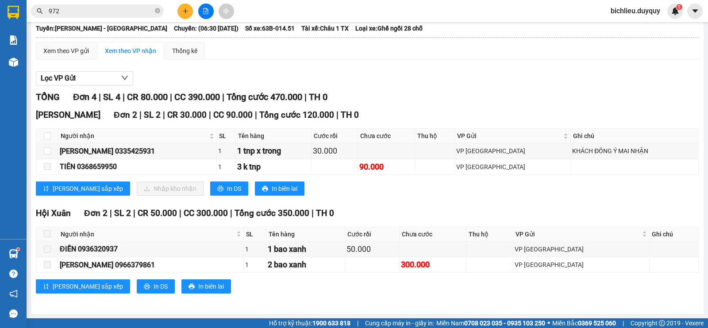
scroll to position [66, 0]
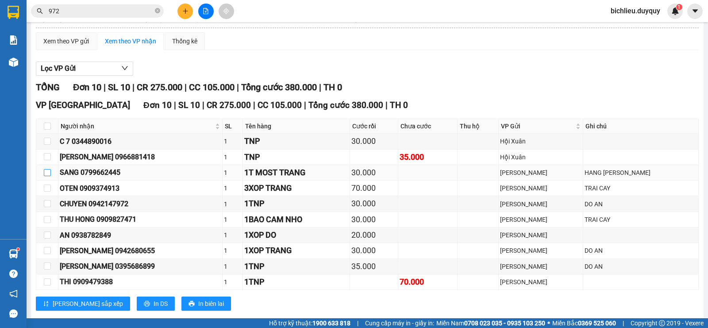
click at [48, 176] on input "checkbox" at bounding box center [47, 172] width 7 height 7
checkbox input "true"
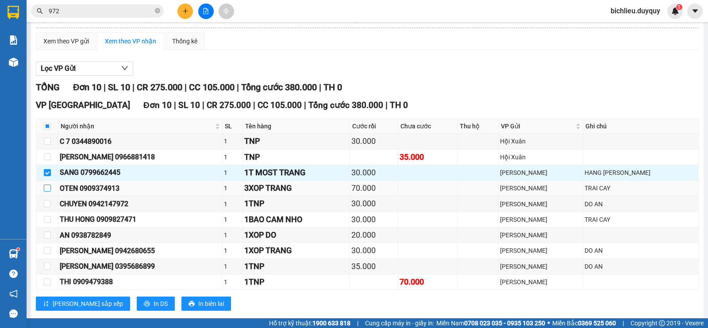
click at [48, 191] on input "checkbox" at bounding box center [47, 187] width 7 height 7
checkbox input "true"
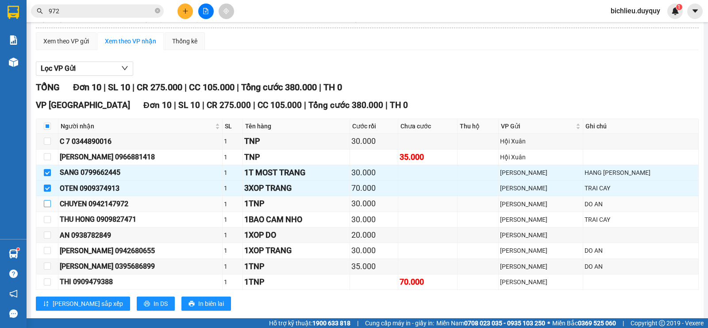
click at [48, 207] on input "checkbox" at bounding box center [47, 203] width 7 height 7
checkbox input "true"
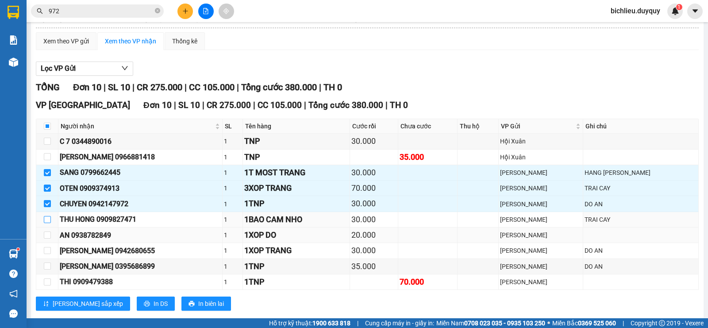
drag, startPoint x: 49, startPoint y: 230, endPoint x: 56, endPoint y: 242, distance: 14.9
click at [50, 223] on input "checkbox" at bounding box center [47, 219] width 7 height 7
checkbox input "true"
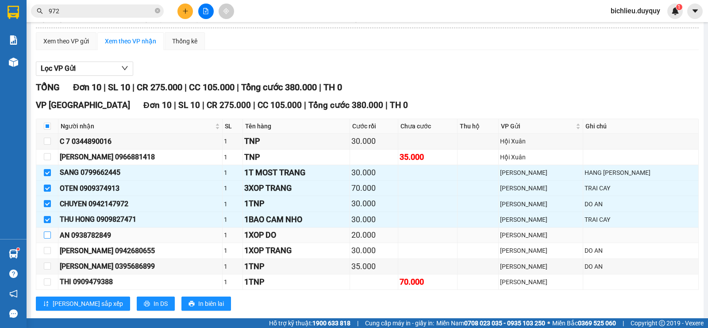
click at [50, 238] on input "checkbox" at bounding box center [47, 234] width 7 height 7
checkbox input "true"
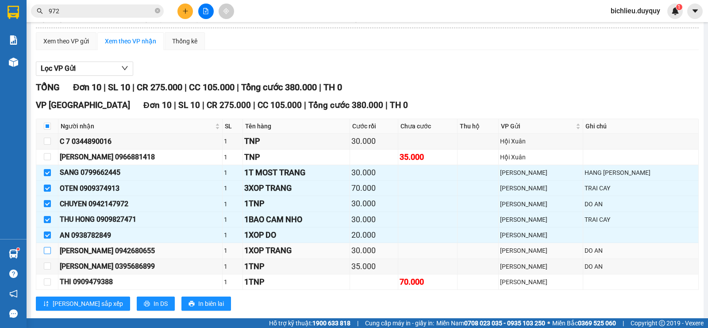
click at [49, 254] on input "checkbox" at bounding box center [47, 250] width 7 height 7
checkbox input "true"
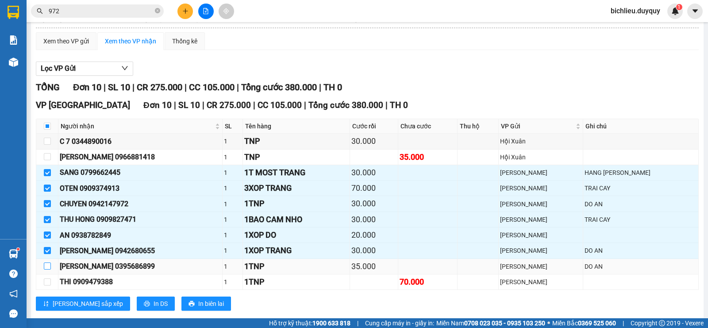
click at [45, 269] on input "checkbox" at bounding box center [47, 265] width 7 height 7
checkbox input "true"
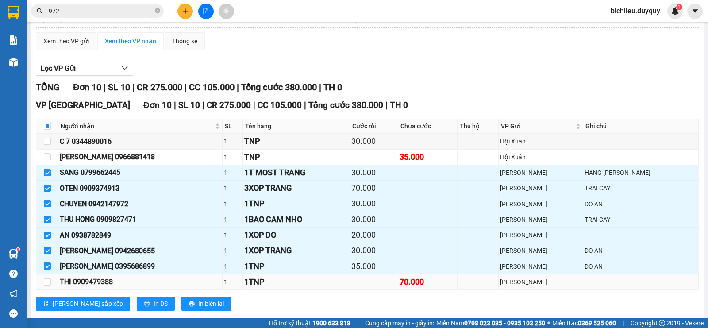
click at [51, 290] on td at bounding box center [47, 281] width 22 height 15
click at [45, 285] on input "checkbox" at bounding box center [47, 281] width 7 height 7
checkbox input "true"
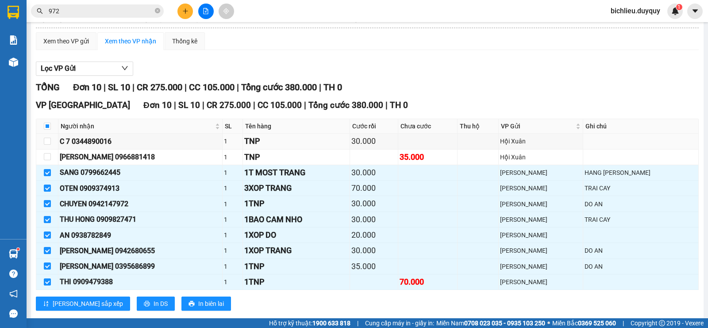
scroll to position [0, 0]
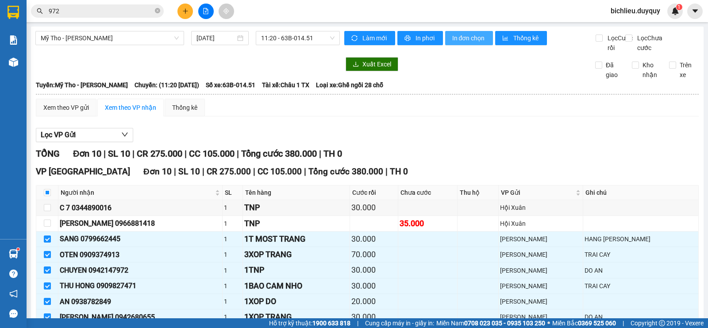
click at [478, 37] on span "In đơn chọn" at bounding box center [469, 38] width 34 height 10
click at [187, 13] on icon "plus" at bounding box center [185, 11] width 6 height 6
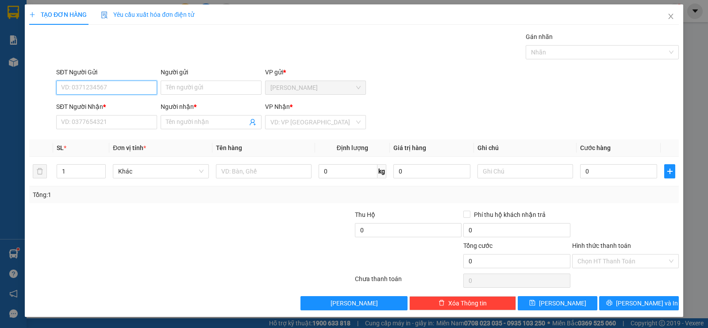
click at [77, 83] on input "SĐT Người Gửi" at bounding box center [106, 87] width 101 height 14
type input "0358992030"
click at [175, 87] on input "Người gửi" at bounding box center [211, 87] width 101 height 14
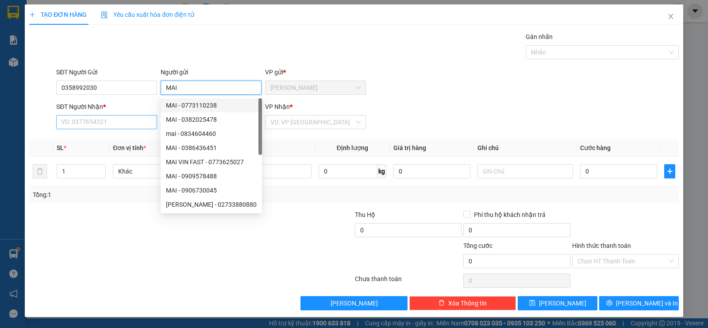
type input "MAI"
click at [85, 119] on input "SĐT Người Nhận *" at bounding box center [106, 122] width 101 height 14
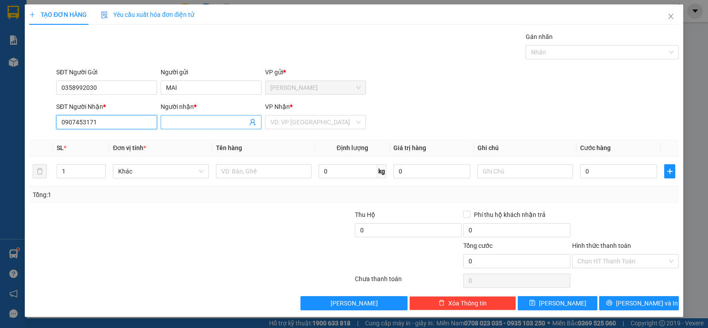
type input "0907453171"
click at [165, 122] on span at bounding box center [211, 122] width 101 height 14
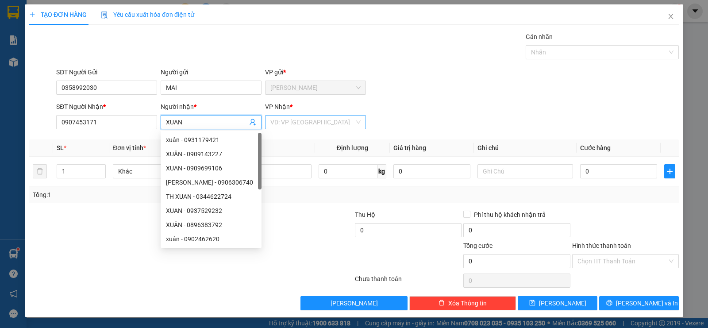
type input "XUAN"
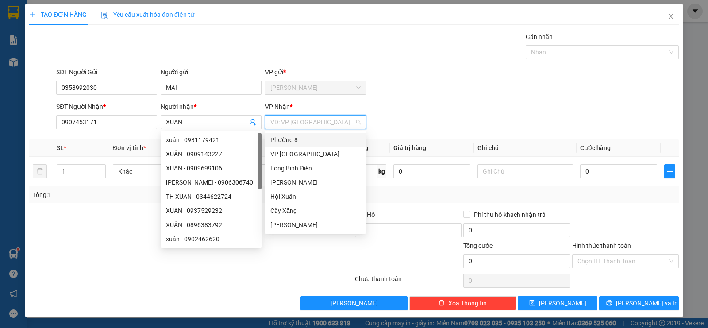
drag, startPoint x: 300, startPoint y: 122, endPoint x: 297, endPoint y: 154, distance: 32.9
click at [299, 122] on input "search" at bounding box center [312, 121] width 84 height 13
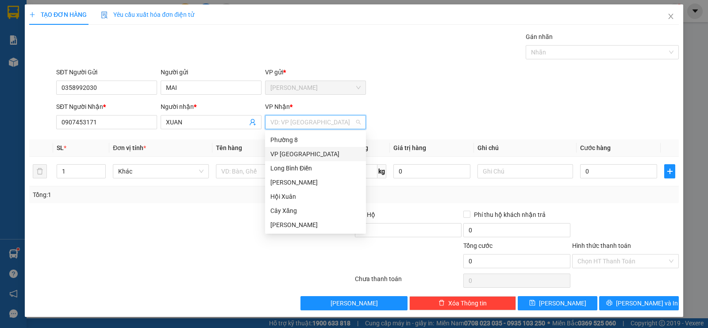
click at [269, 156] on div "VP [GEOGRAPHIC_DATA]" at bounding box center [315, 154] width 101 height 14
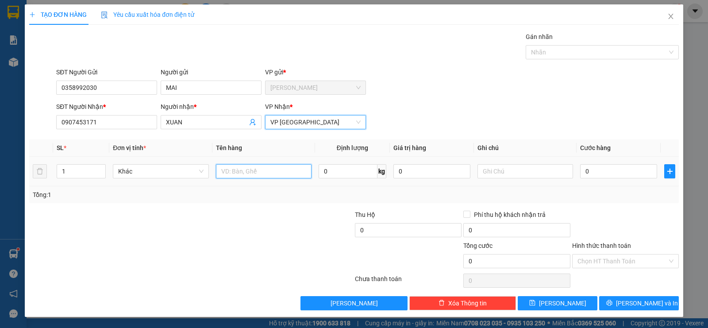
click at [257, 173] on input "text" at bounding box center [264, 171] width 96 height 14
type input "1XOP TRANG"
click at [604, 176] on input "0" at bounding box center [618, 171] width 77 height 14
type input "2"
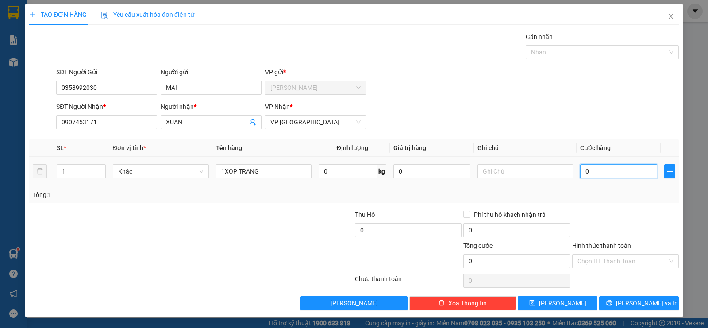
type input "2"
type input "20"
type input "200"
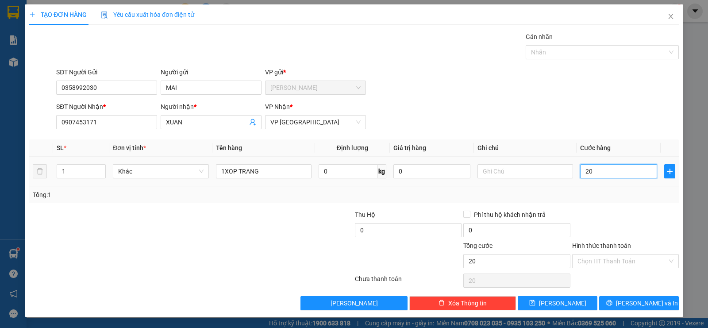
type input "200"
type input "2.000"
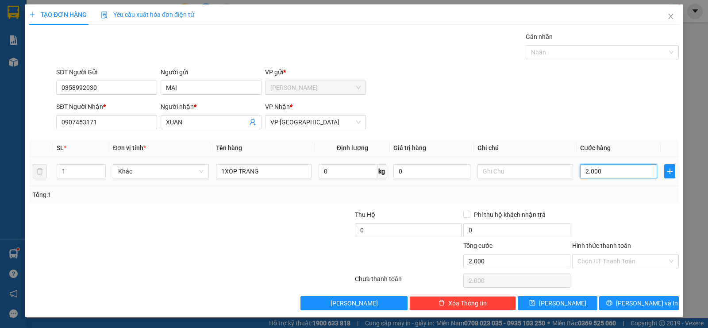
type input "20.000"
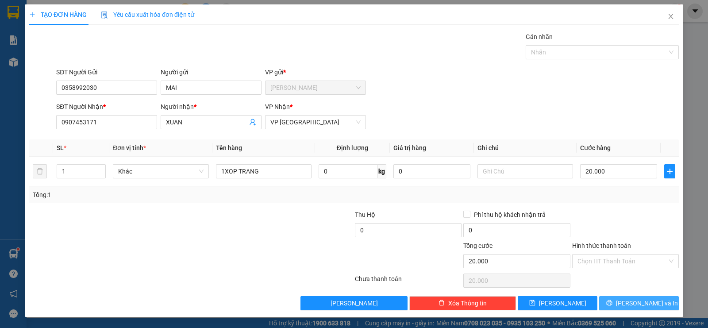
click at [632, 301] on span "[PERSON_NAME] và In" at bounding box center [647, 303] width 62 height 10
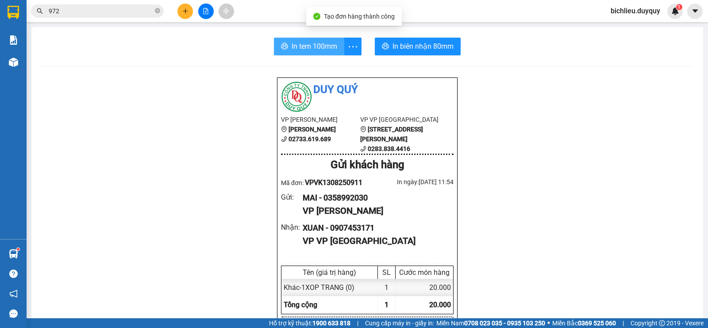
click at [291, 48] on span "In tem 100mm" at bounding box center [314, 46] width 46 height 11
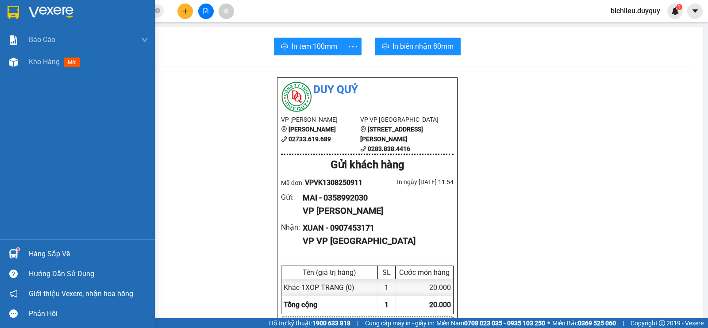
click at [9, 12] on img at bounding box center [13, 12] width 11 height 13
